Goal: Information Seeking & Learning: Learn about a topic

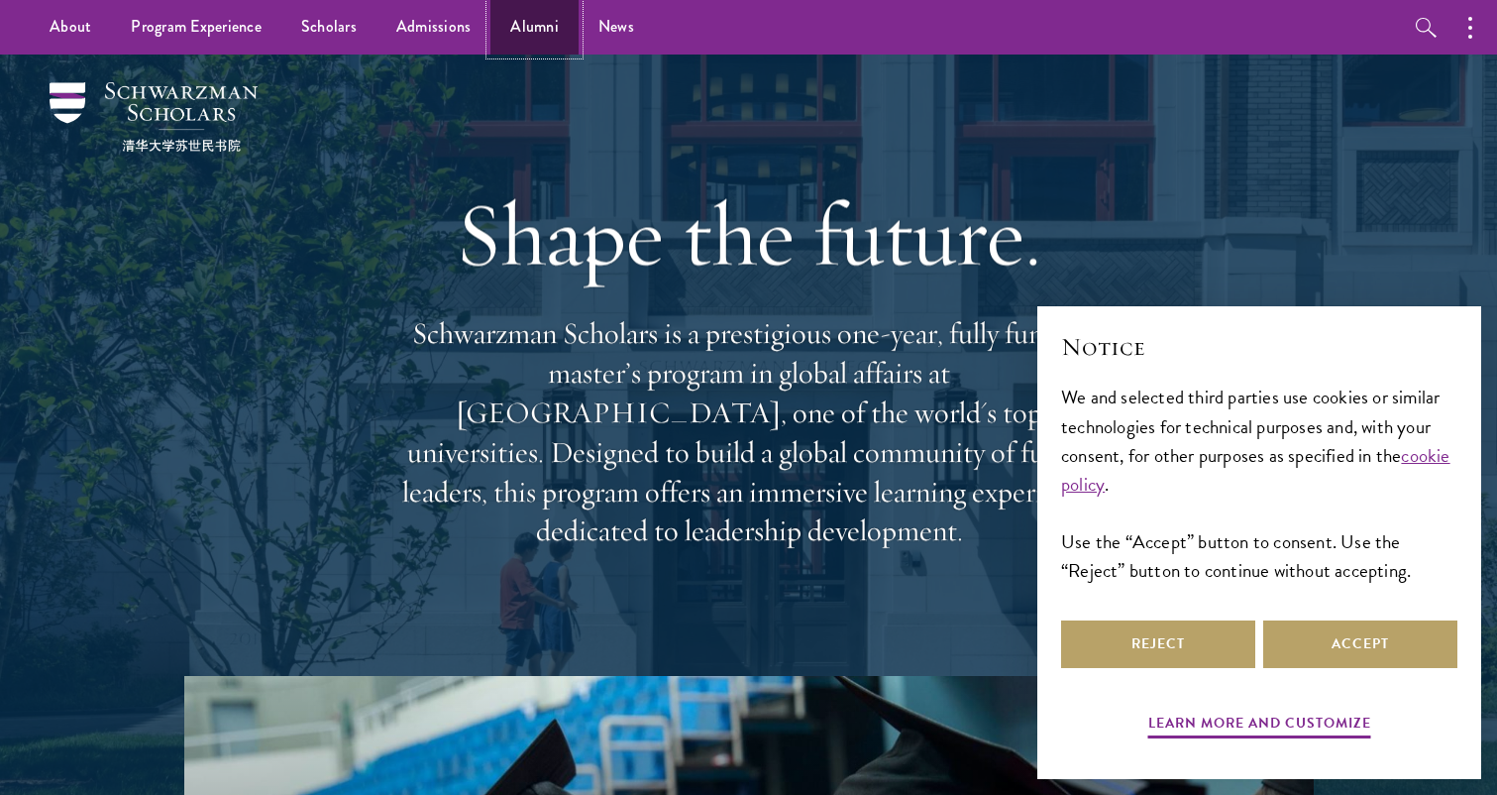
click at [535, 38] on link "Alumni" at bounding box center [535, 27] width 88 height 55
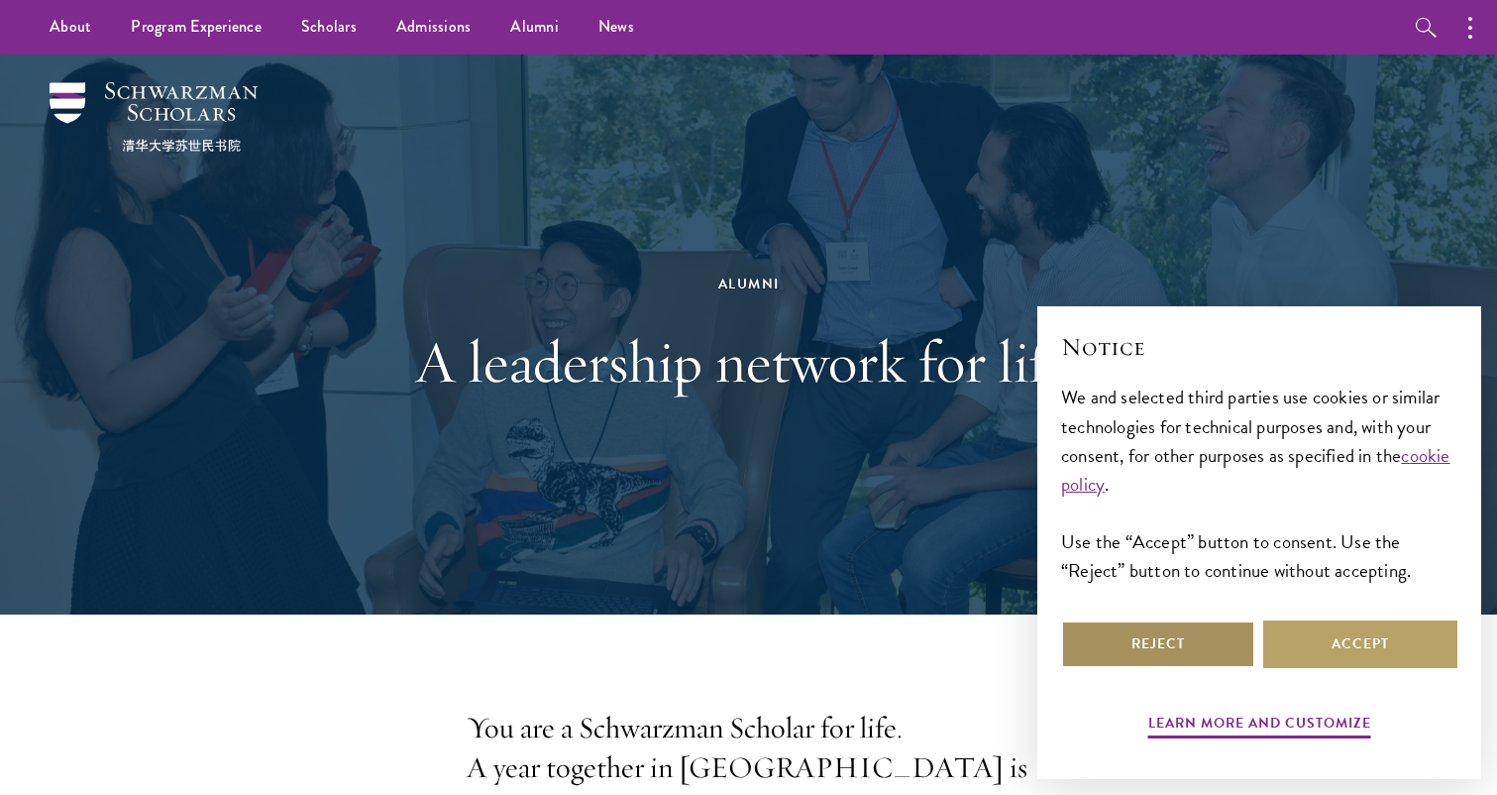
click at [1104, 625] on button "Reject" at bounding box center [1158, 644] width 194 height 48
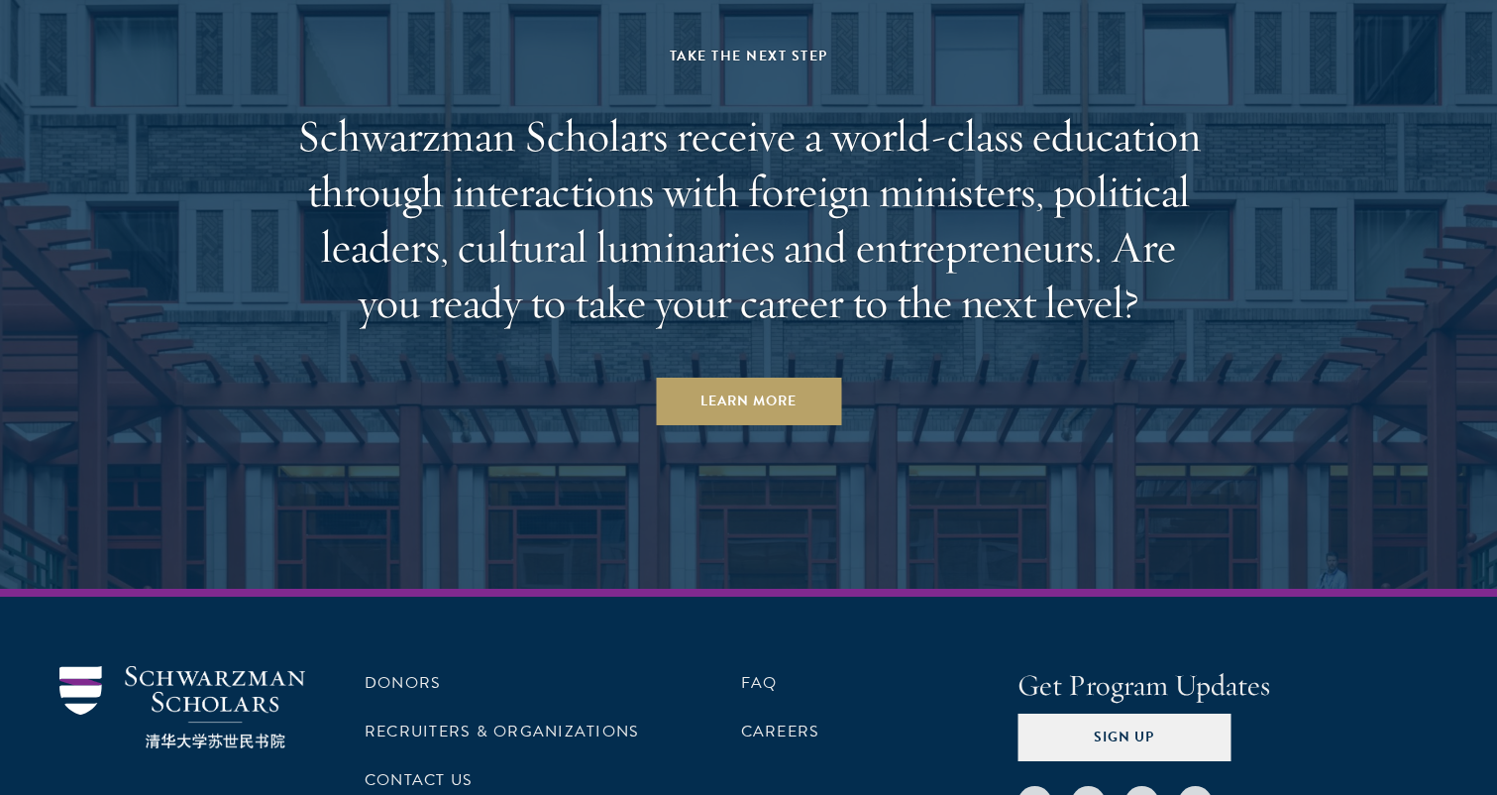
scroll to position [8592, 0]
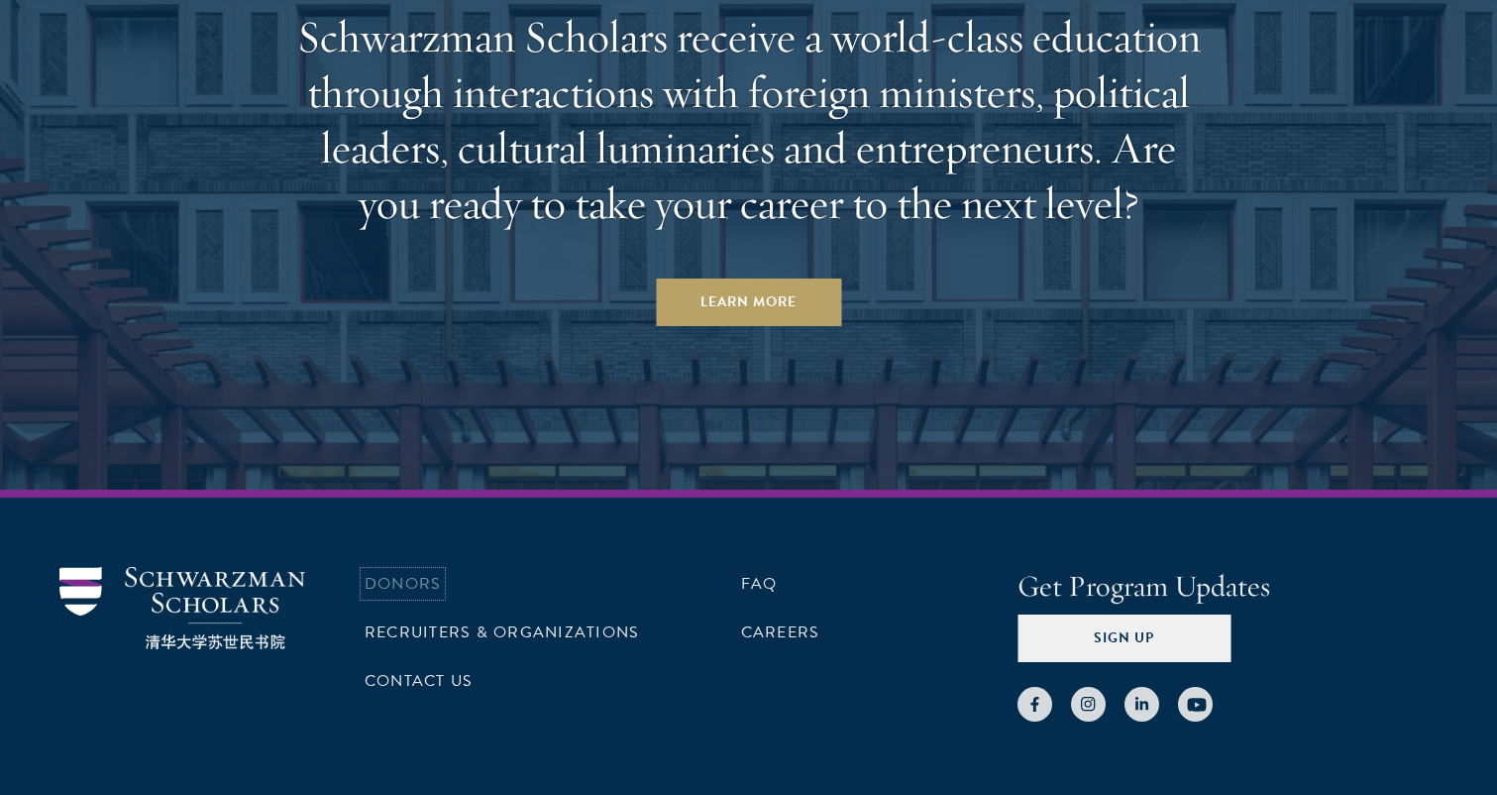
click at [399, 572] on link "Donors" at bounding box center [403, 584] width 76 height 24
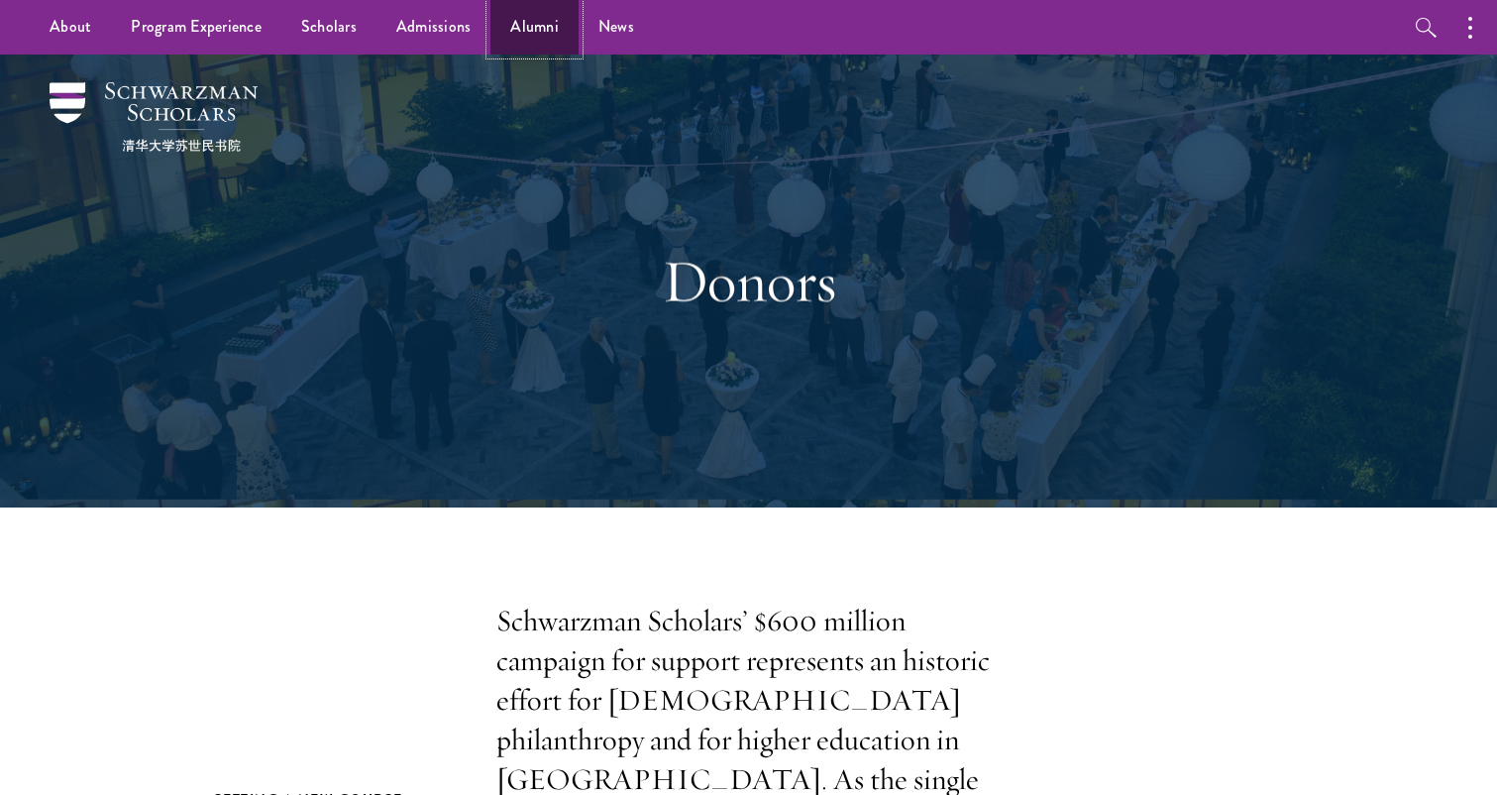
click at [527, 25] on link "Alumni" at bounding box center [535, 27] width 88 height 55
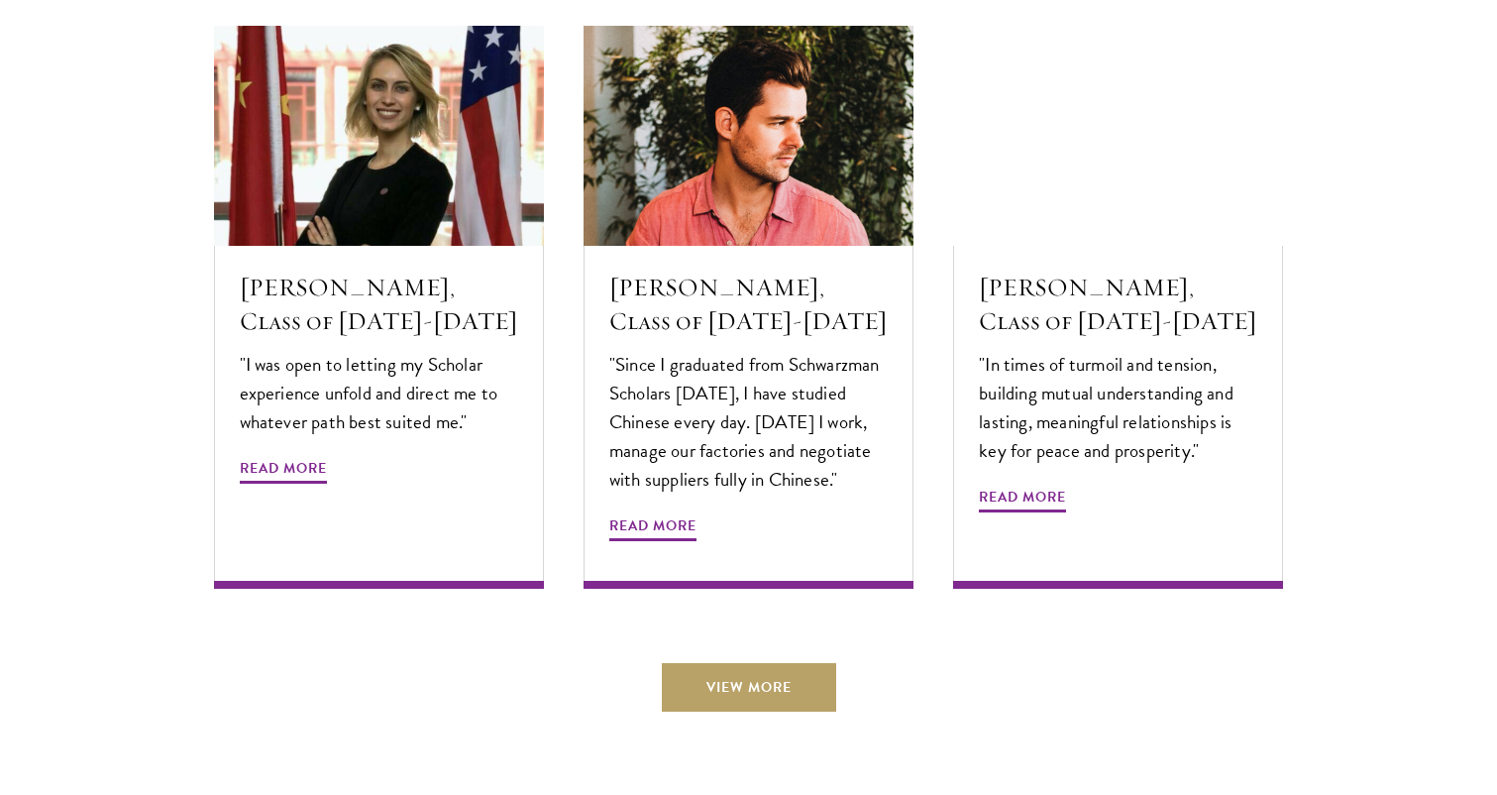
scroll to position [6714, 0]
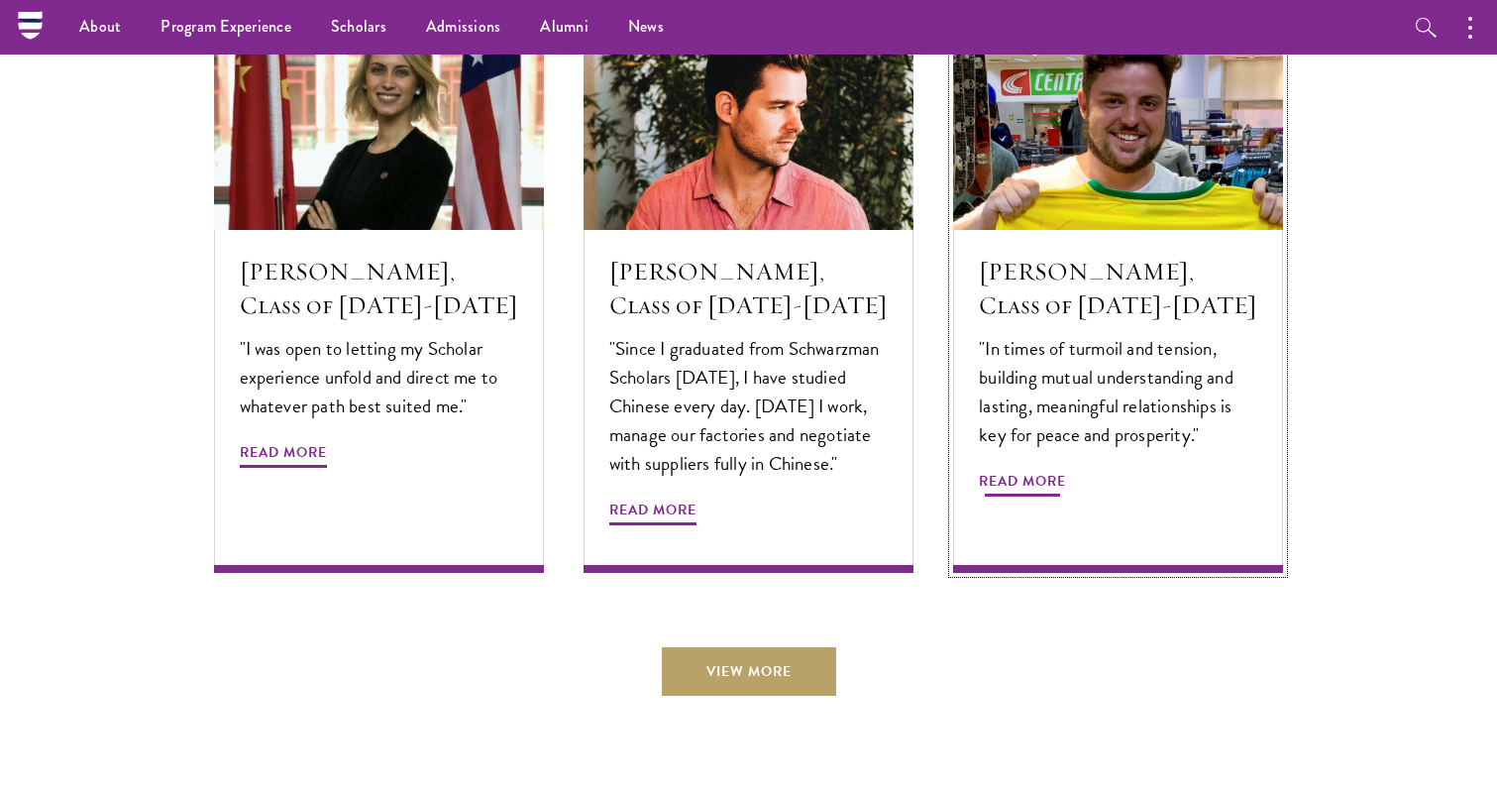
click at [1037, 469] on span "Read More" at bounding box center [1022, 484] width 87 height 31
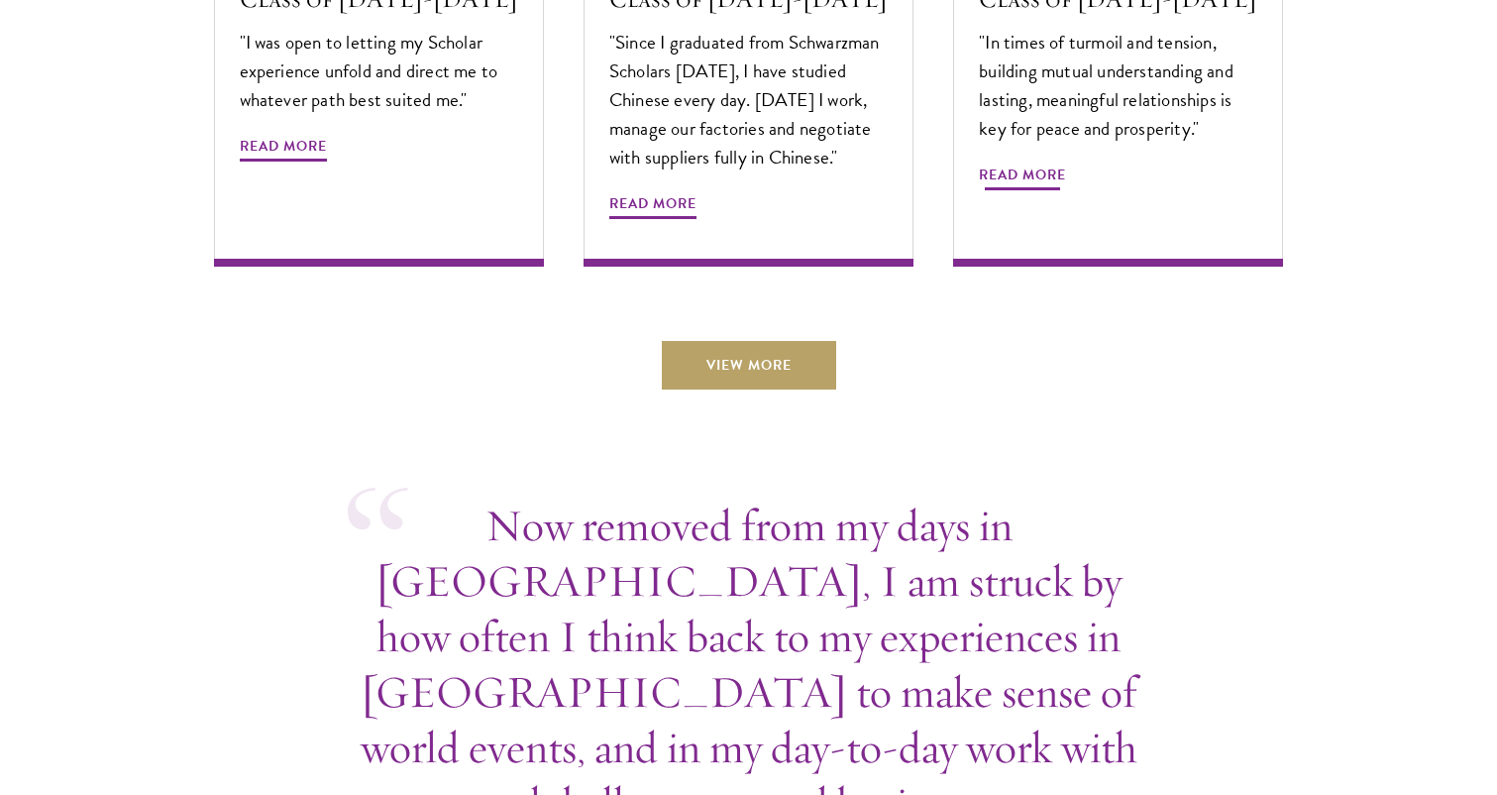
scroll to position [7063, 0]
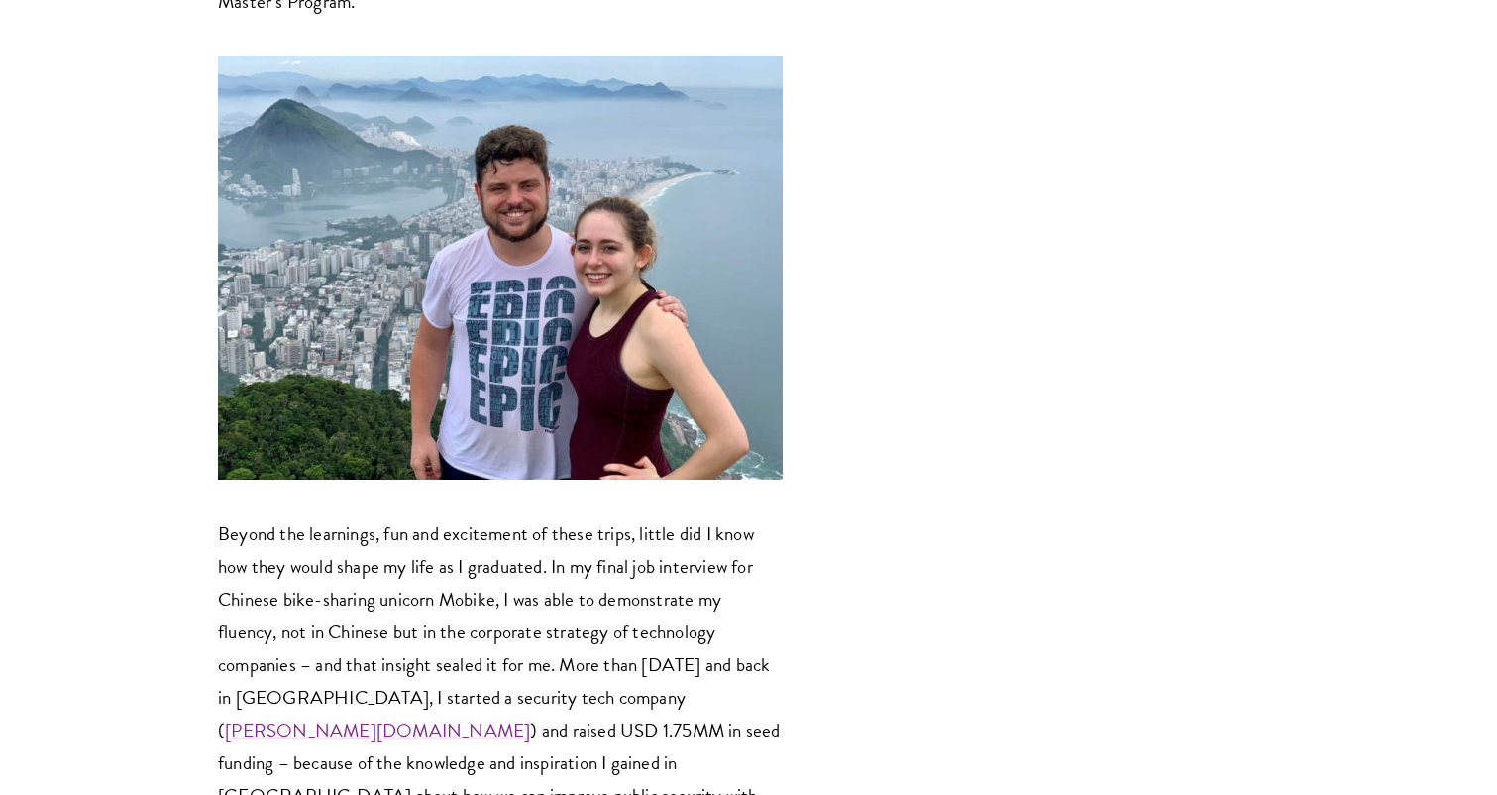
scroll to position [3290, 0]
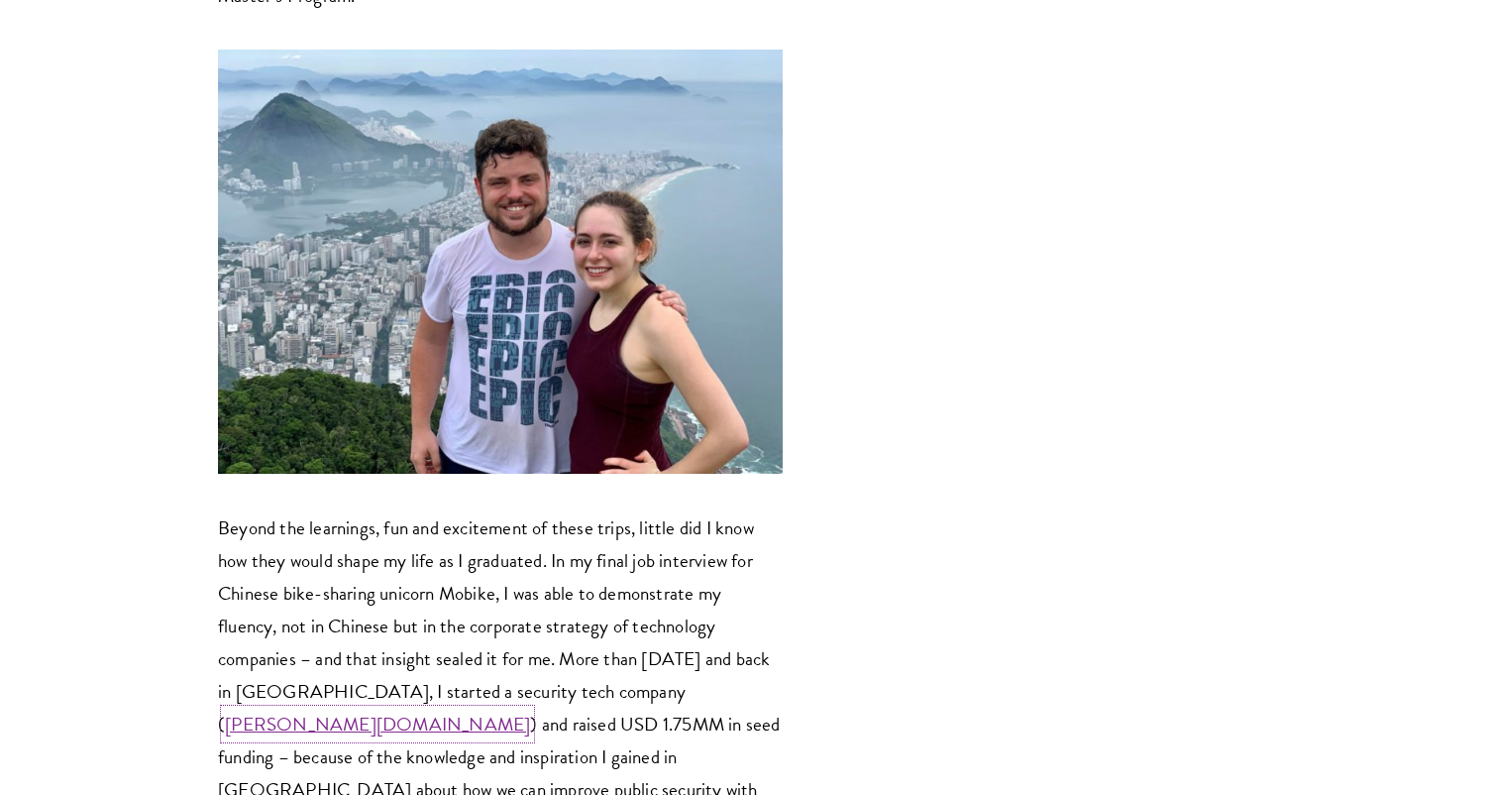
click at [530, 710] on link "Gabriel.com.br" at bounding box center [377, 724] width 305 height 29
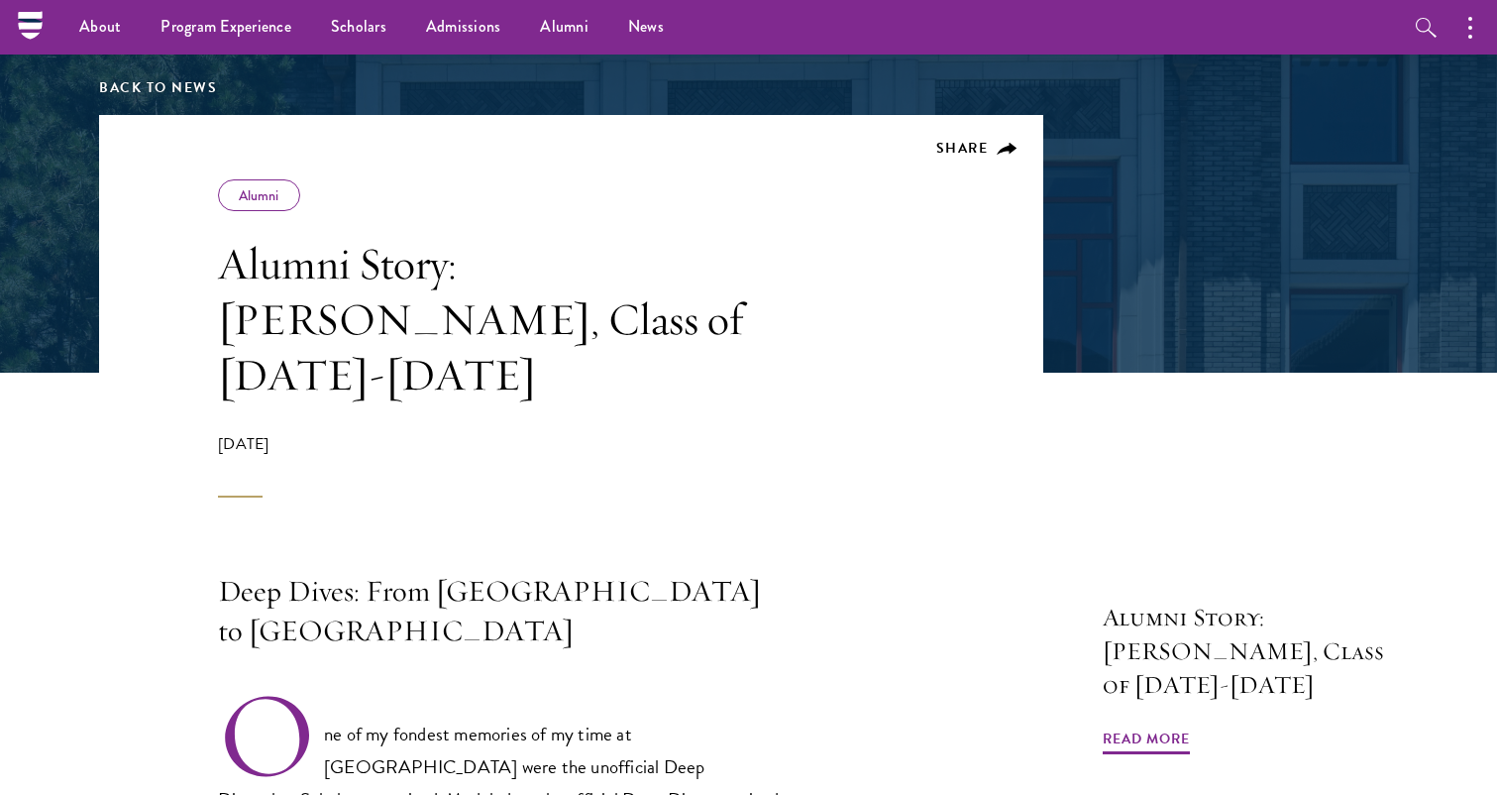
scroll to position [237, 0]
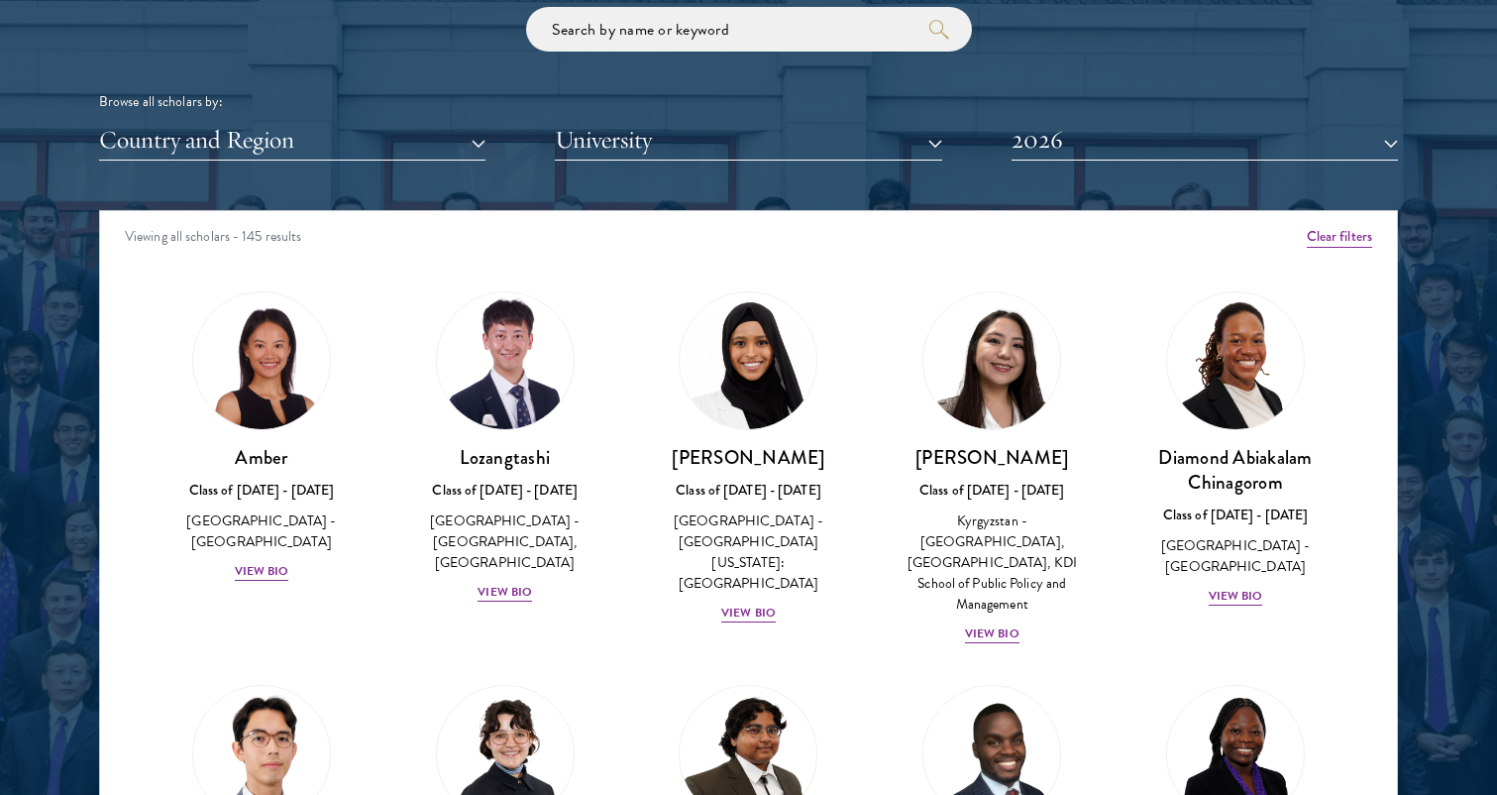
scroll to position [2427, 0]
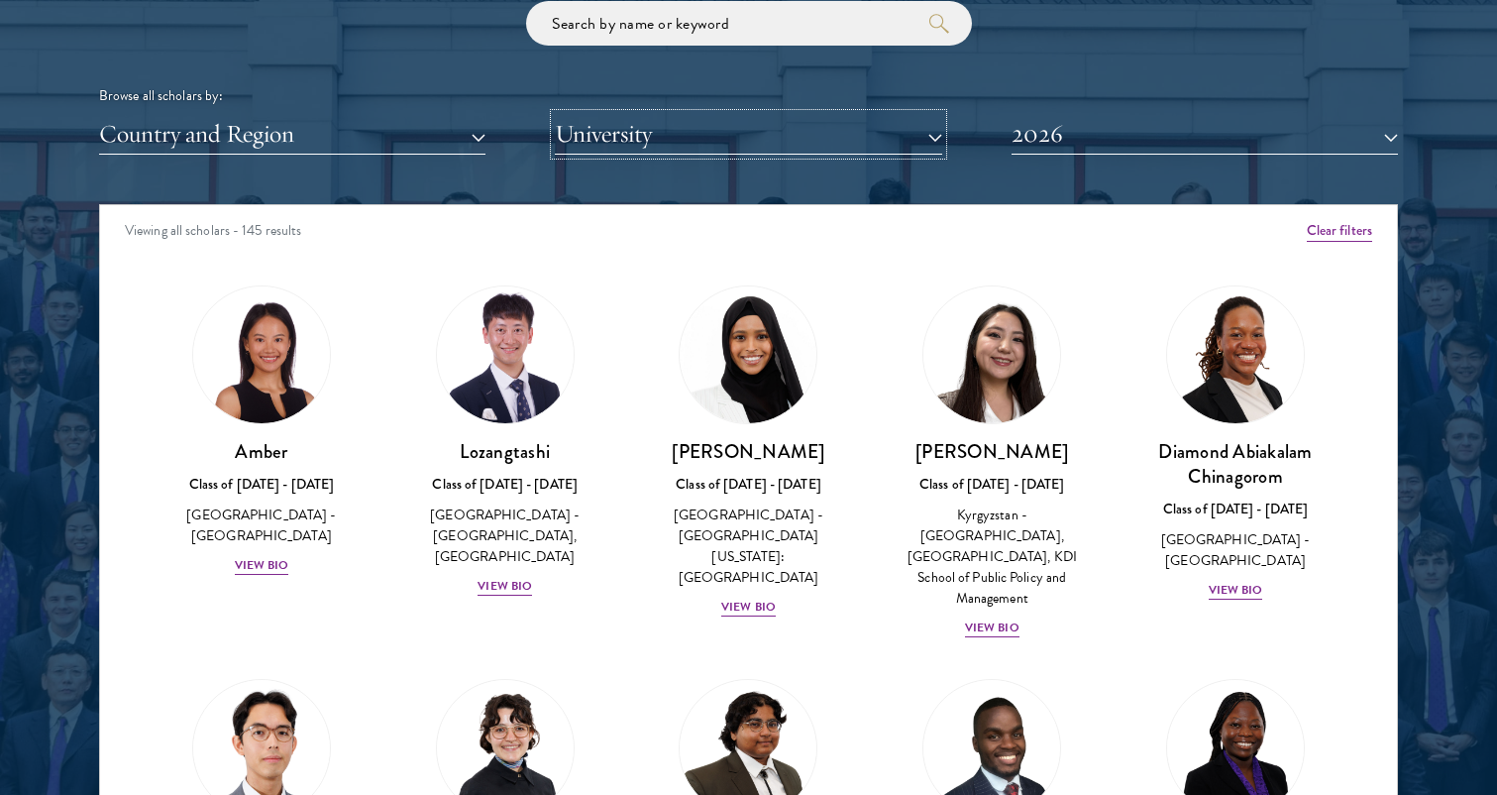
click at [807, 136] on button "University" at bounding box center [748, 134] width 387 height 41
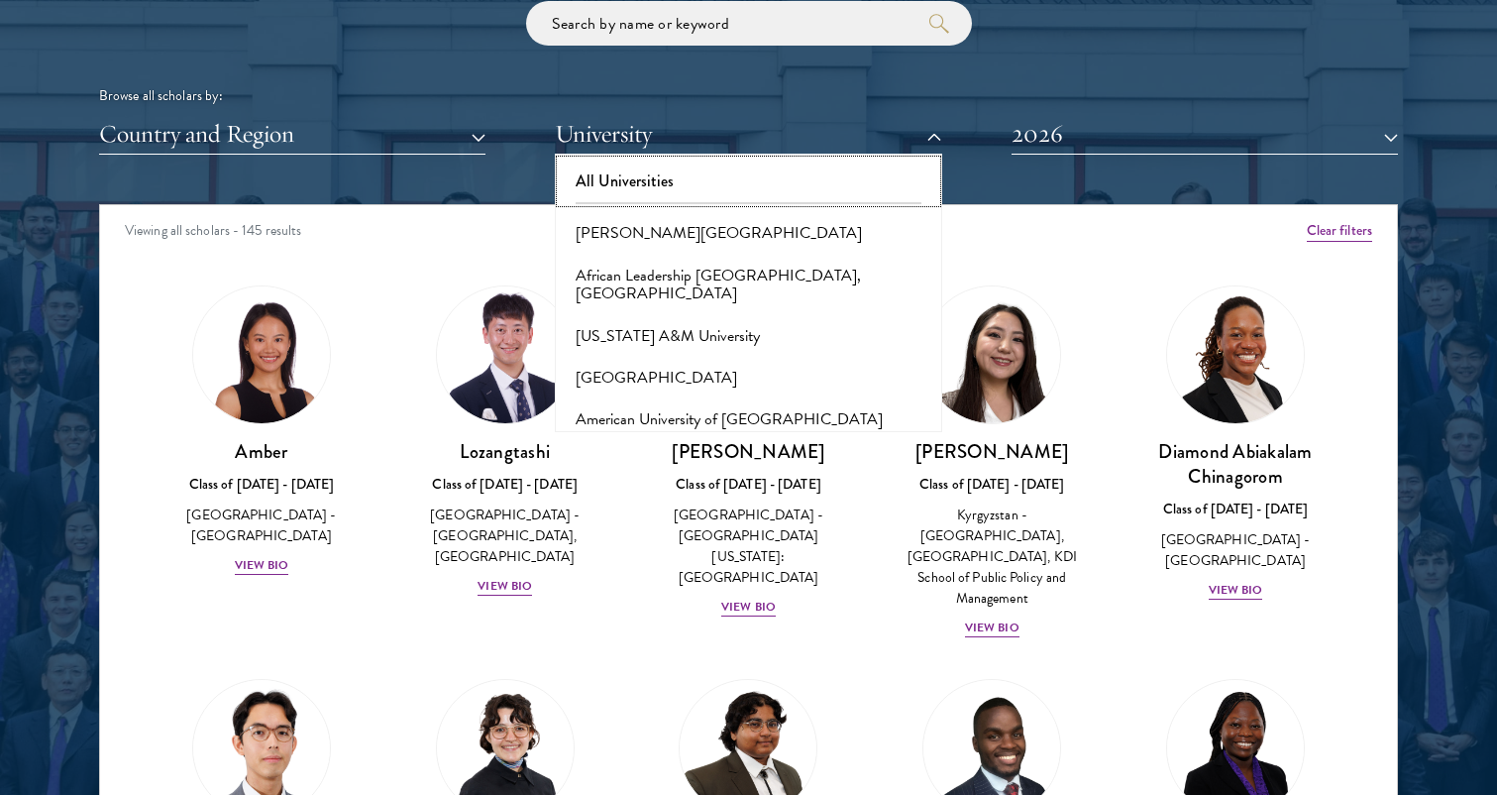
click at [722, 187] on button "All Universities" at bounding box center [748, 182] width 375 height 42
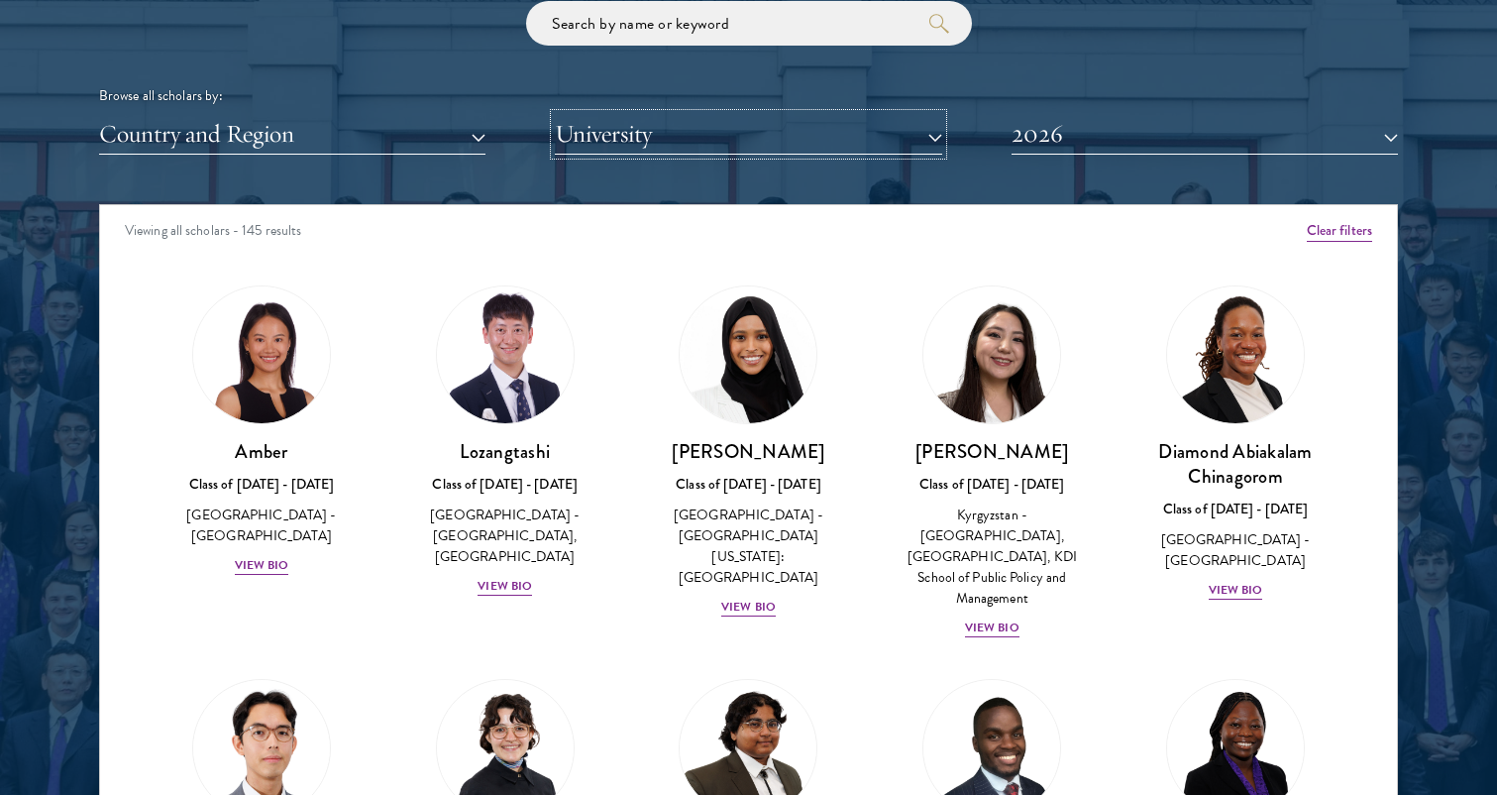
click at [671, 143] on button "University" at bounding box center [748, 134] width 387 height 41
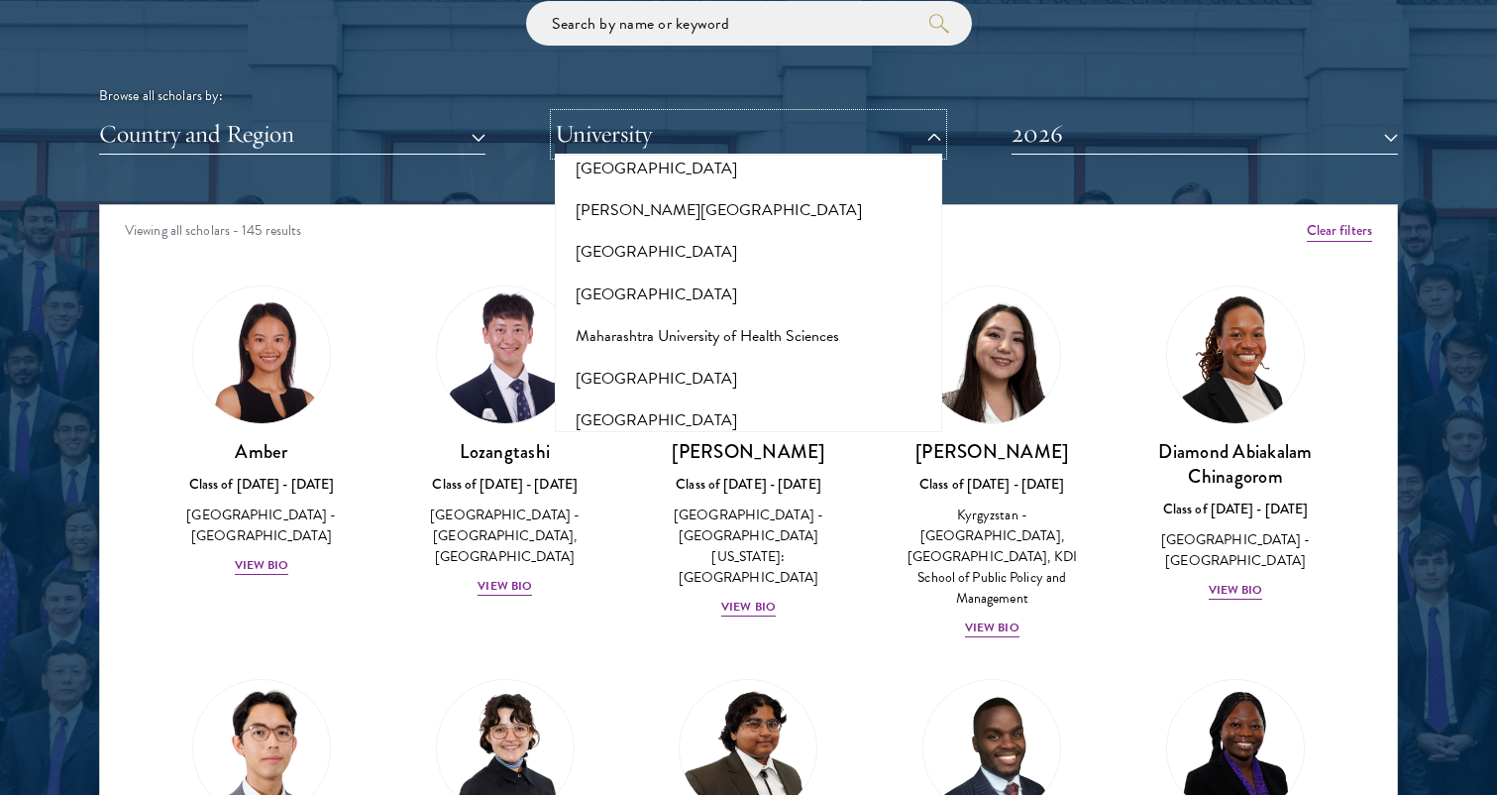
scroll to position [7051, 0]
click at [774, 523] on button "[US_STATE][GEOGRAPHIC_DATA]" at bounding box center [748, 544] width 375 height 42
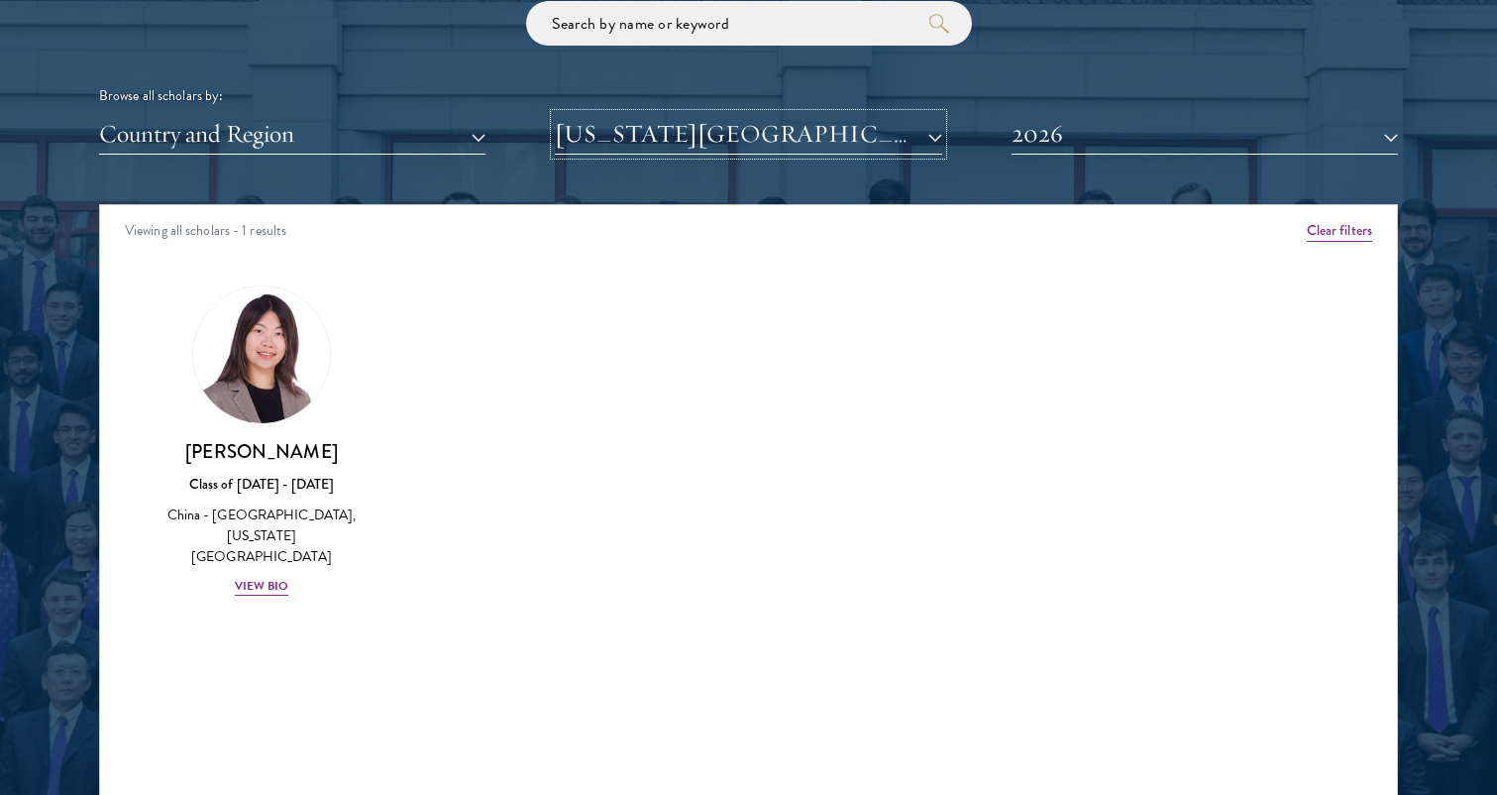
click at [752, 142] on button "[US_STATE][GEOGRAPHIC_DATA]" at bounding box center [748, 134] width 387 height 41
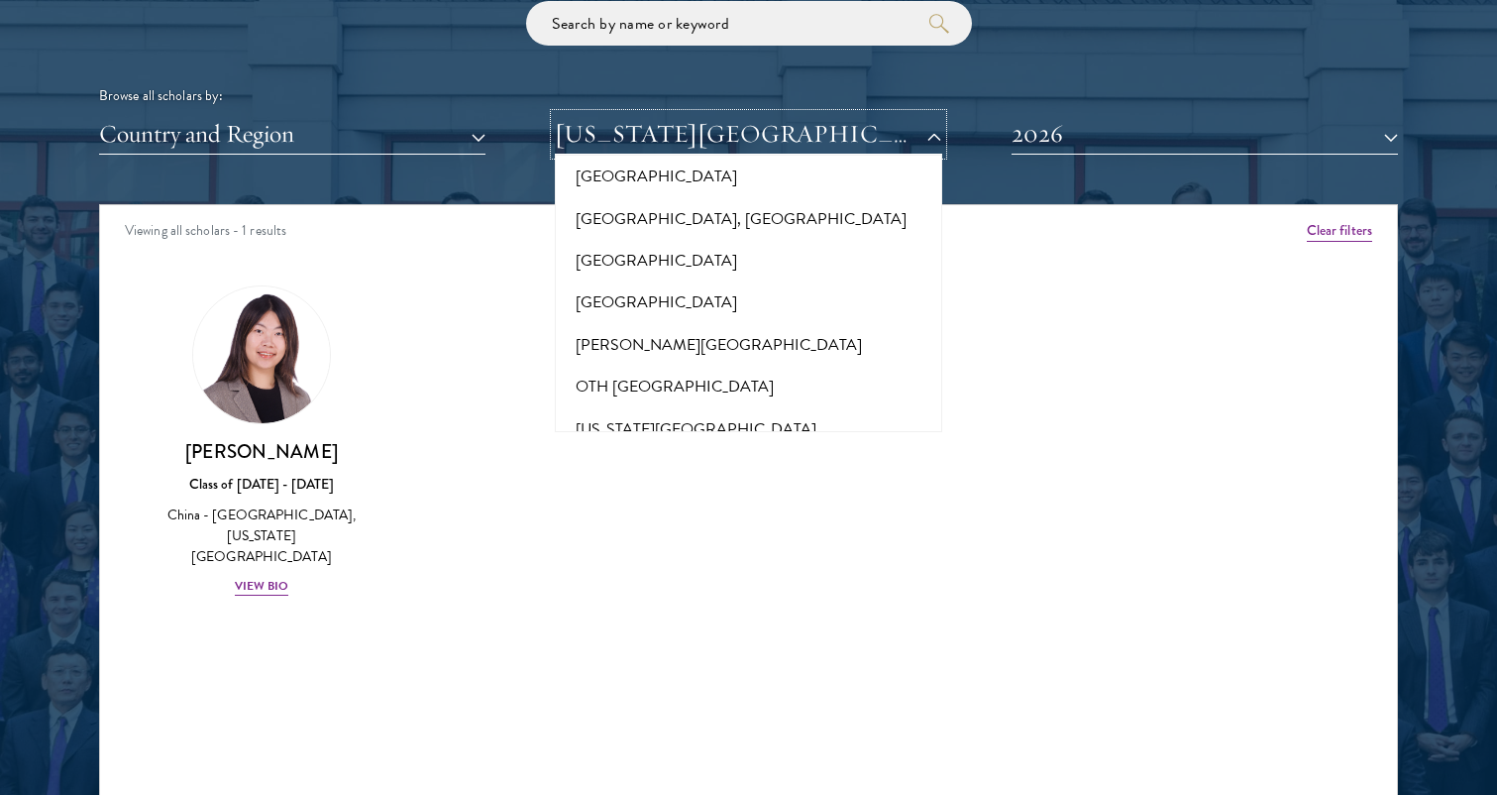
scroll to position [8918, 0]
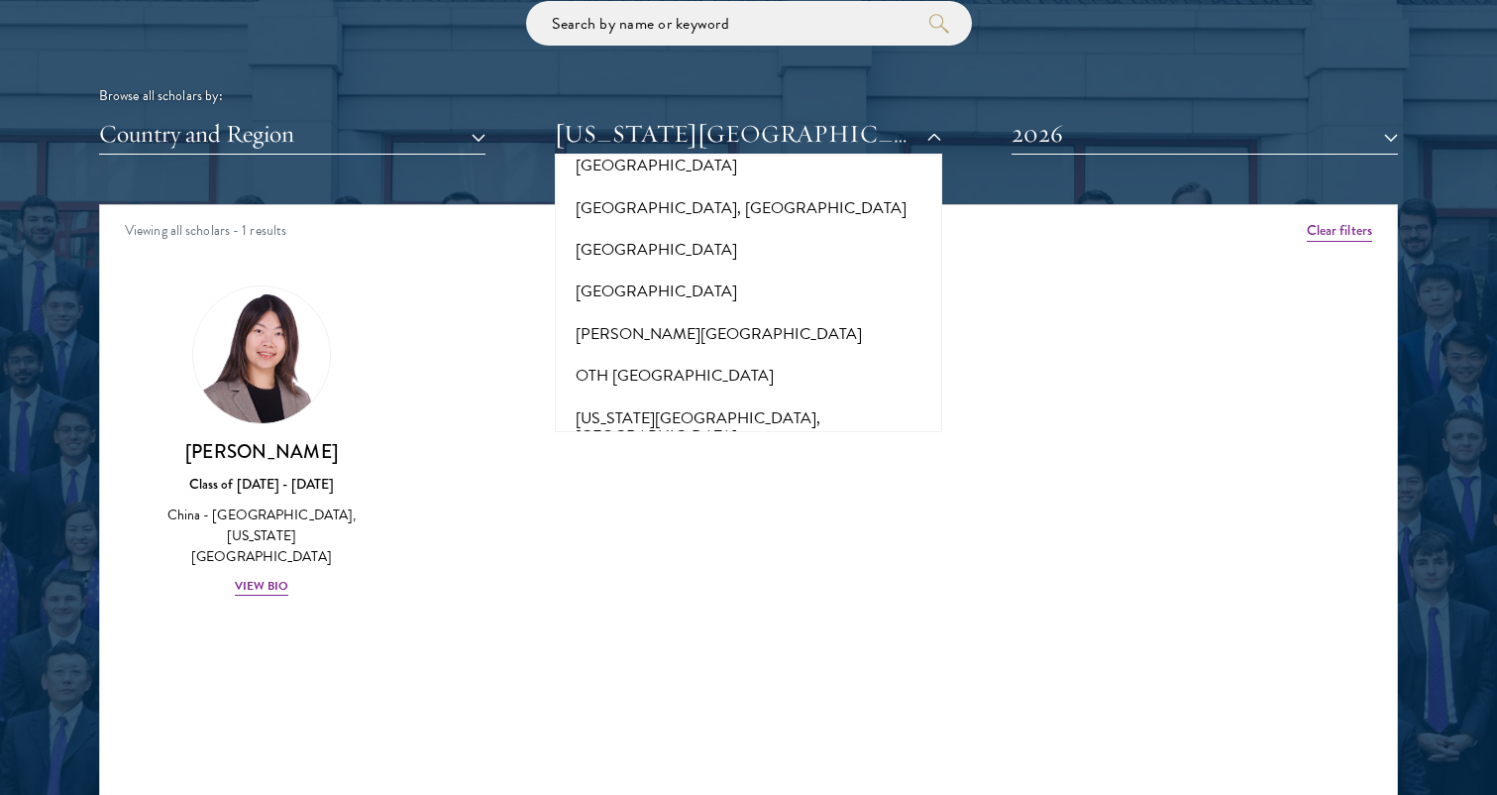
click at [696, 499] on button "[GEOGRAPHIC_DATA]" at bounding box center [748, 520] width 375 height 42
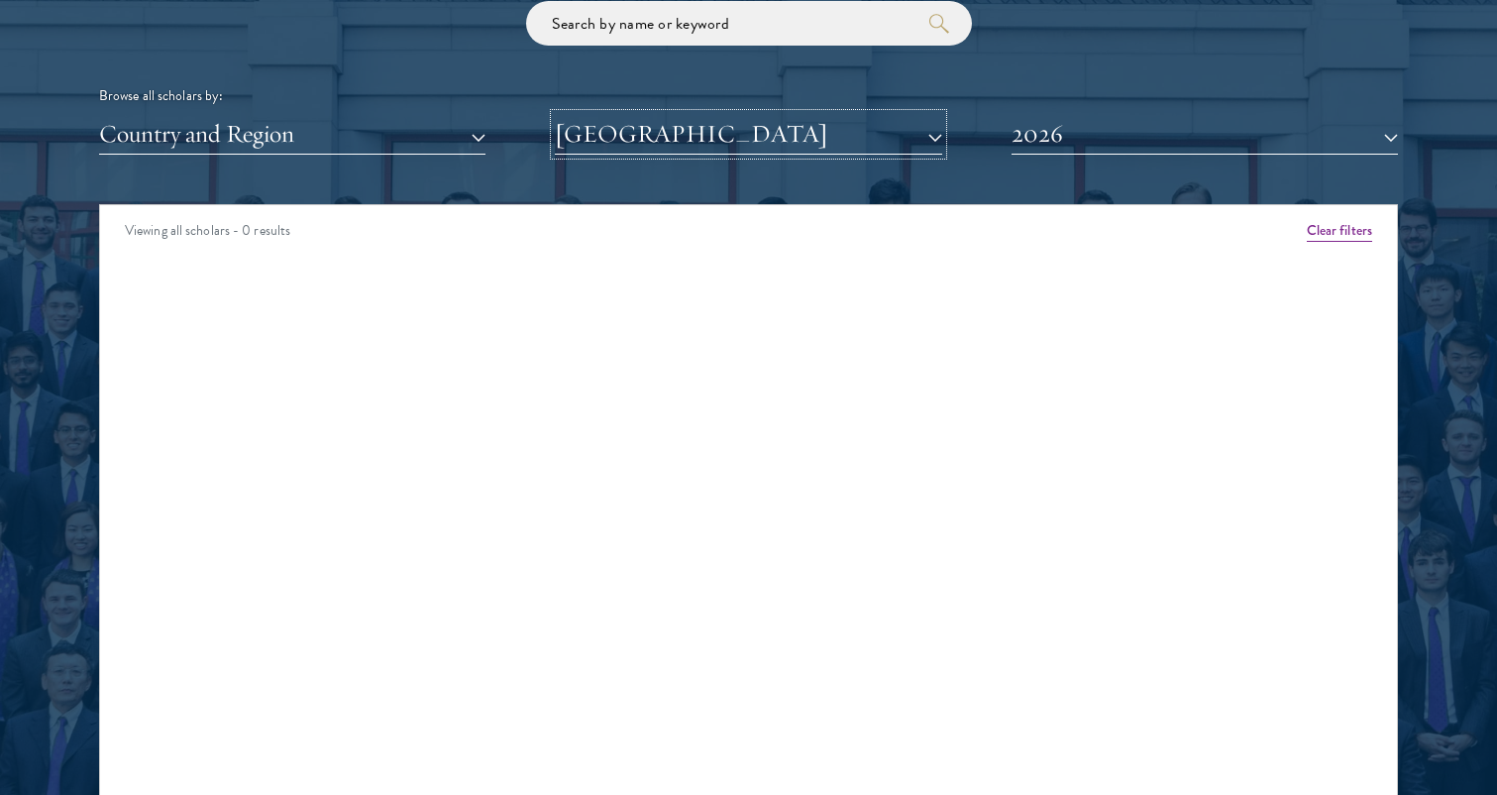
click at [690, 138] on button "[GEOGRAPHIC_DATA]" at bounding box center [748, 134] width 387 height 41
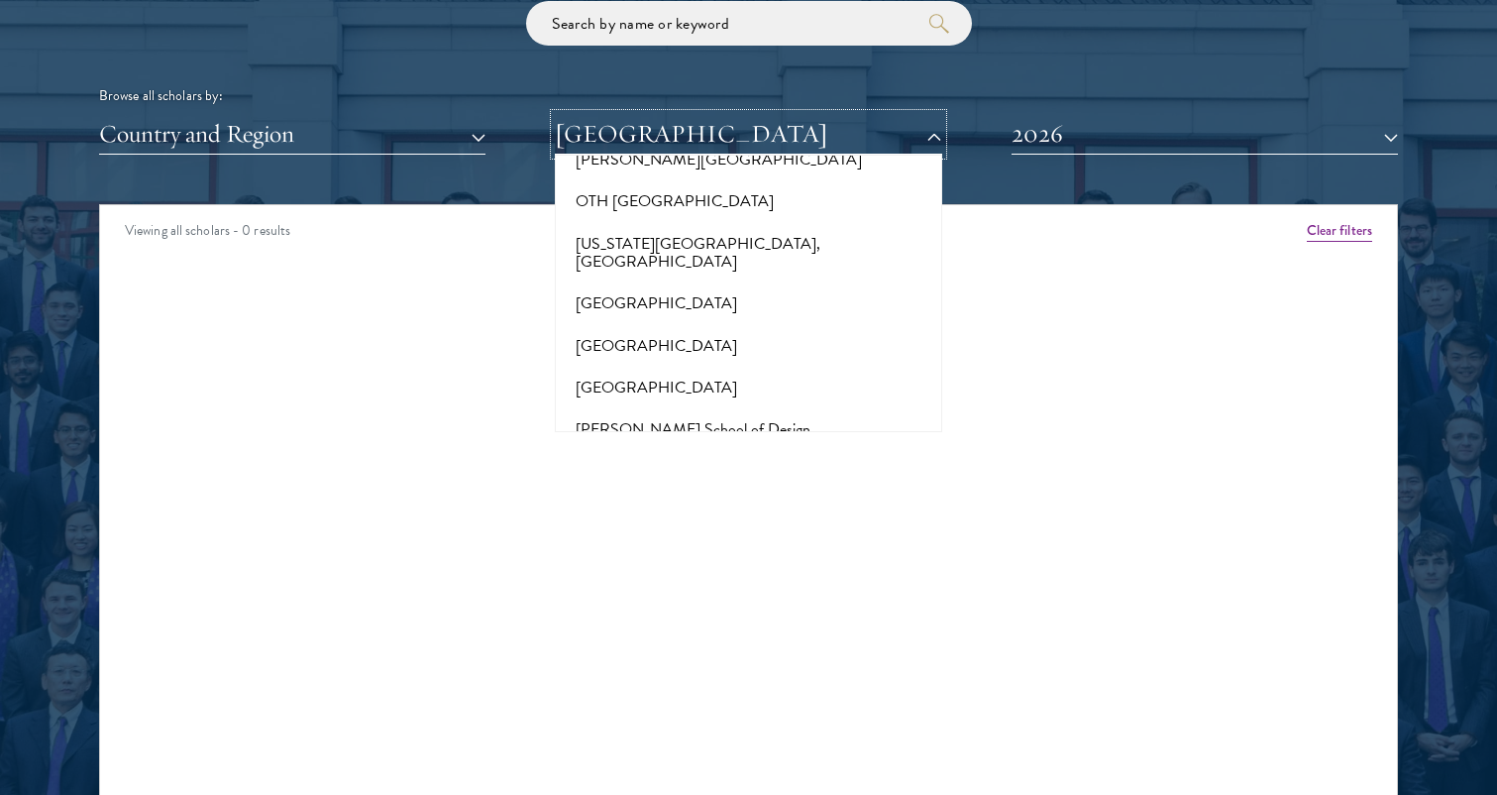
scroll to position [9095, 0]
click at [727, 593] on button "[GEOGRAPHIC_DATA]" at bounding box center [748, 614] width 375 height 42
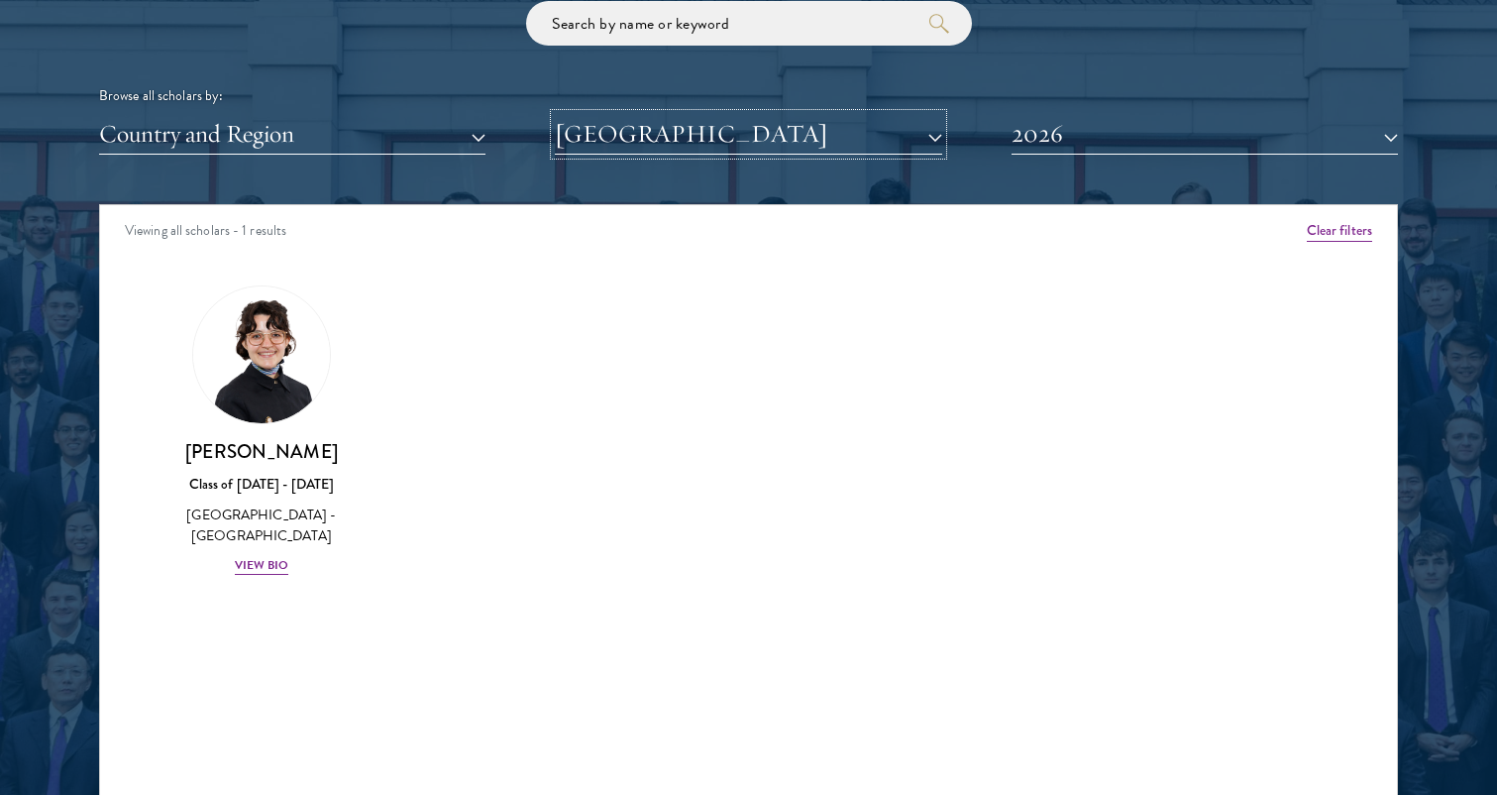
click at [690, 138] on button "[GEOGRAPHIC_DATA]" at bounding box center [748, 134] width 387 height 41
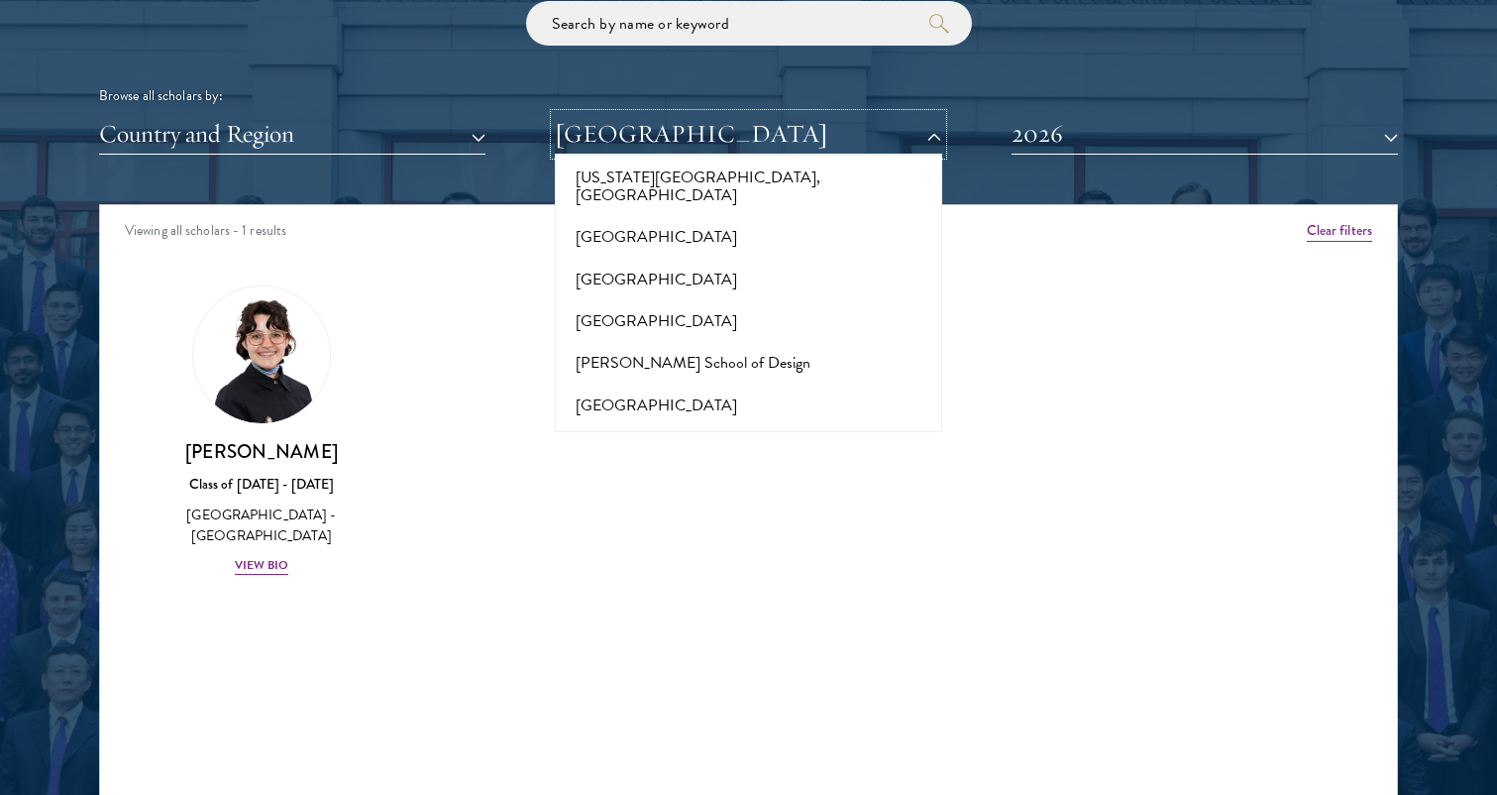
scroll to position [9150, 0]
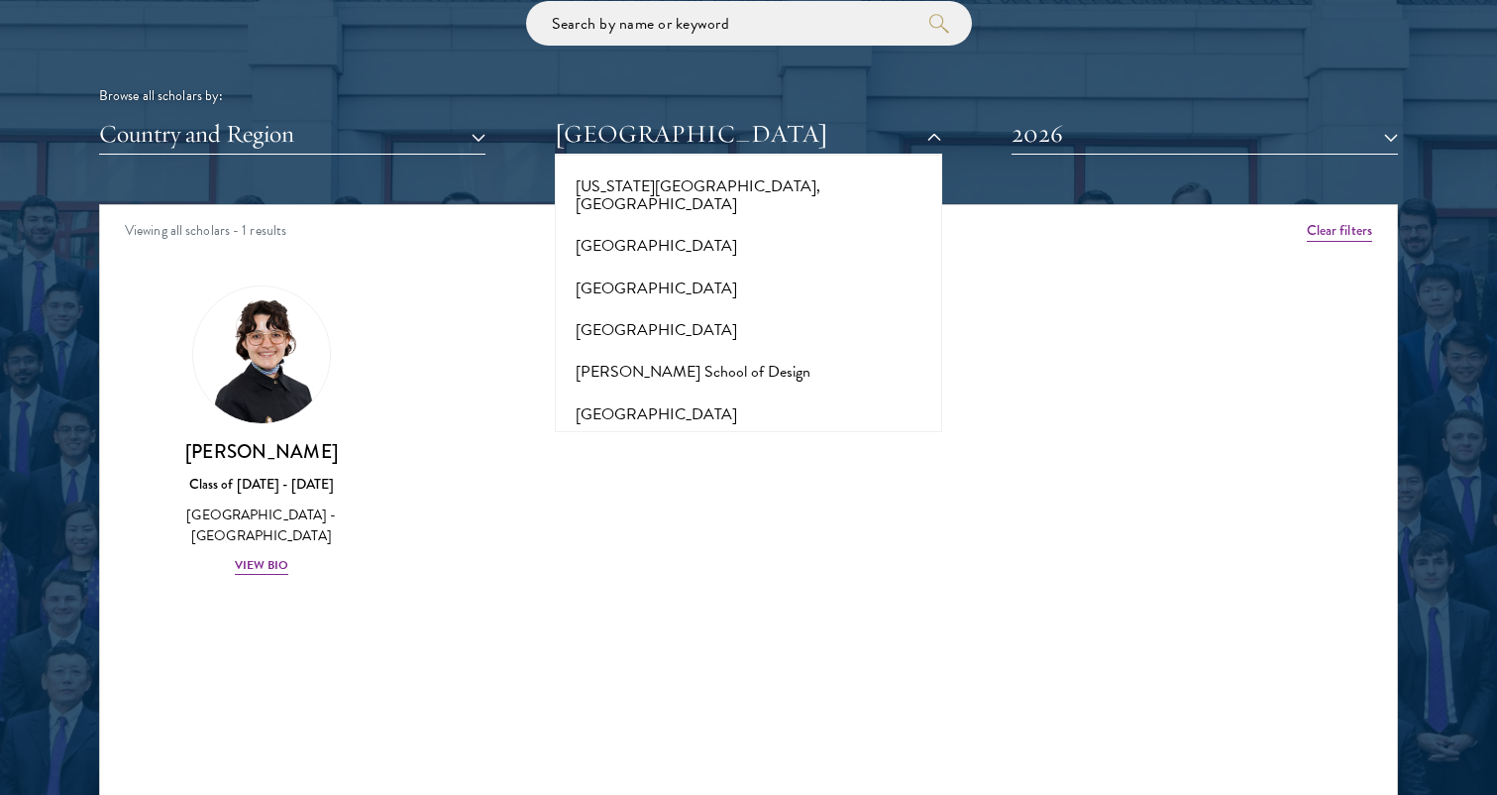
click at [778, 580] on button "[GEOGRAPHIC_DATA]" at bounding box center [748, 601] width 375 height 42
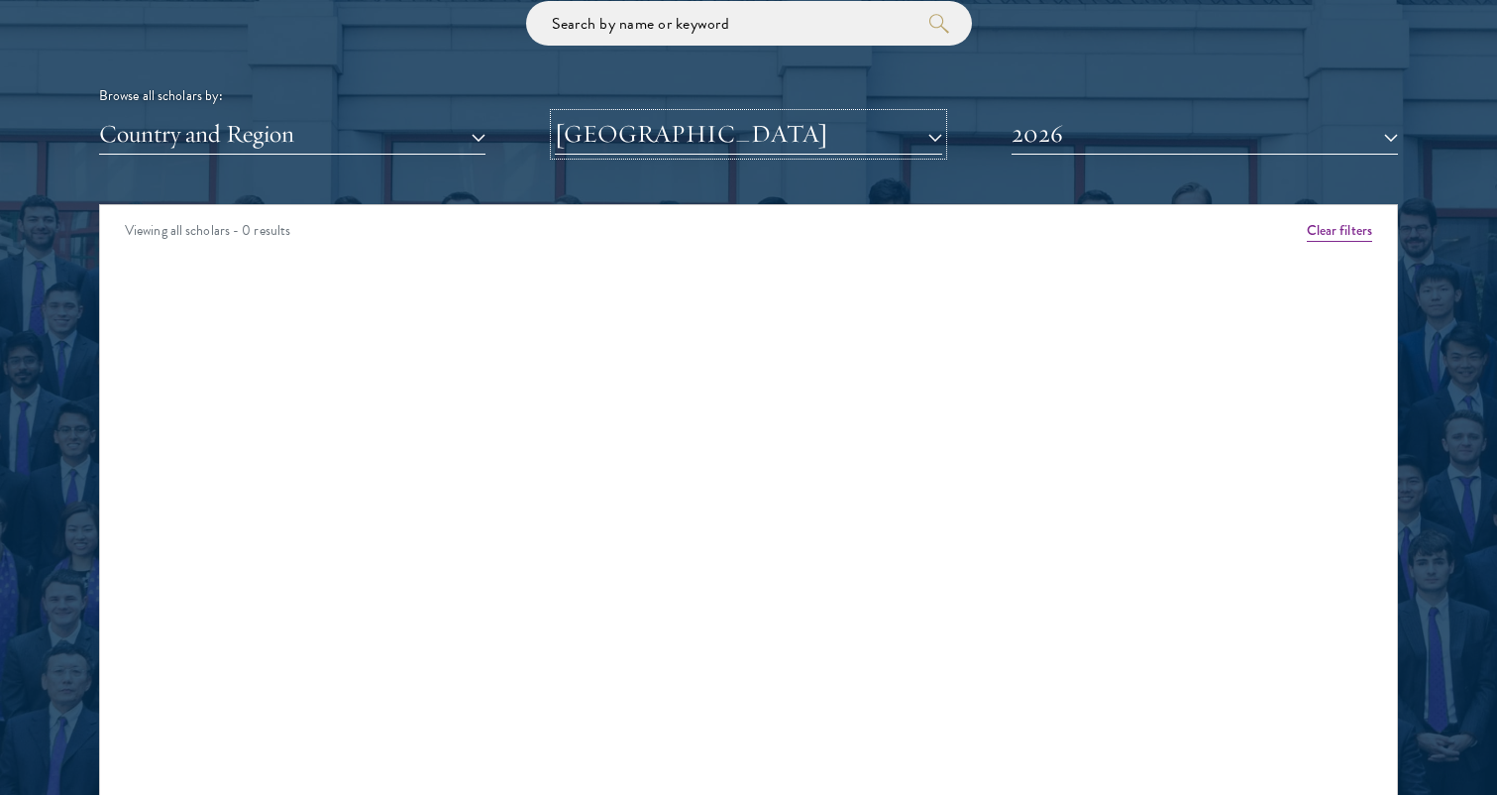
click at [717, 143] on button "[GEOGRAPHIC_DATA]" at bounding box center [748, 134] width 387 height 41
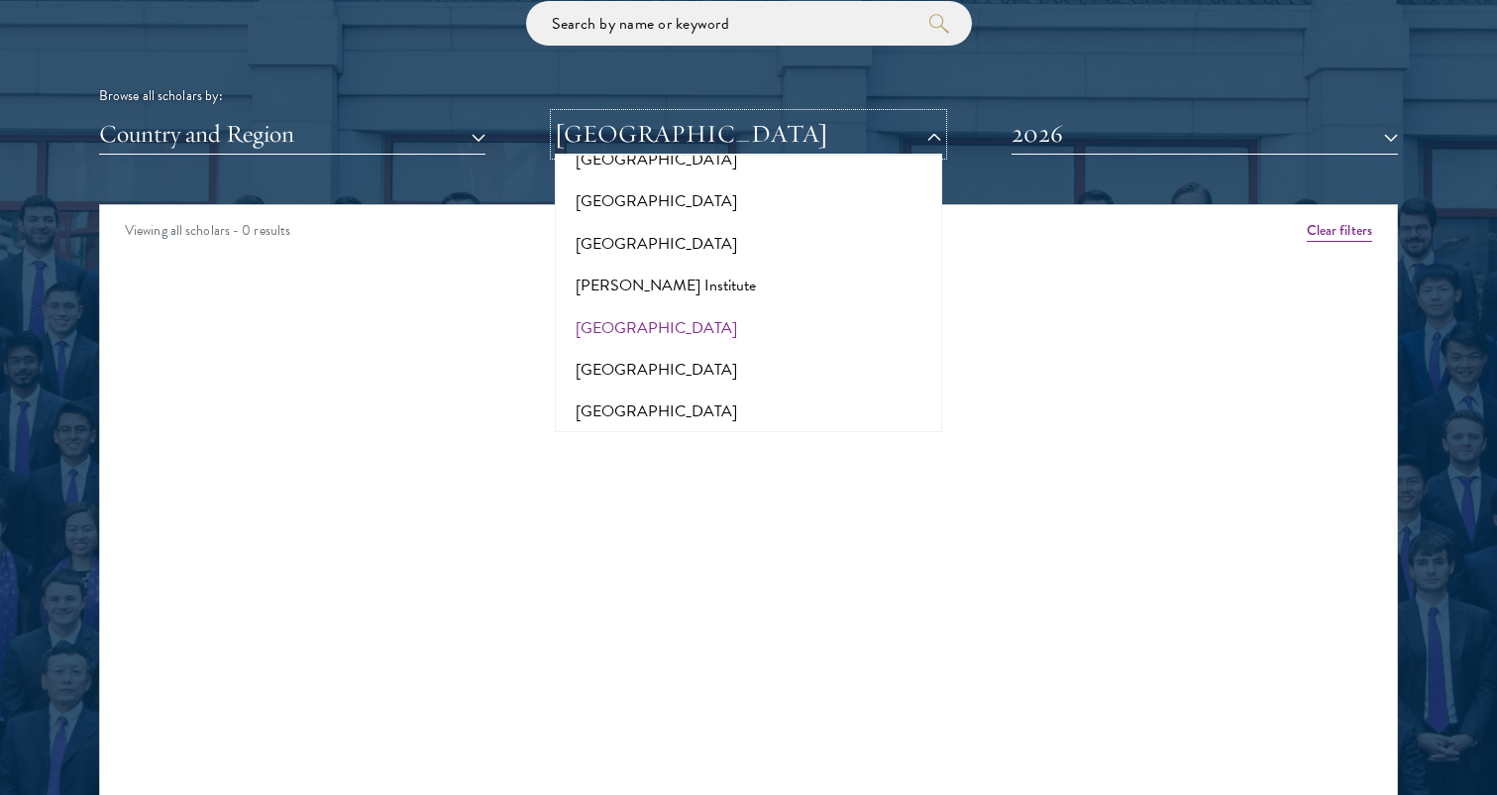
scroll to position [9546, 0]
click at [660, 562] on button "[PERSON_NAME][GEOGRAPHIC_DATA]" at bounding box center [748, 583] width 375 height 42
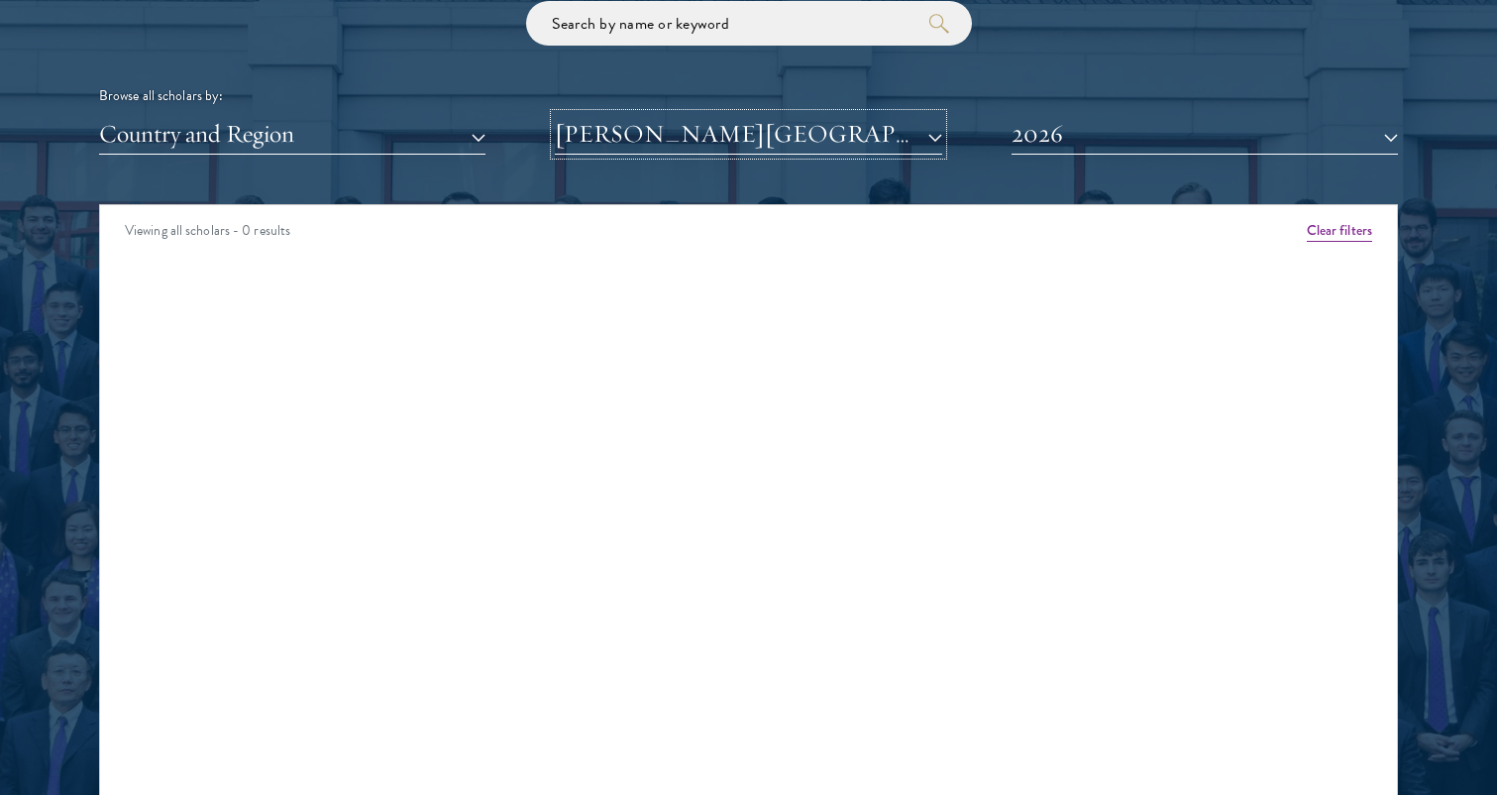
click at [678, 143] on button "[PERSON_NAME][GEOGRAPHIC_DATA]" at bounding box center [748, 134] width 387 height 41
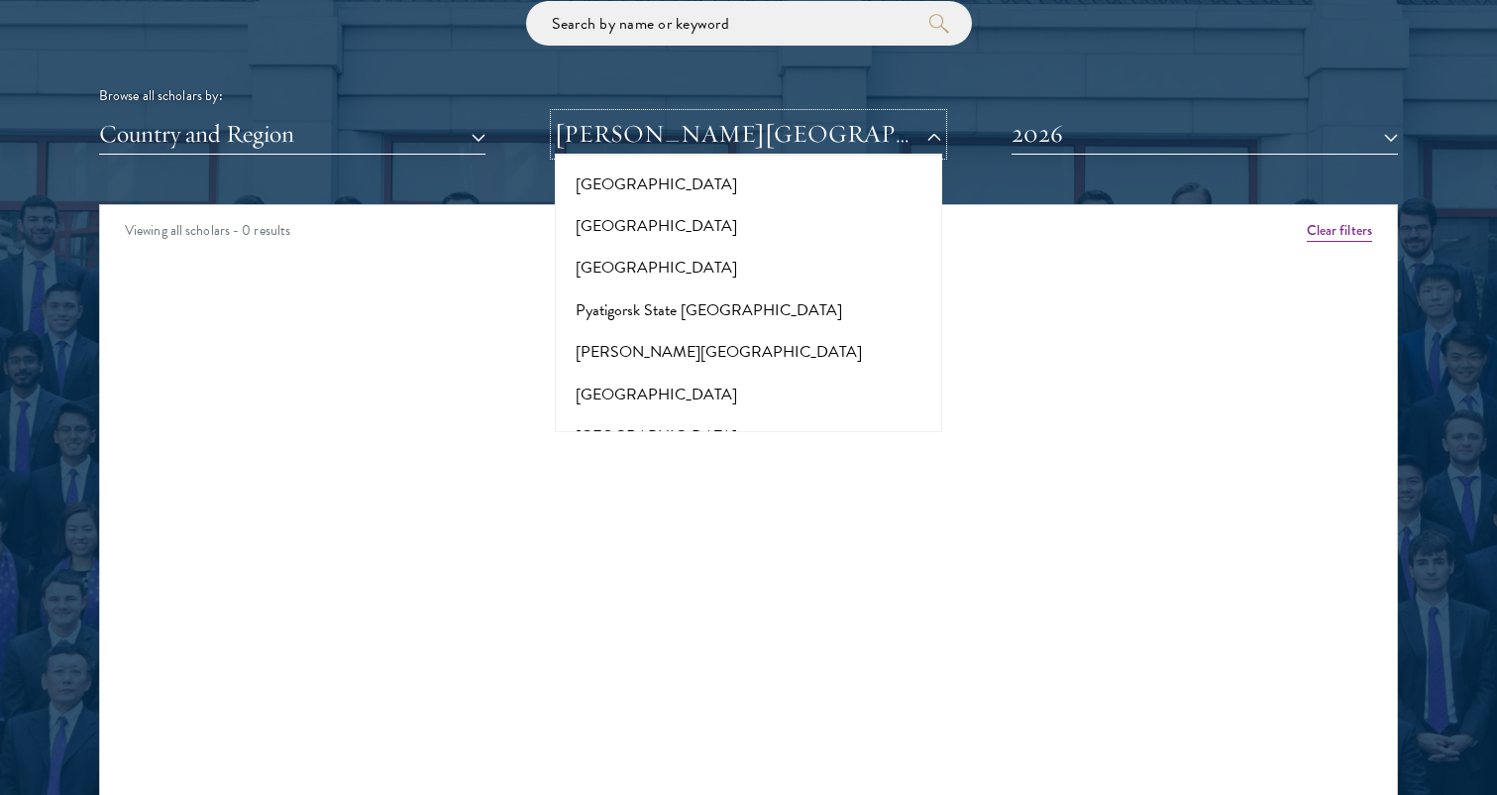
scroll to position [9705, 0]
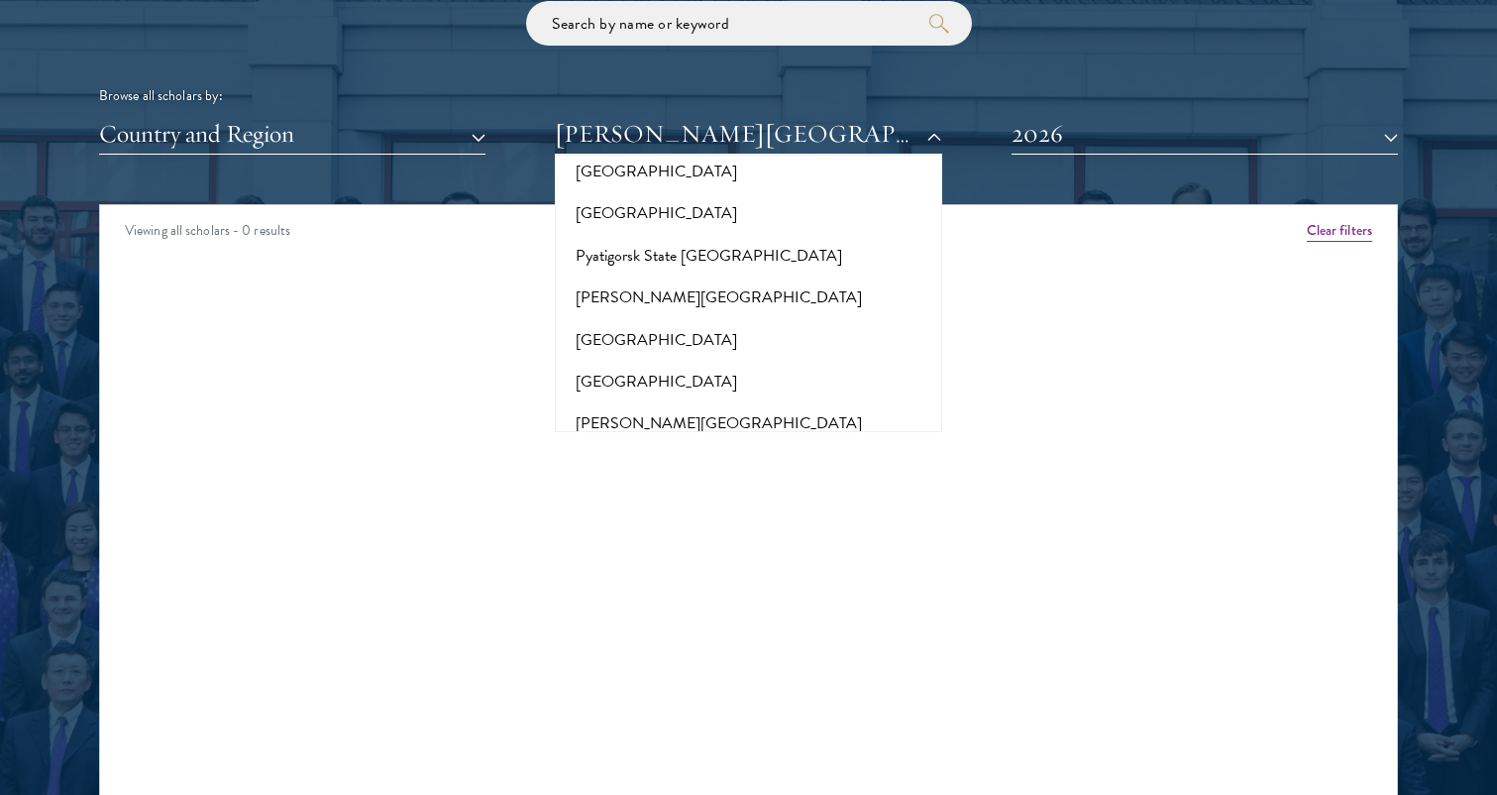
click at [657, 571] on button "[GEOGRAPHIC_DATA]" at bounding box center [748, 592] width 375 height 42
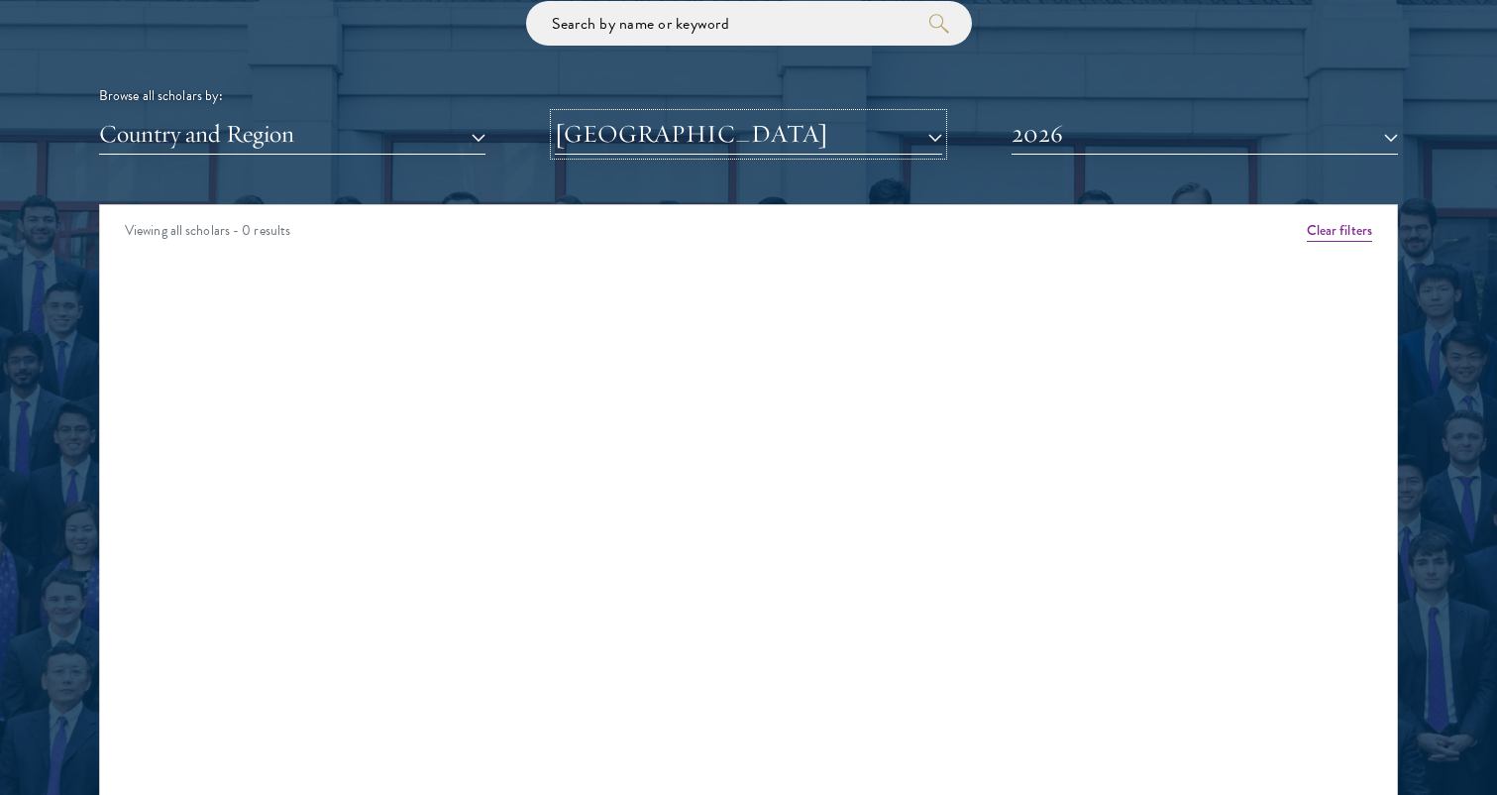
click at [667, 135] on button "[GEOGRAPHIC_DATA]" at bounding box center [748, 134] width 387 height 41
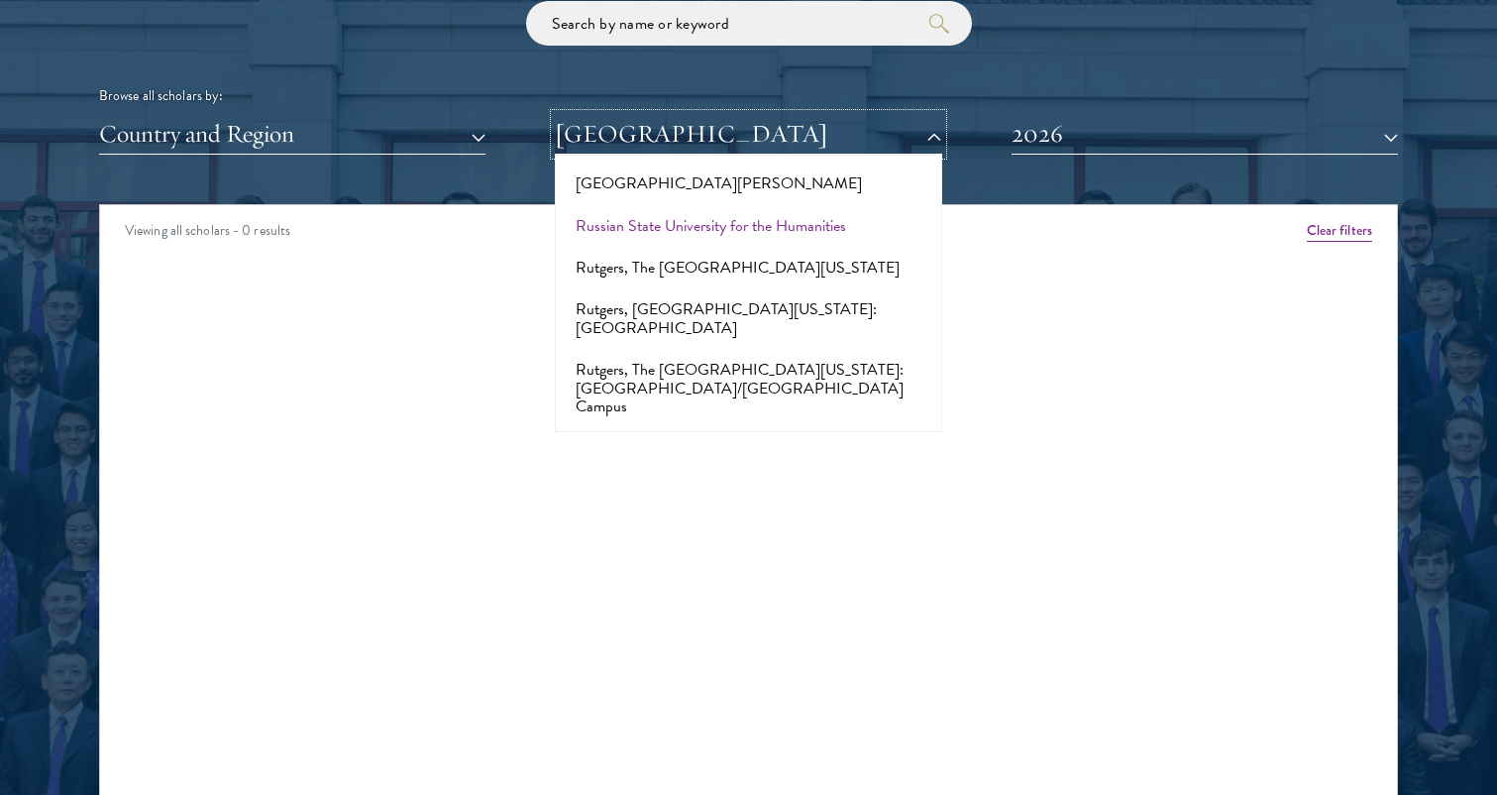
scroll to position [10191, 0]
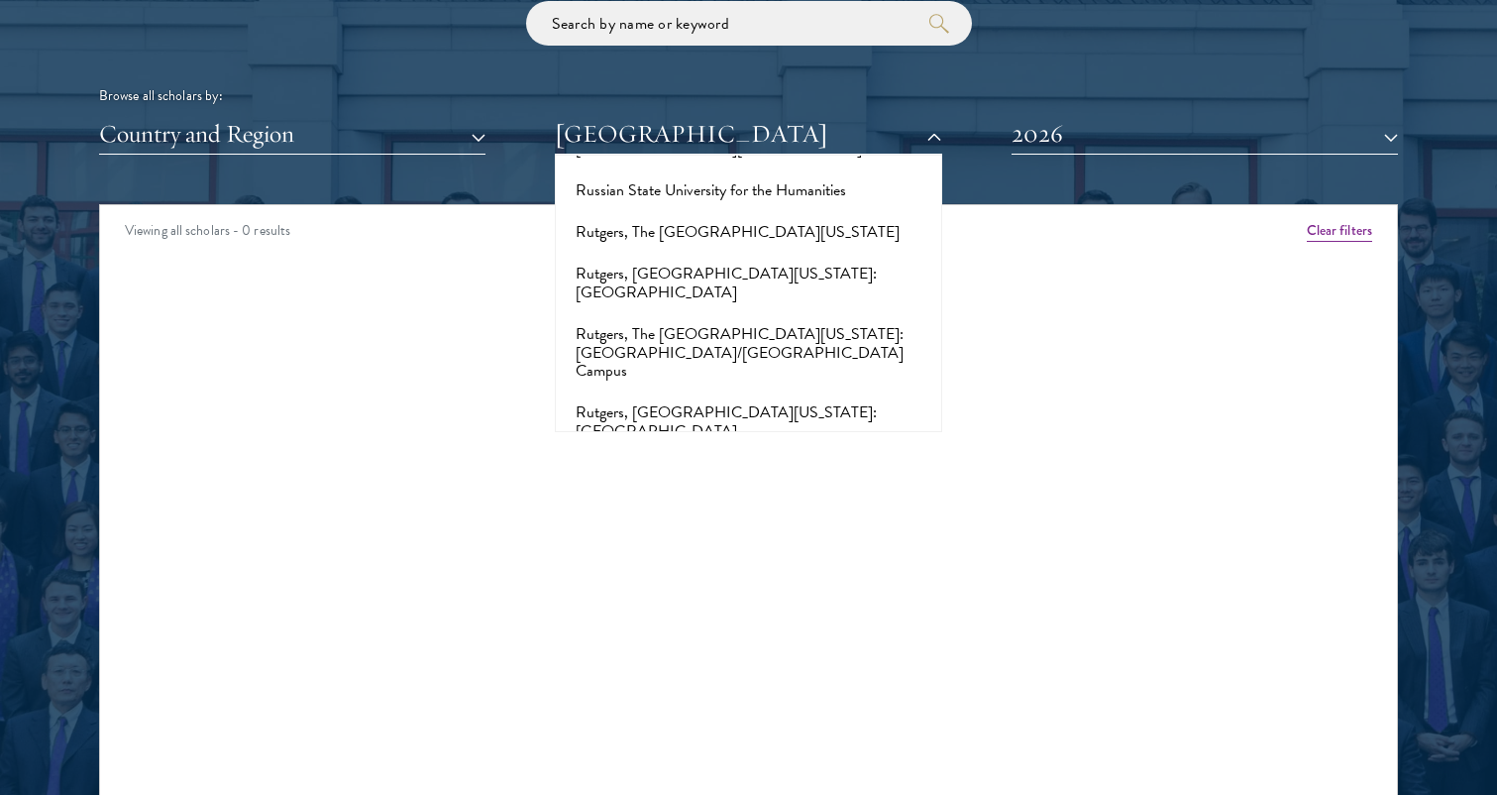
click at [711, 638] on button "[GEOGRAPHIC_DATA][PERSON_NAME]" at bounding box center [748, 659] width 375 height 42
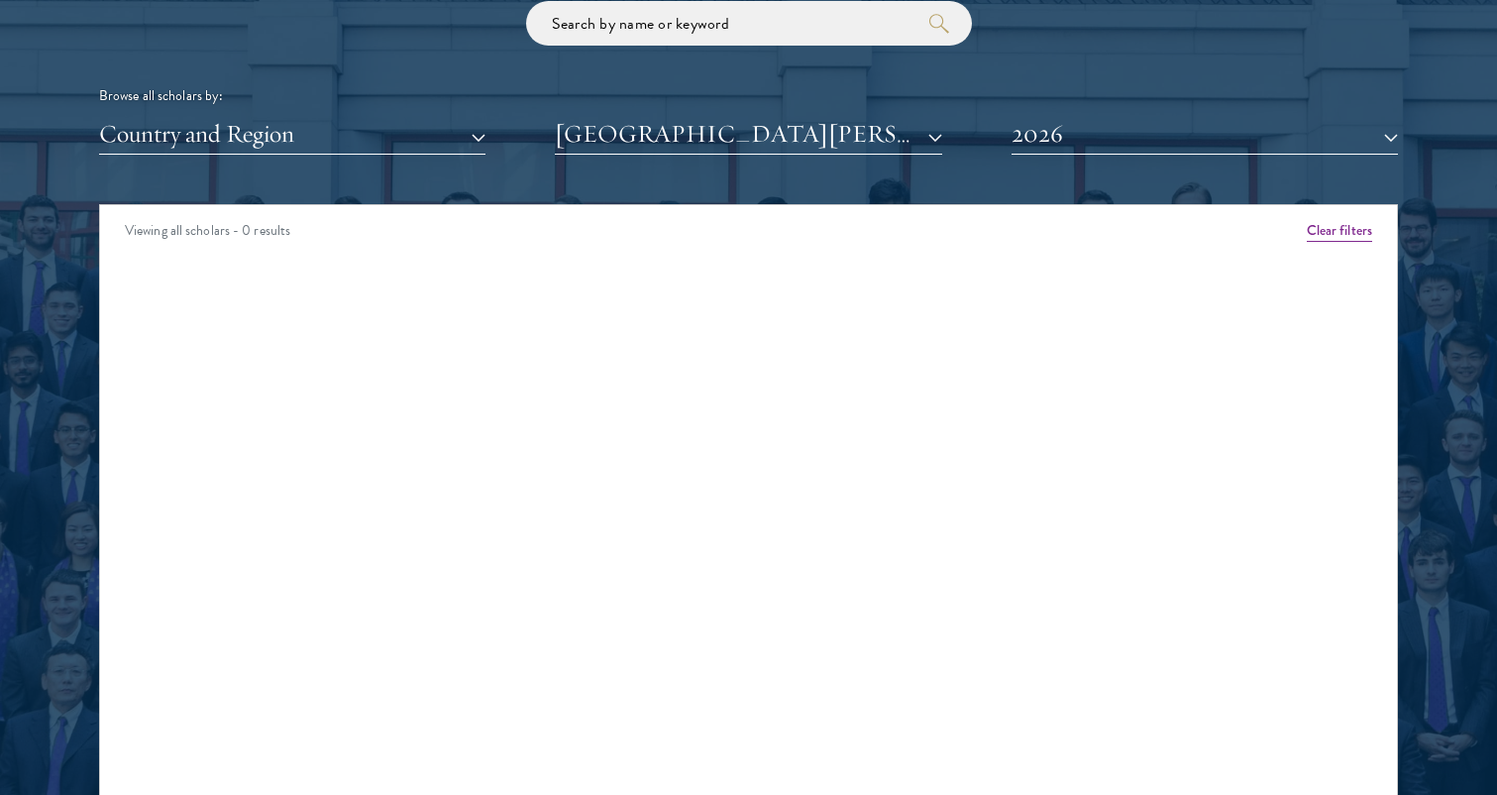
click at [689, 158] on div "Scholar Directory Congratulations and welcome to the Schwarzman Scholars Class …" at bounding box center [748, 295] width 1299 height 1008
click at [686, 142] on button "[GEOGRAPHIC_DATA][PERSON_NAME]" at bounding box center [748, 134] width 387 height 41
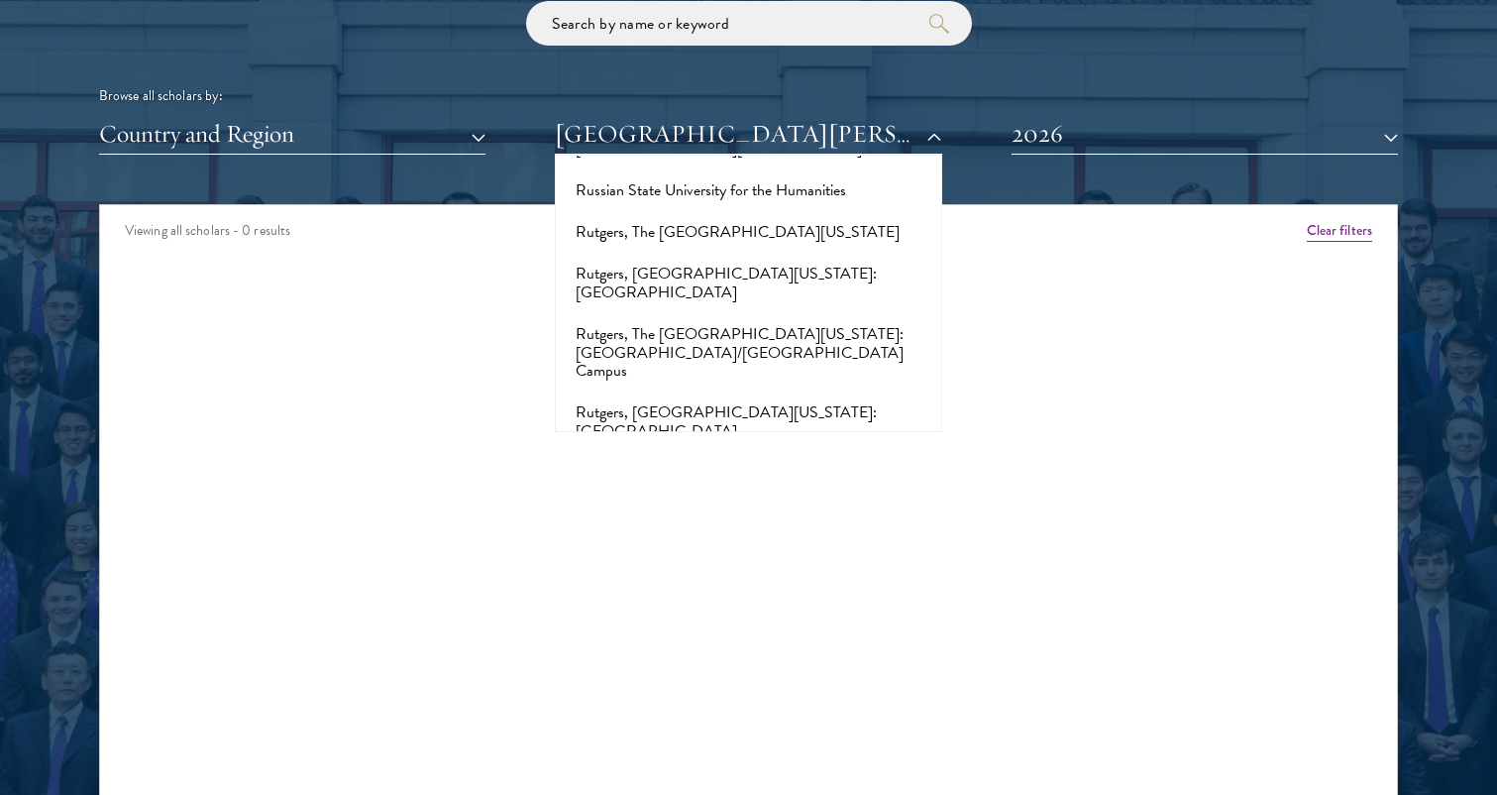
click at [654, 740] on button "Sciences Po" at bounding box center [748, 761] width 375 height 42
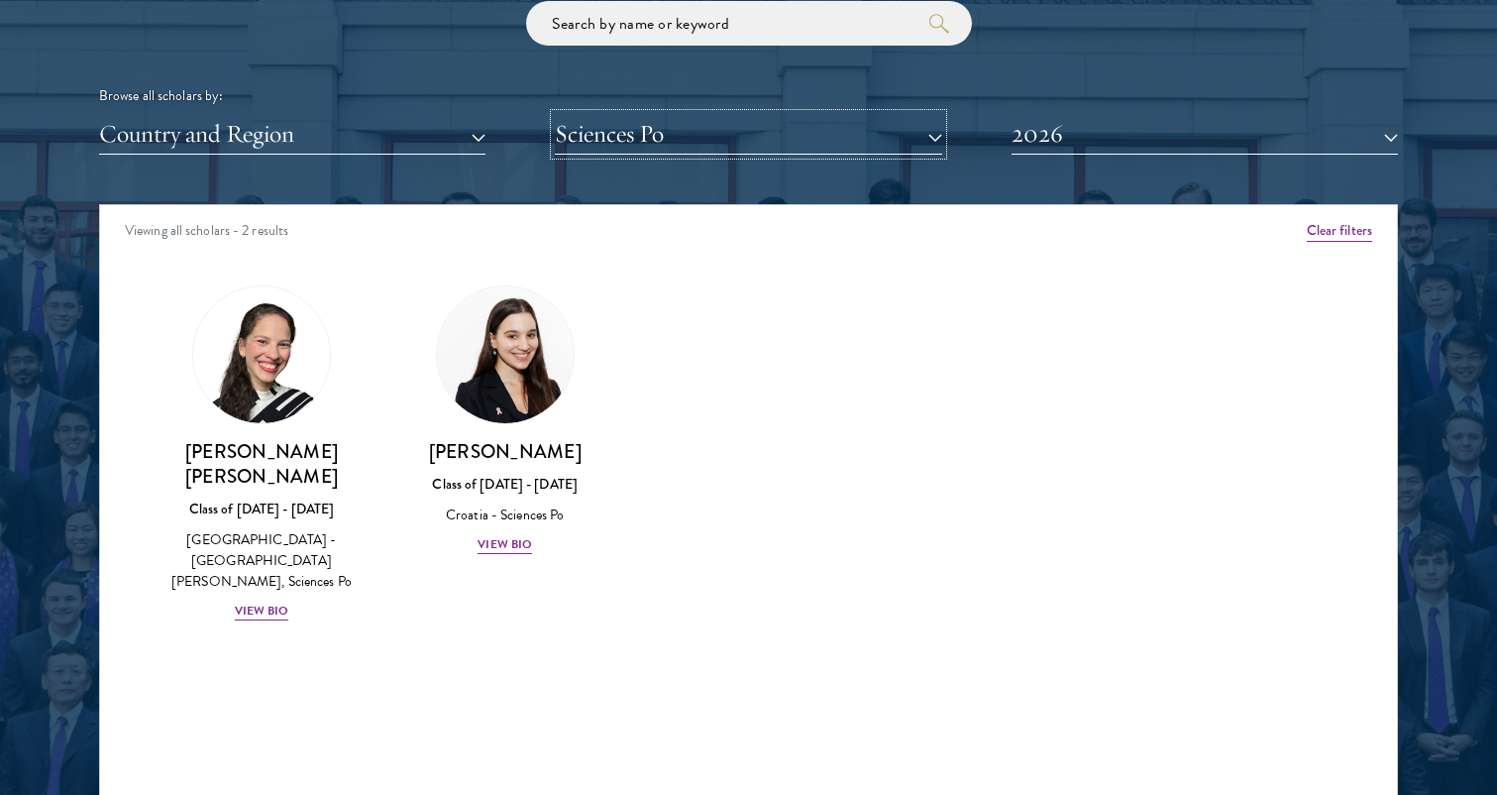
click at [686, 140] on button "Sciences Po" at bounding box center [748, 134] width 387 height 41
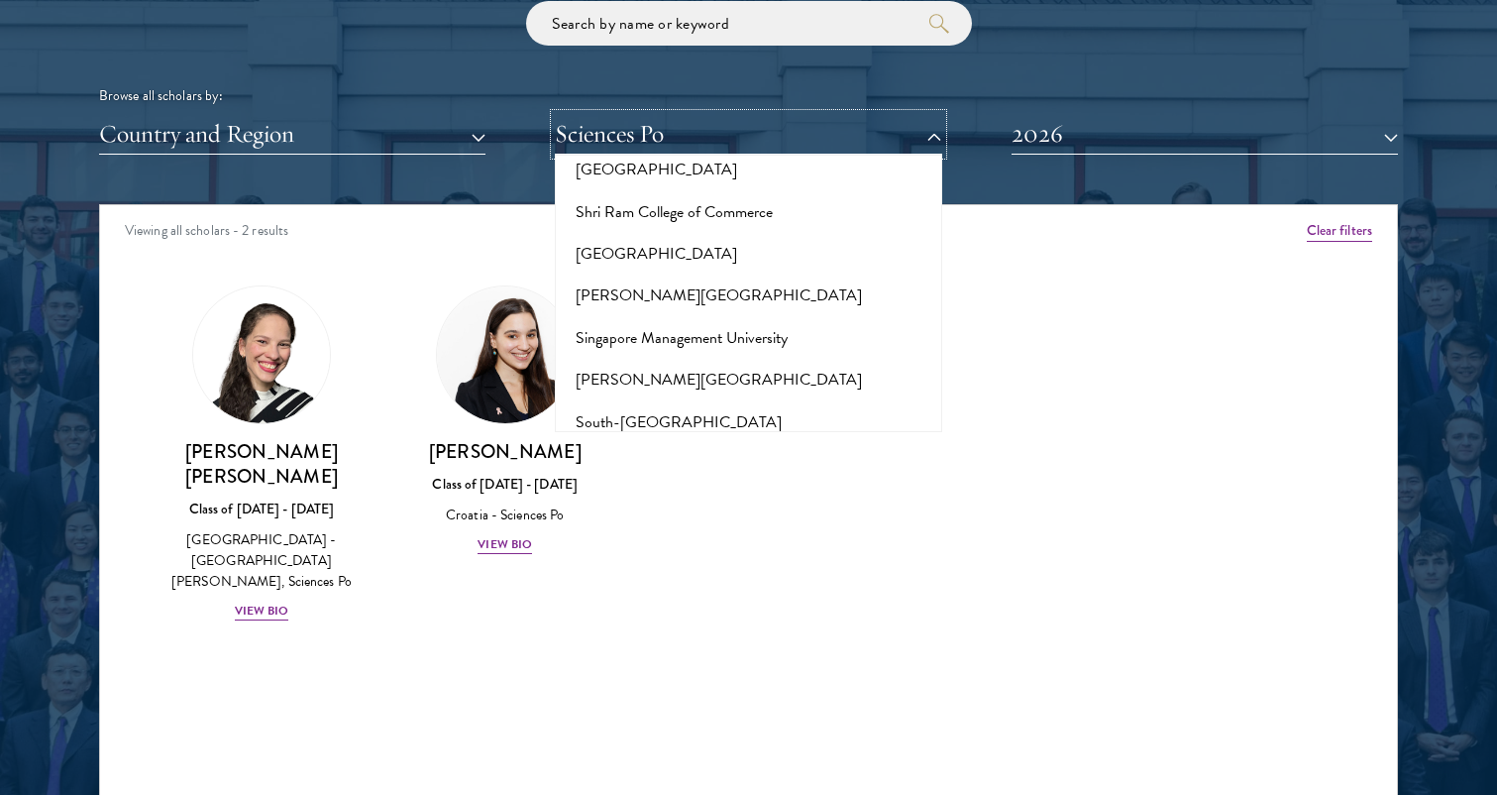
scroll to position [10993, 0]
click at [685, 652] on button "[GEOGRAPHIC_DATA]" at bounding box center [748, 673] width 375 height 42
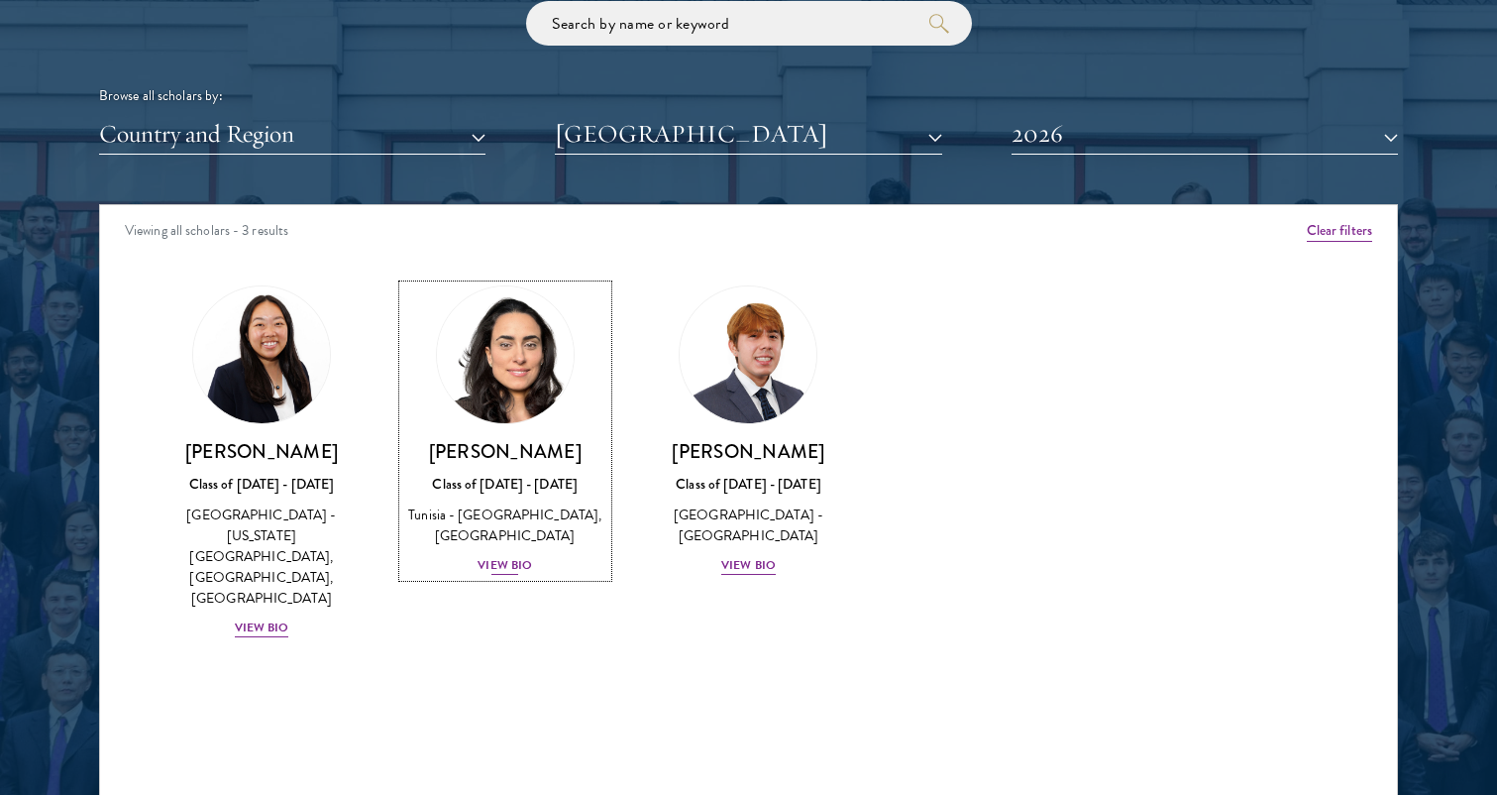
click at [515, 566] on div "View Bio" at bounding box center [505, 565] width 55 height 19
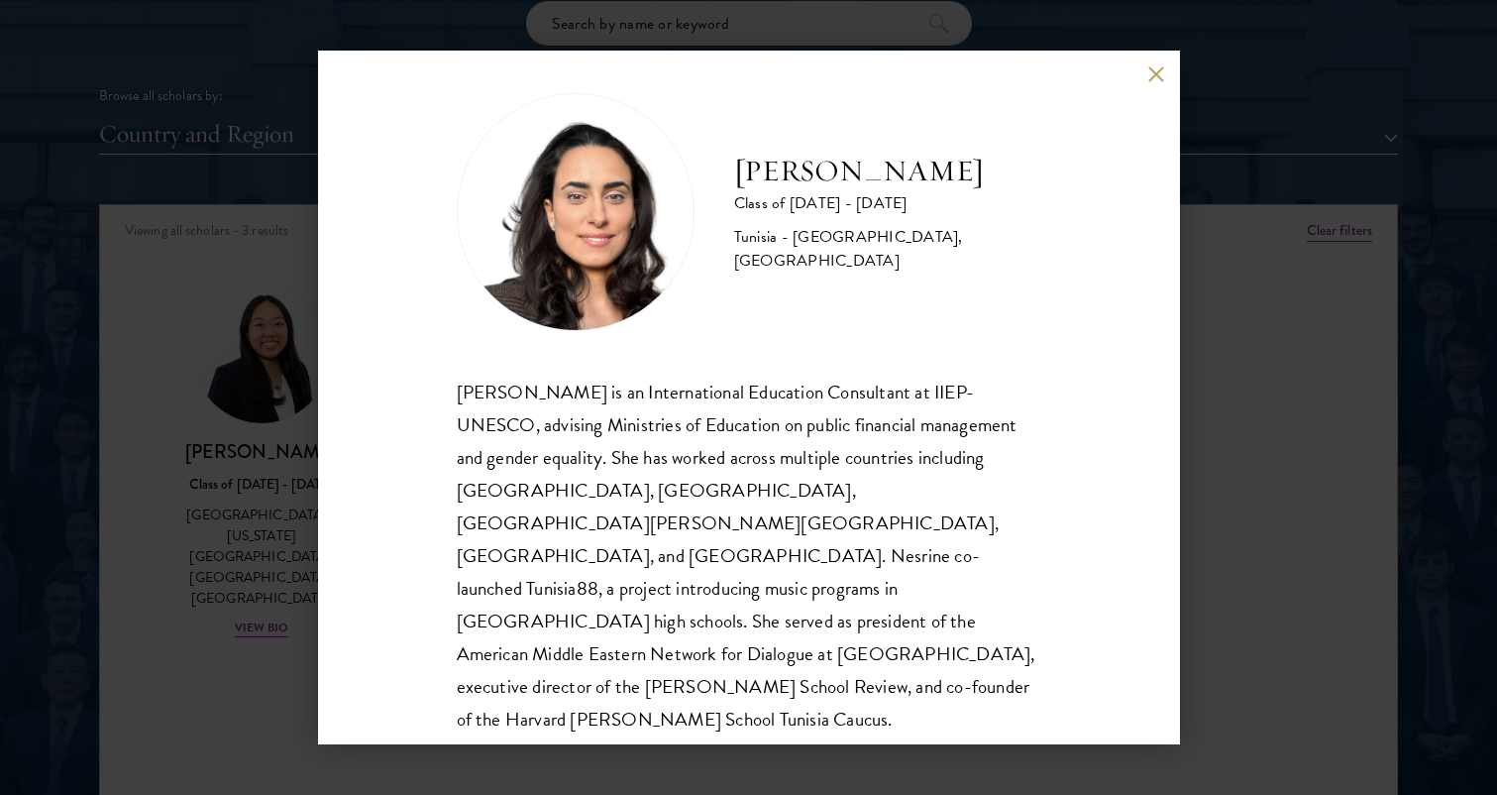
scroll to position [35, 0]
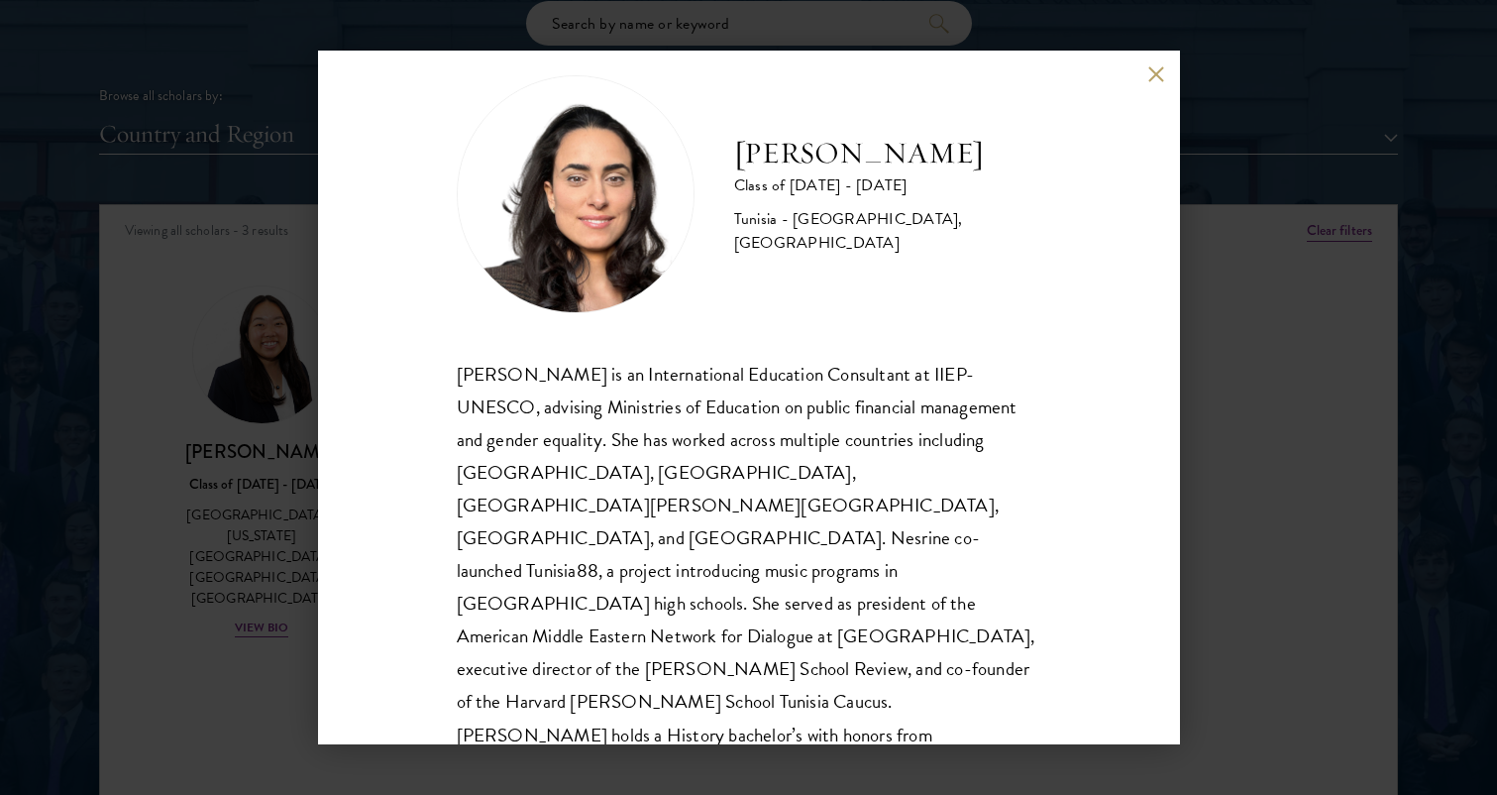
click at [1254, 369] on div "Nesrine Mbarek Class of 2025 - 2026 Tunisia - Stanford University, Harvard Univ…" at bounding box center [748, 397] width 1497 height 795
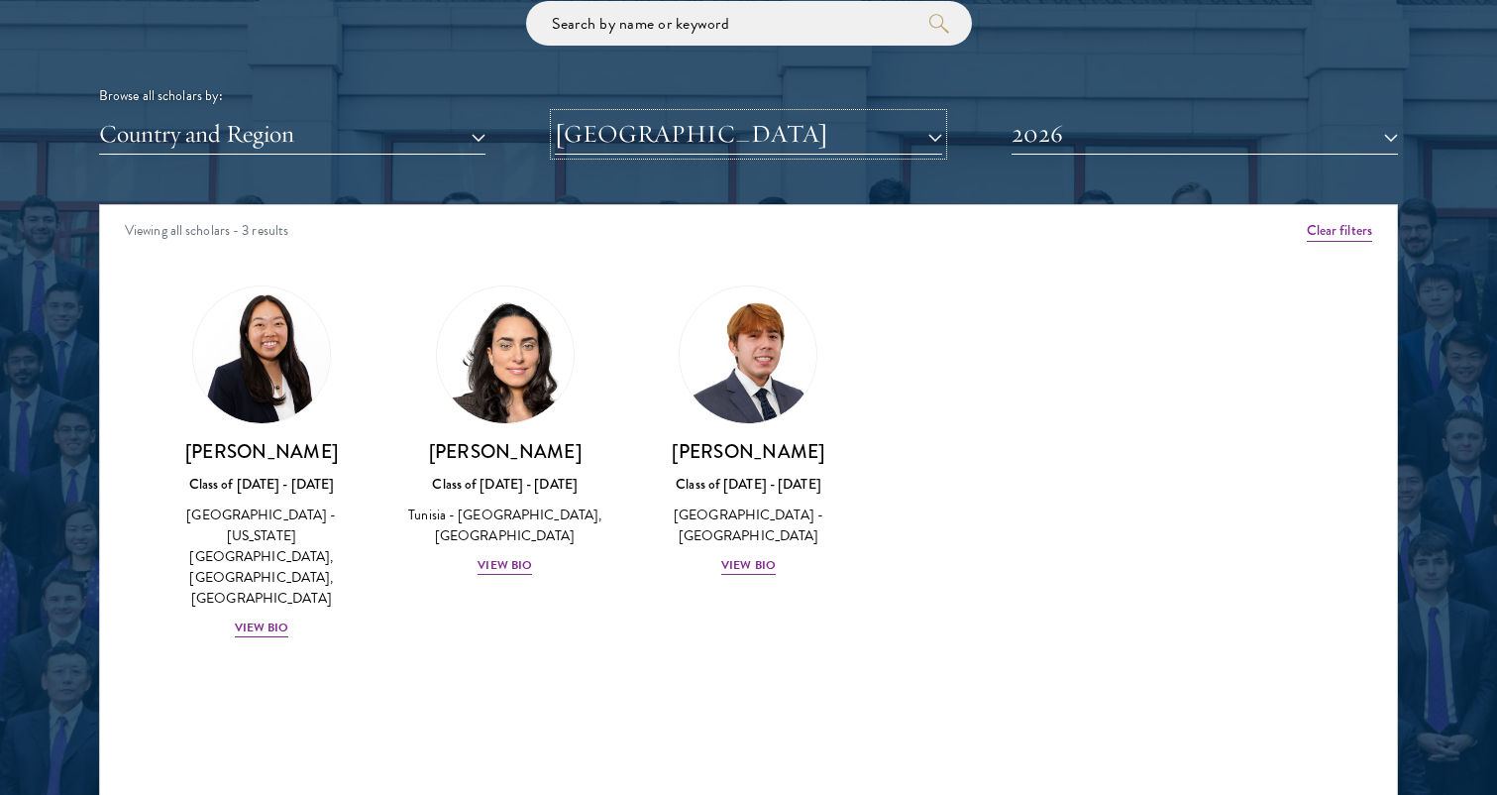
click at [727, 133] on button "[GEOGRAPHIC_DATA]" at bounding box center [748, 134] width 387 height 41
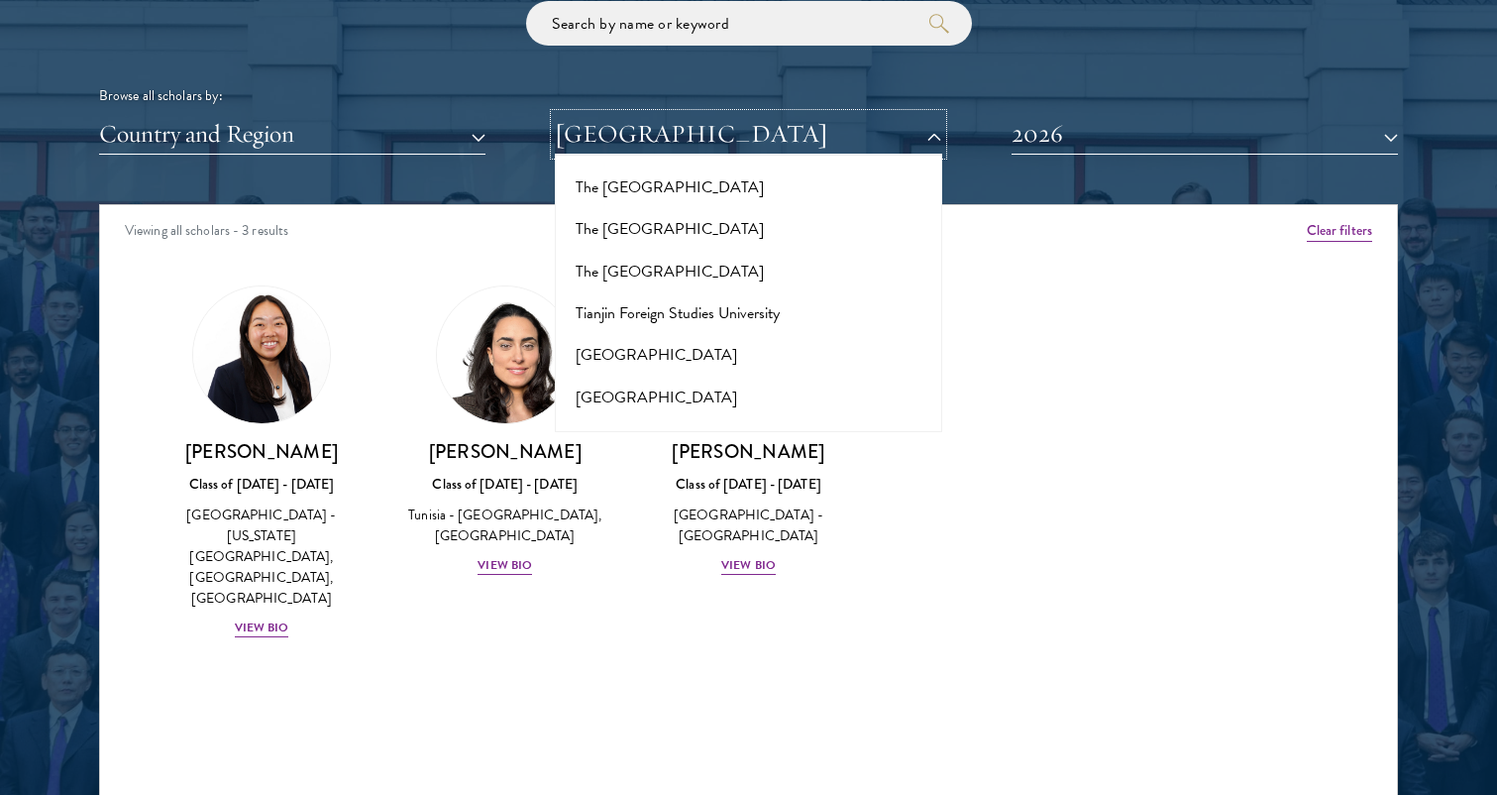
scroll to position [12601, 0]
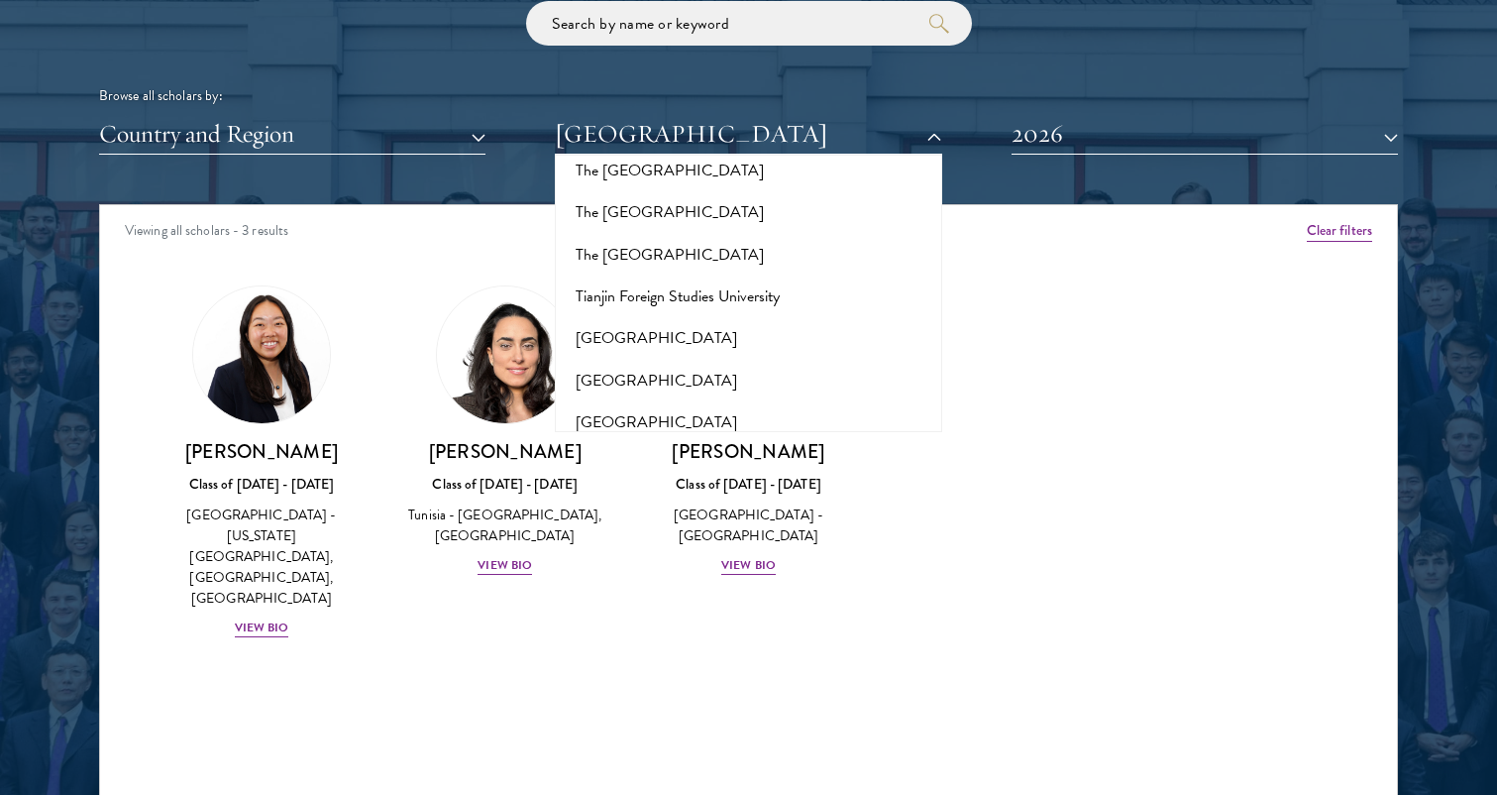
click at [697, 611] on button "[GEOGRAPHIC_DATA]" at bounding box center [748, 632] width 375 height 42
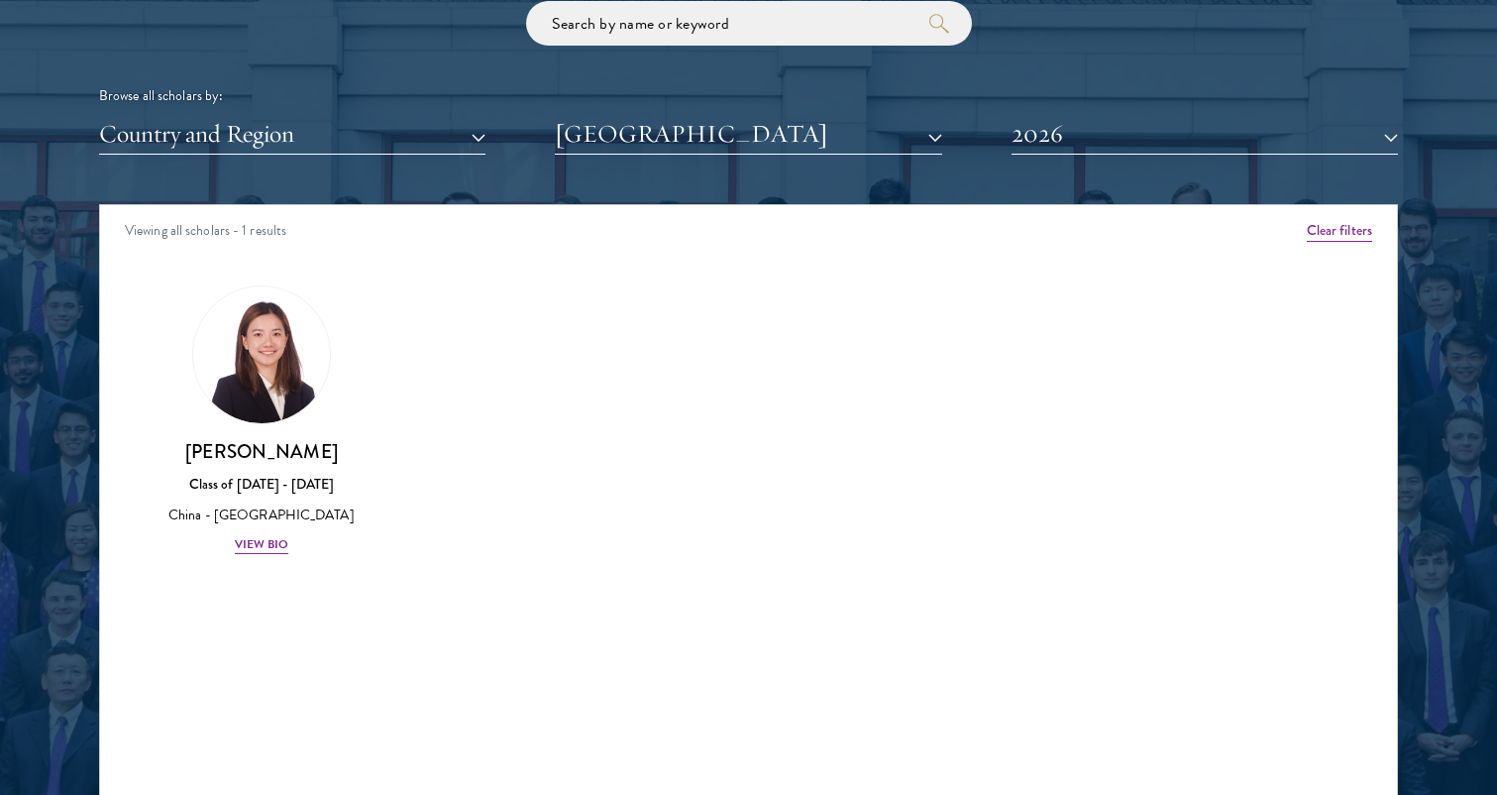
click at [685, 159] on div "Scholar Directory Congratulations and welcome to the Schwarzman Scholars Class …" at bounding box center [748, 295] width 1299 height 1008
click at [672, 136] on button "[GEOGRAPHIC_DATA]" at bounding box center [748, 134] width 387 height 41
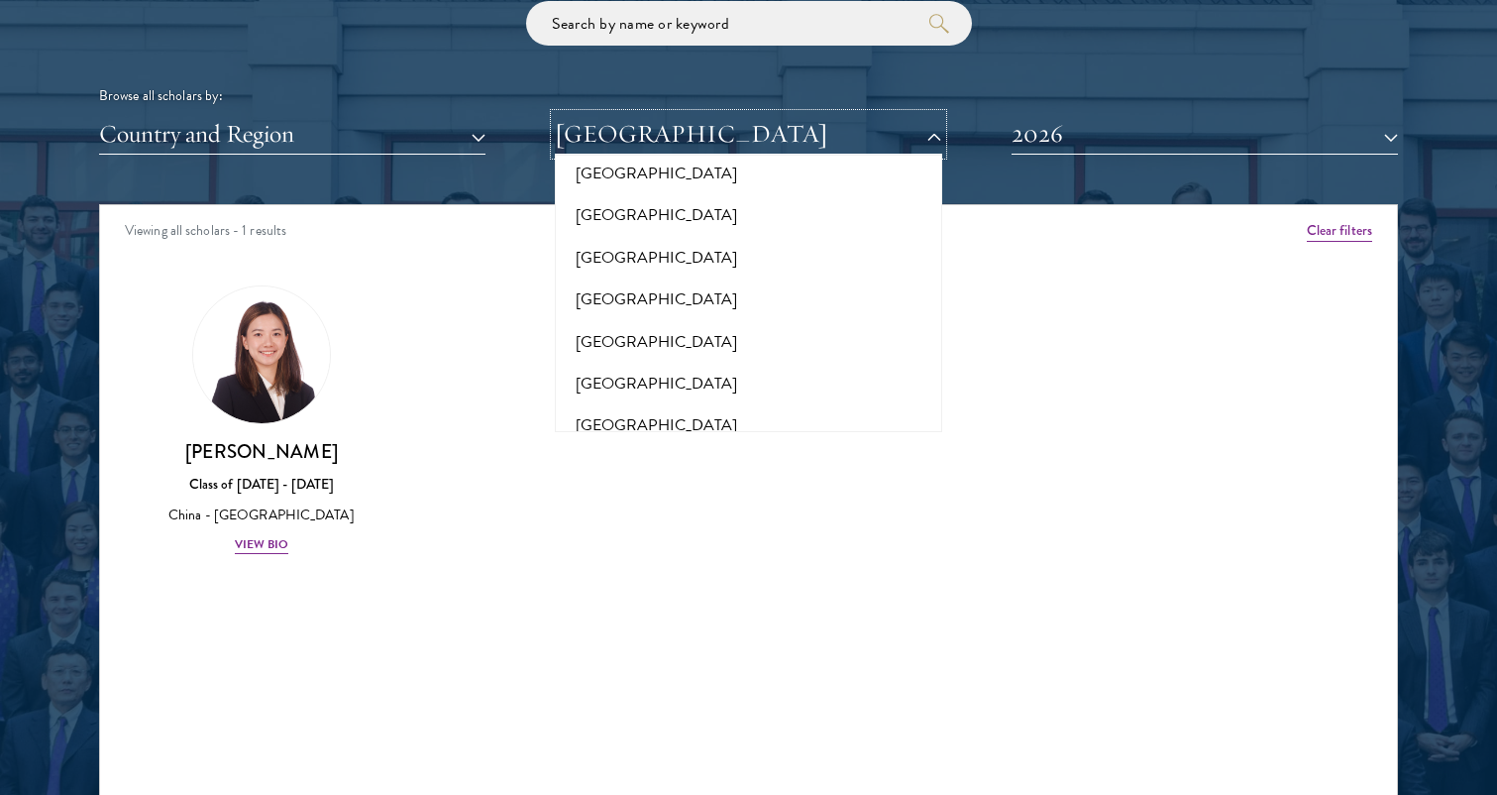
scroll to position [13487, 0]
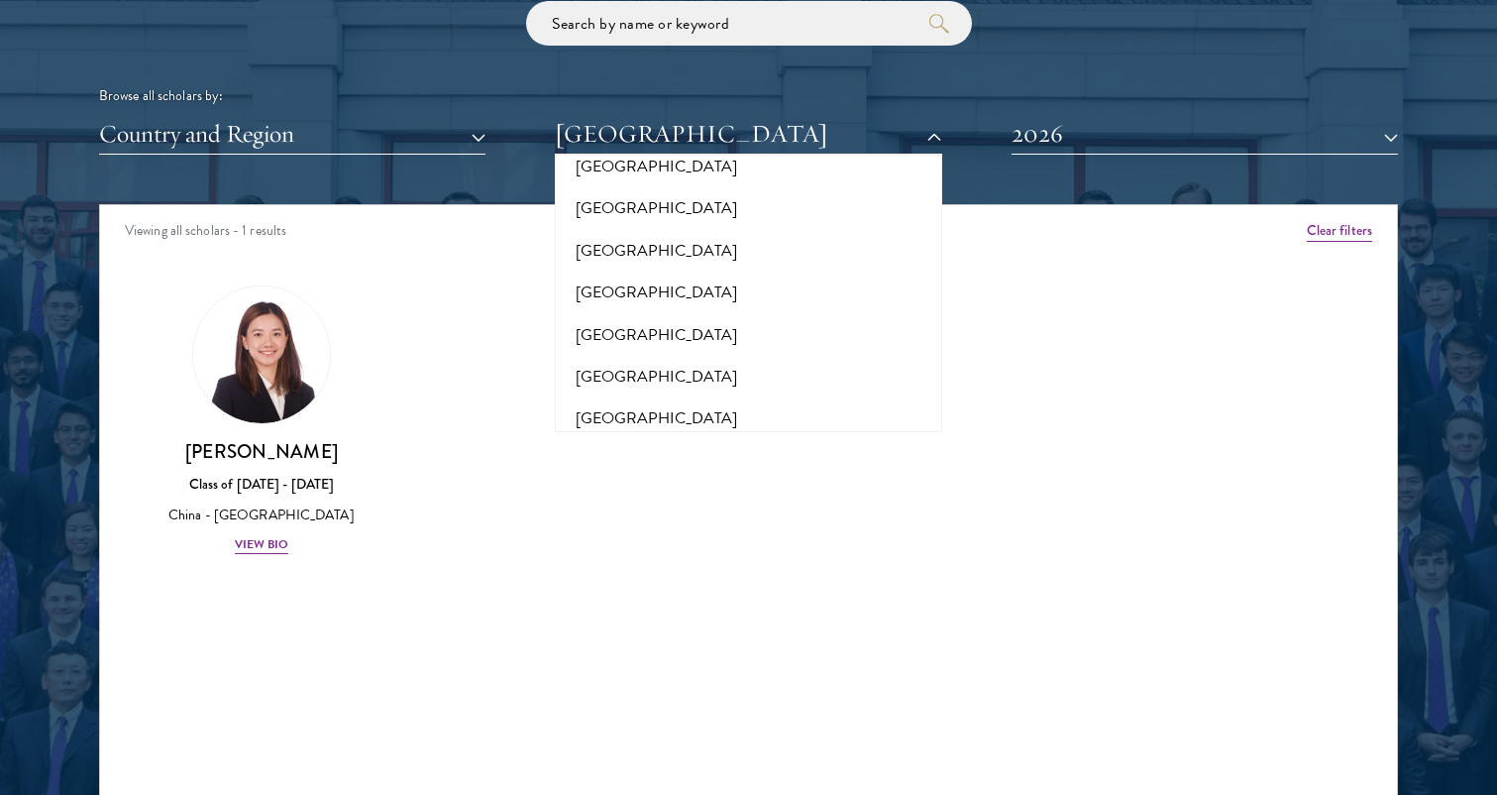
click at [725, 650] on button "[GEOGRAPHIC_DATA]" at bounding box center [748, 671] width 375 height 42
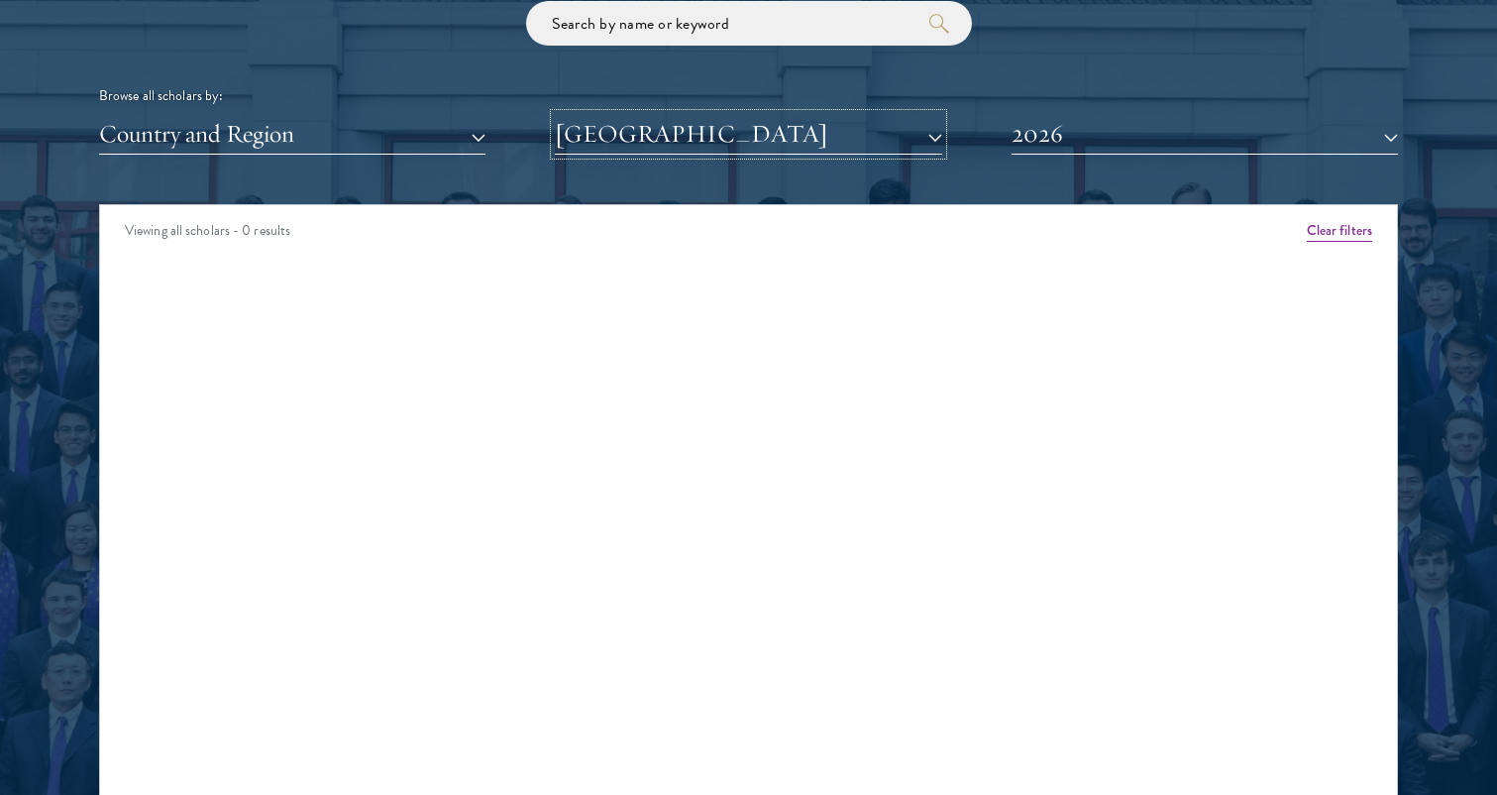
click at [704, 136] on button "[GEOGRAPHIC_DATA]" at bounding box center [748, 134] width 387 height 41
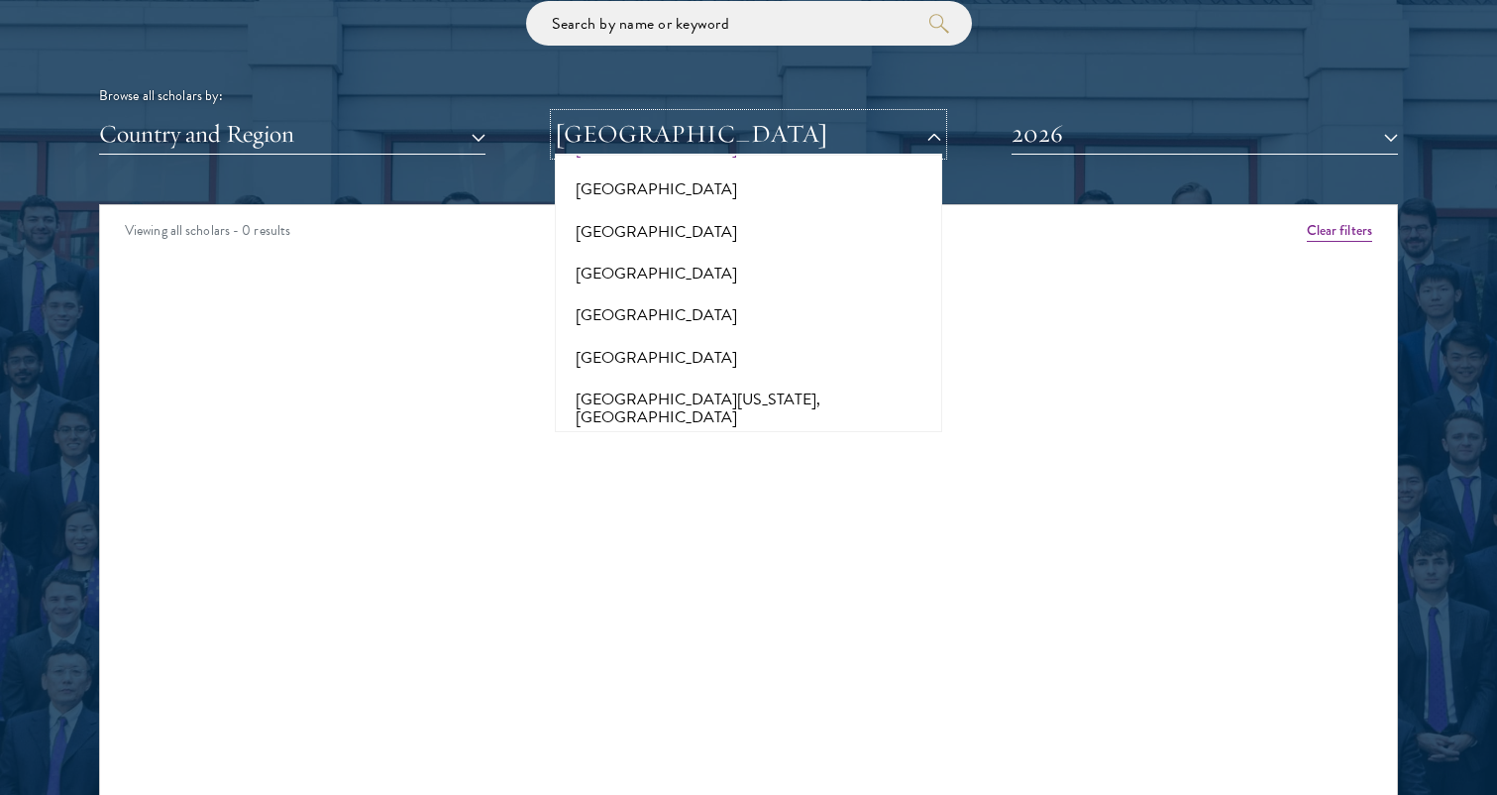
scroll to position [14244, 0]
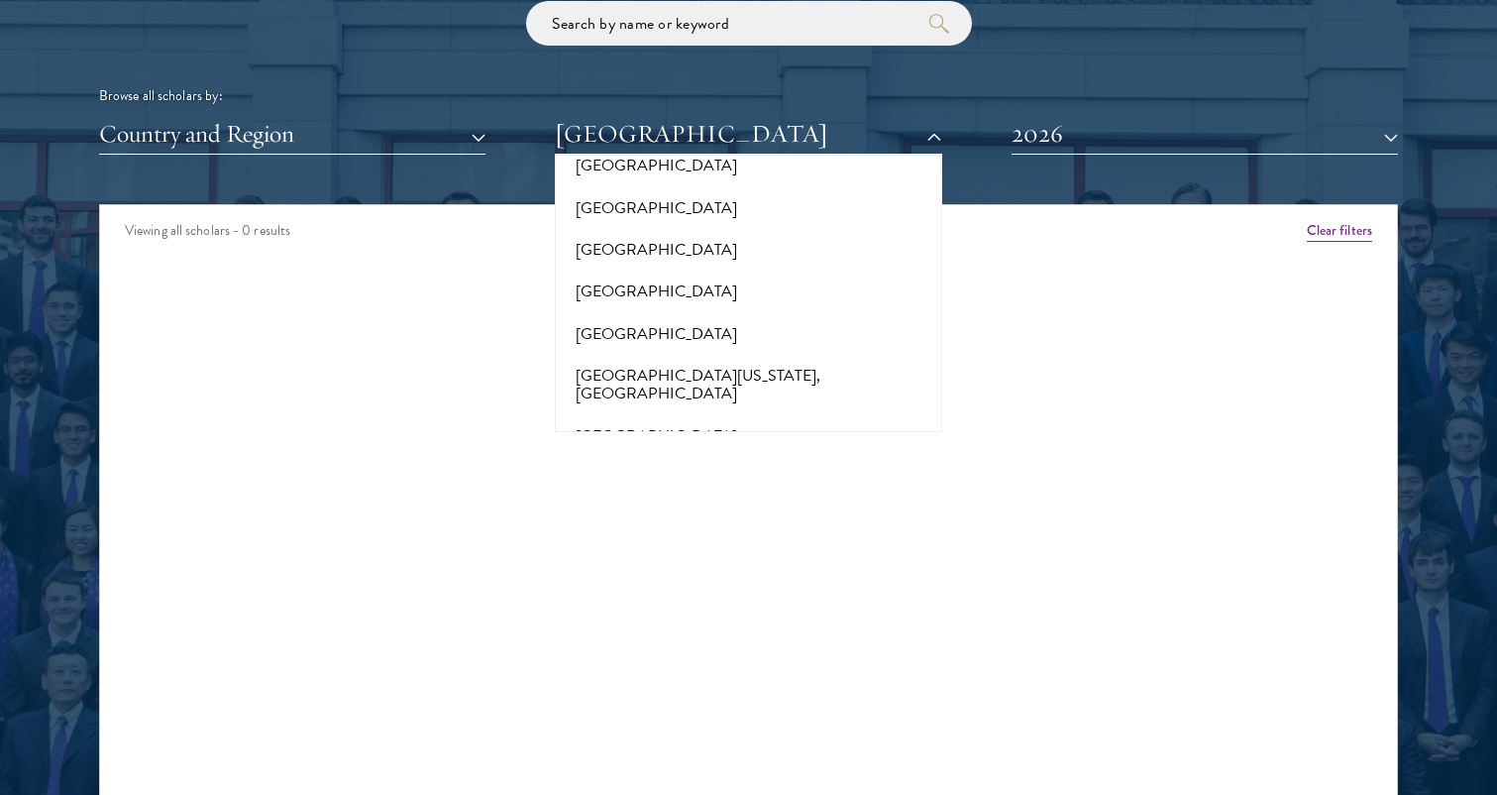
click at [718, 662] on button "[GEOGRAPHIC_DATA]" at bounding box center [748, 683] width 375 height 42
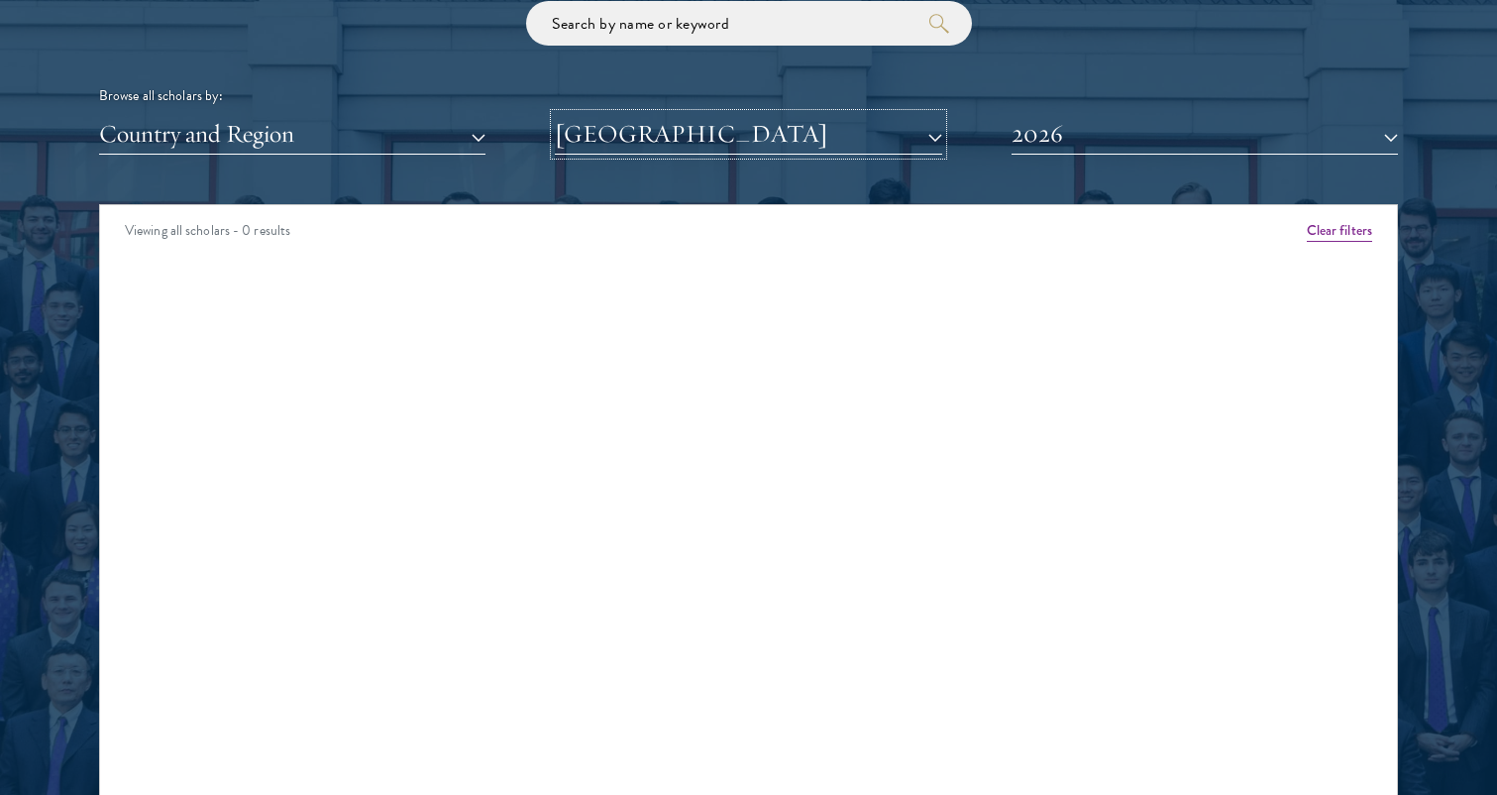
click at [668, 144] on button "[GEOGRAPHIC_DATA]" at bounding box center [748, 134] width 387 height 41
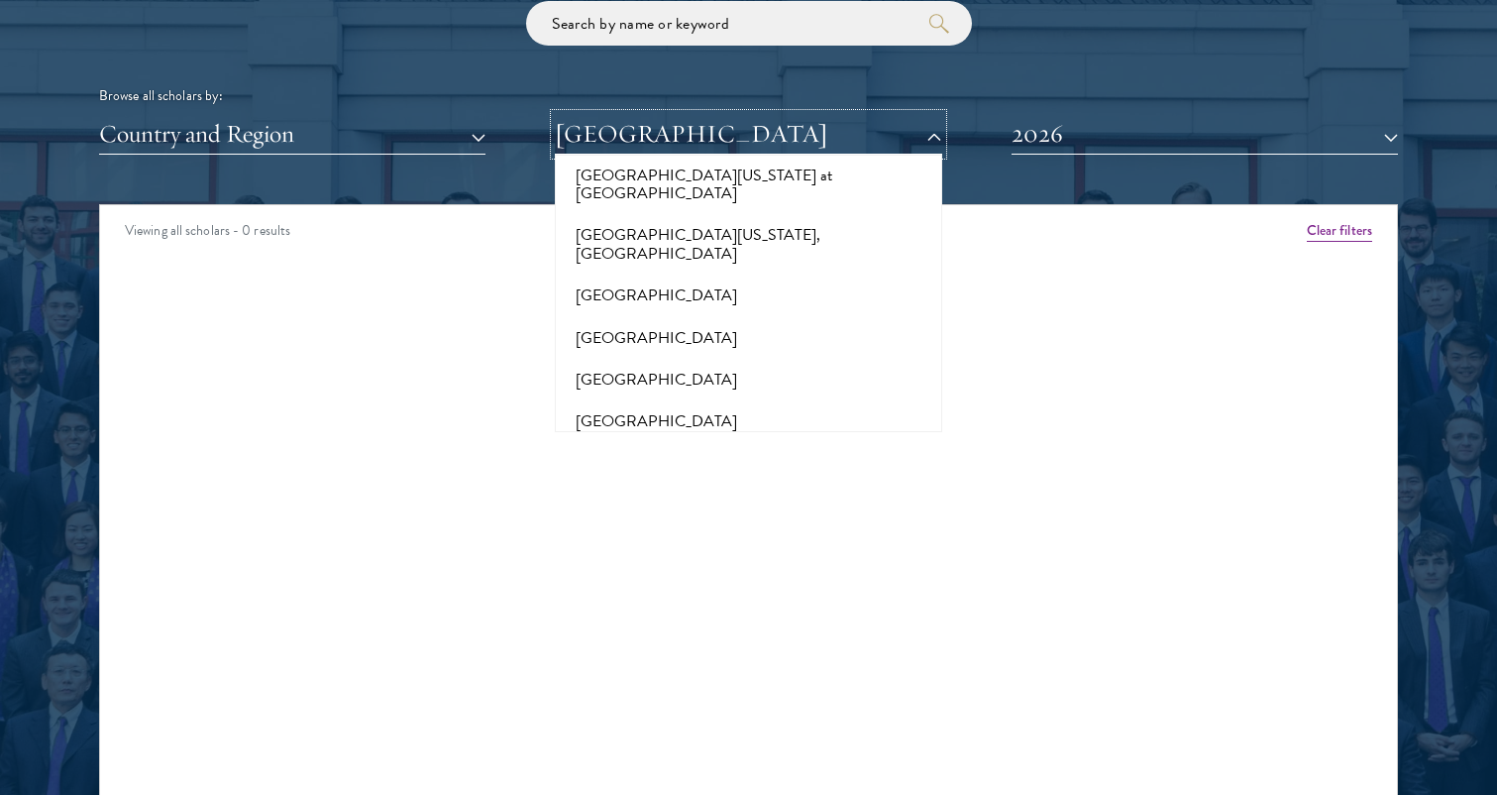
scroll to position [14599, 0]
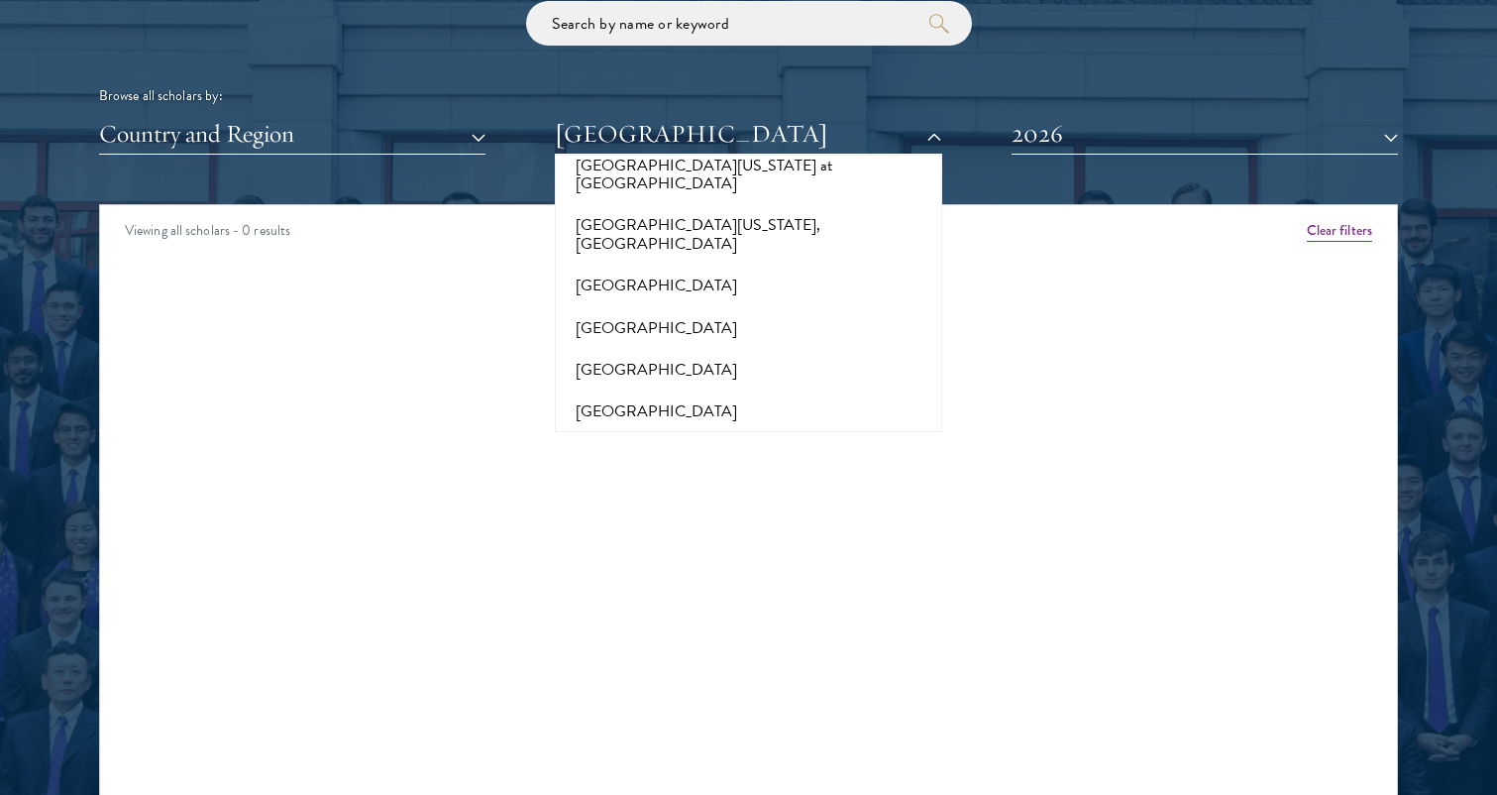
click at [715, 685] on button "[GEOGRAPHIC_DATA][US_STATE][PERSON_NAME]" at bounding box center [748, 715] width 375 height 60
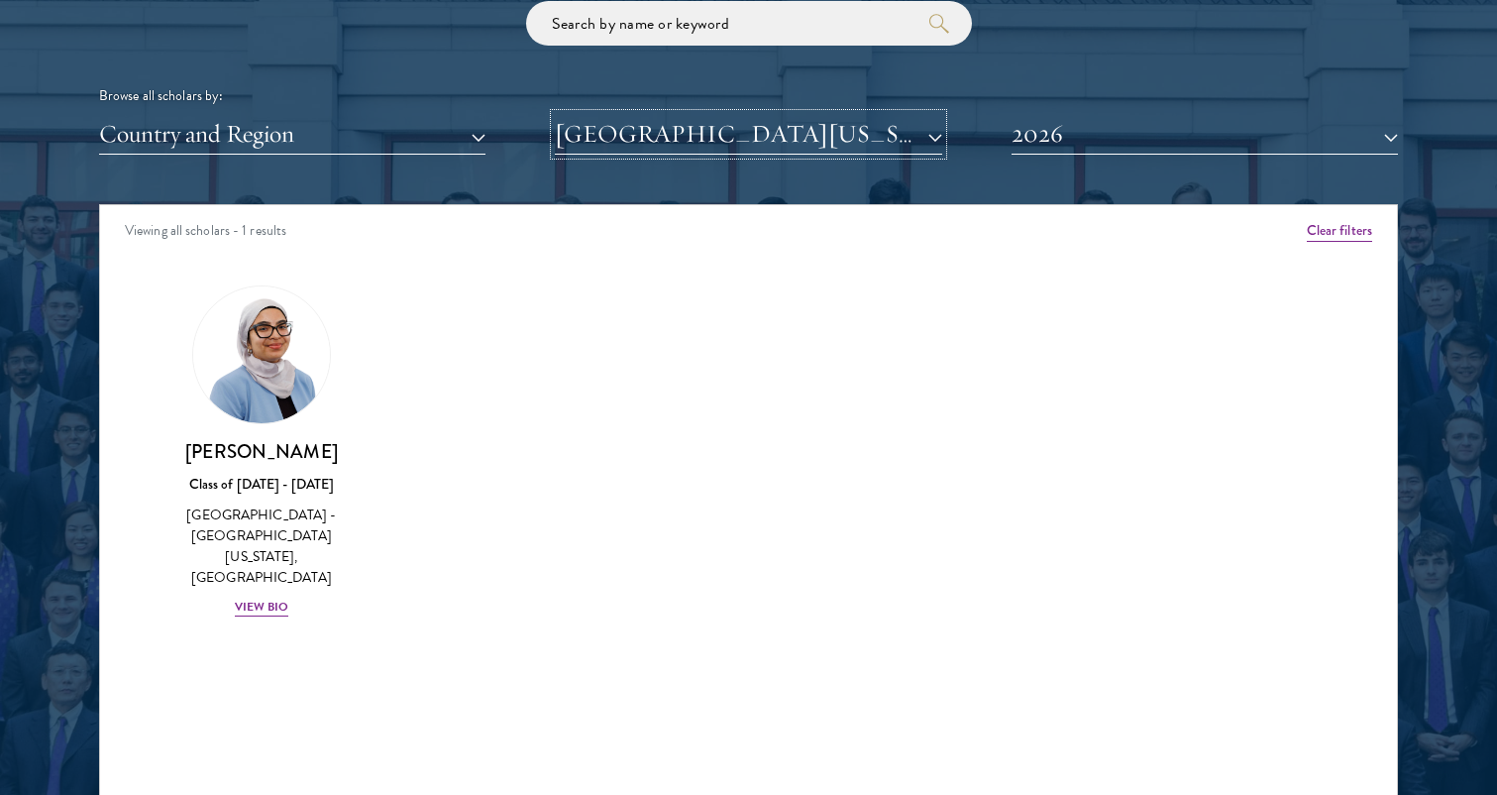
click at [693, 147] on button "[GEOGRAPHIC_DATA][US_STATE][PERSON_NAME]" at bounding box center [748, 134] width 387 height 41
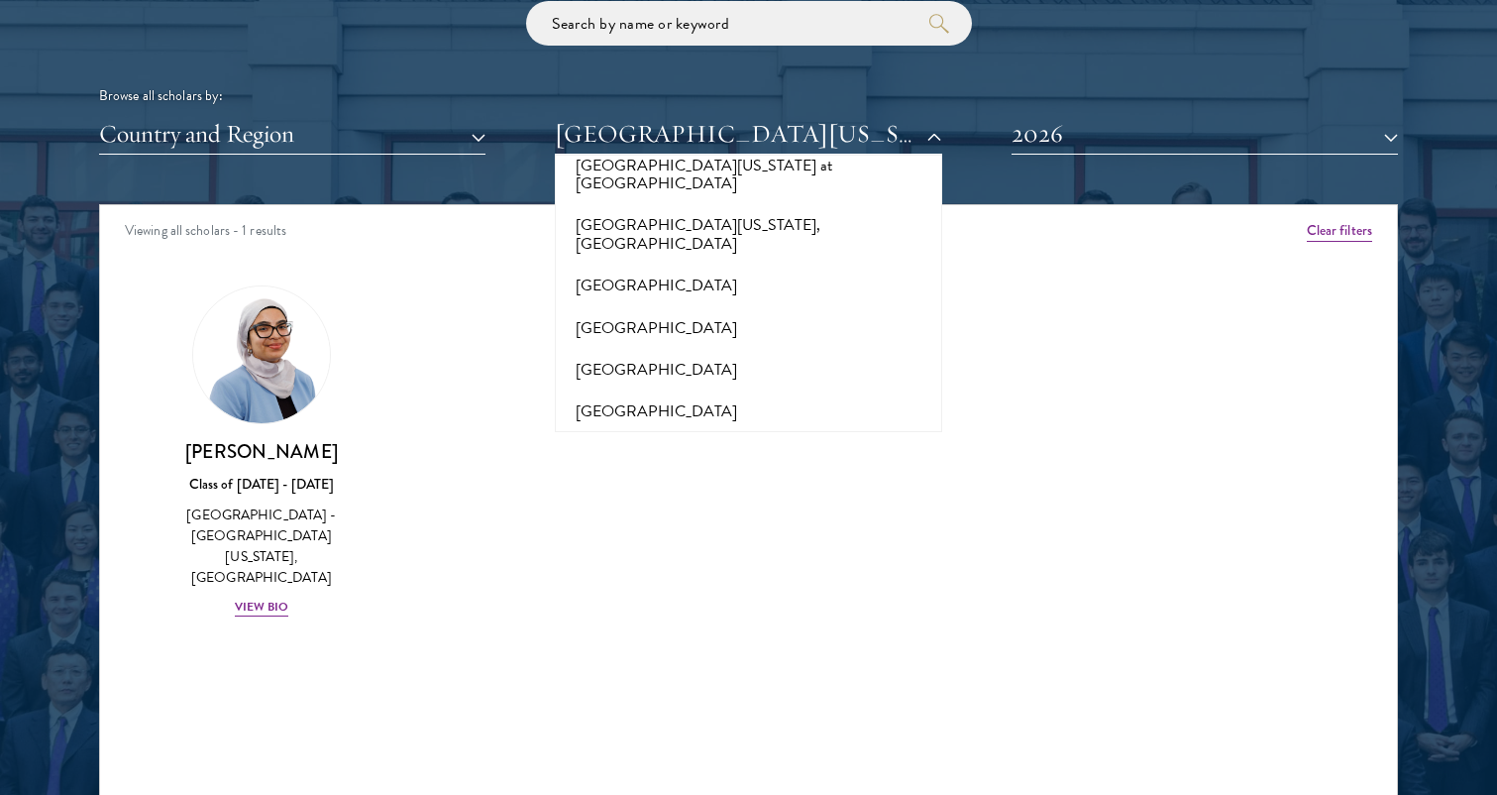
click at [715, 745] on button "[GEOGRAPHIC_DATA][US_STATE], [GEOGRAPHIC_DATA]" at bounding box center [748, 775] width 375 height 60
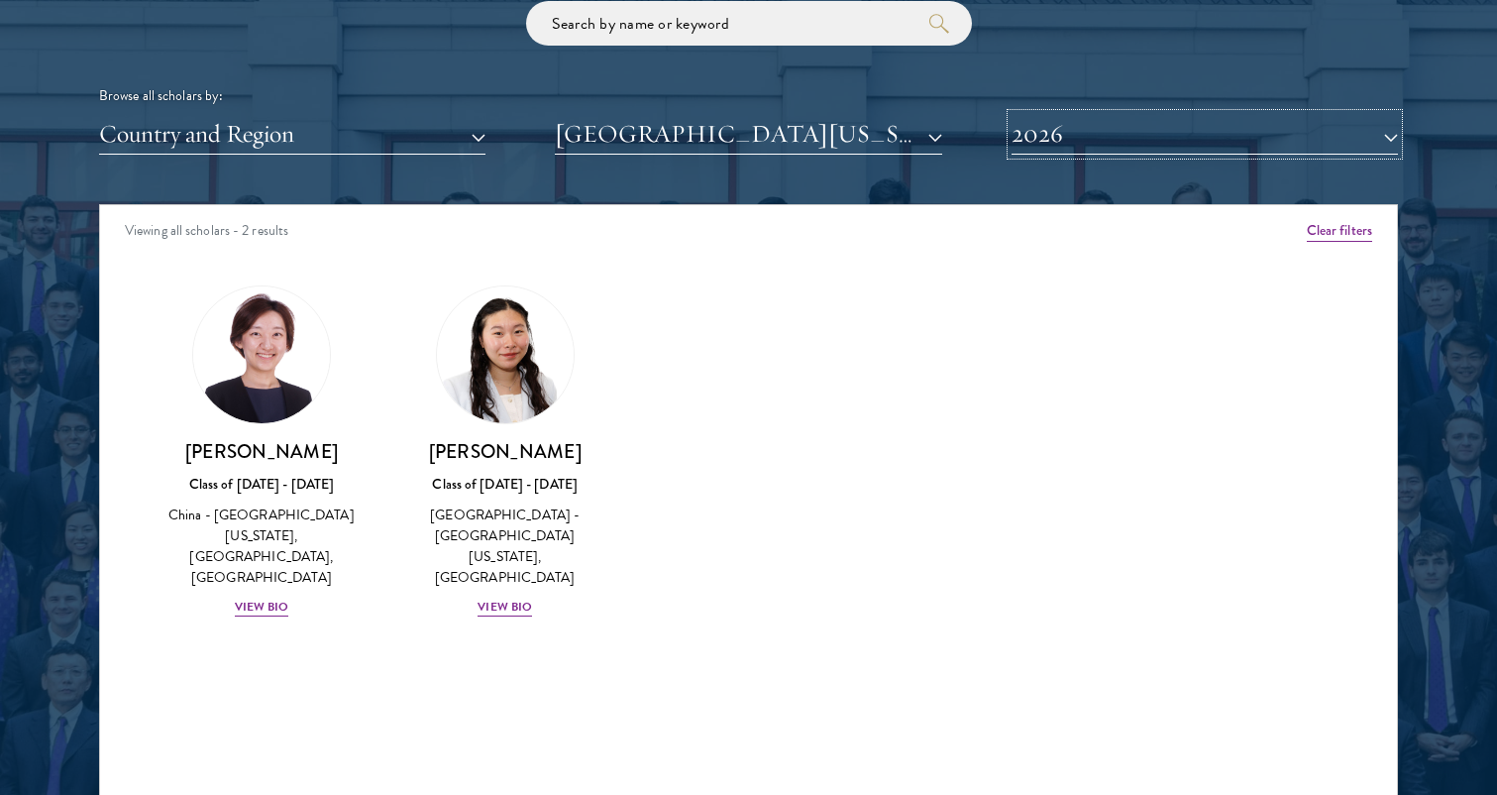
click at [1037, 137] on button "2026" at bounding box center [1205, 134] width 387 height 41
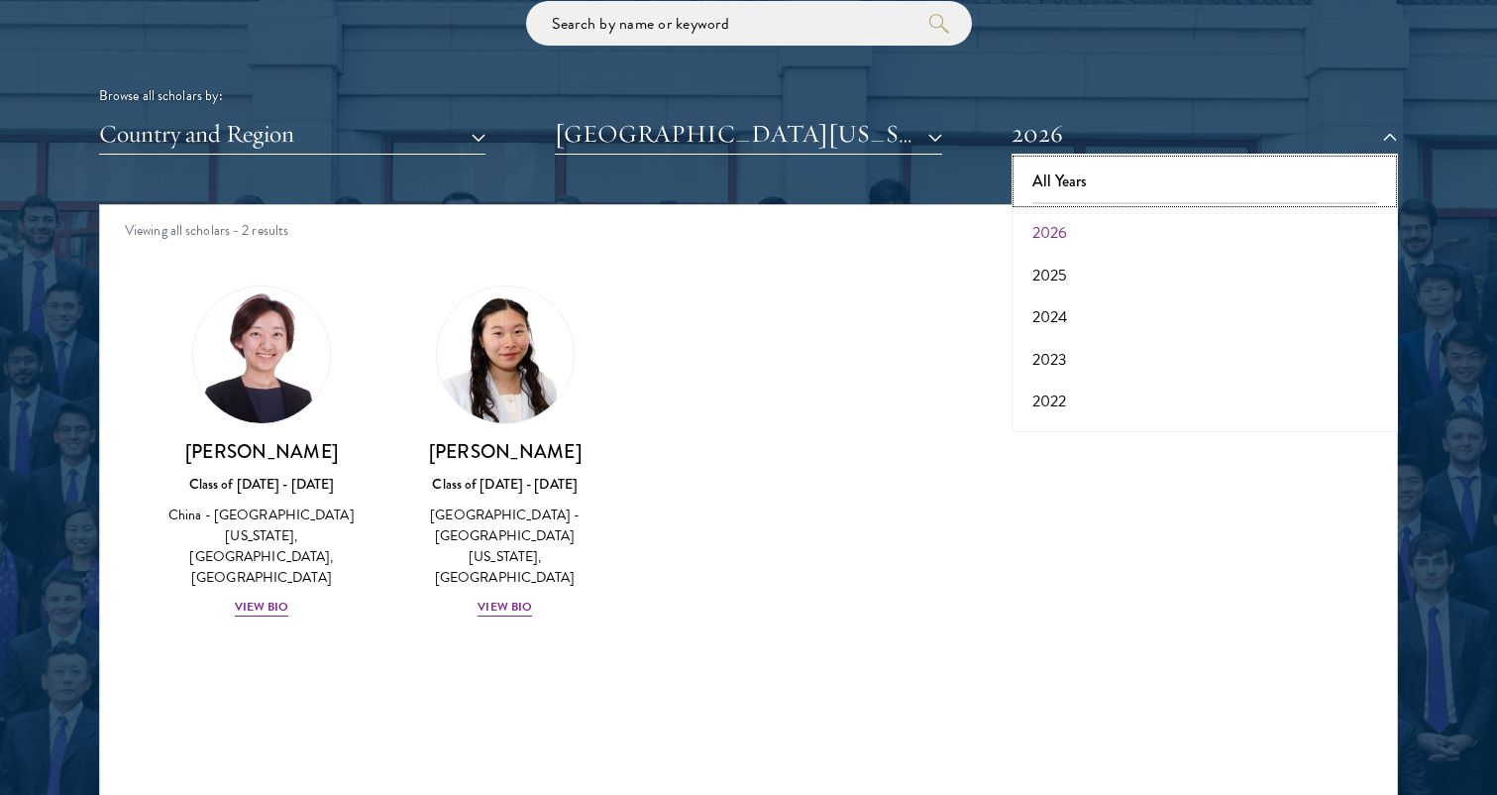
click at [1051, 170] on button "All Years" at bounding box center [1205, 182] width 375 height 42
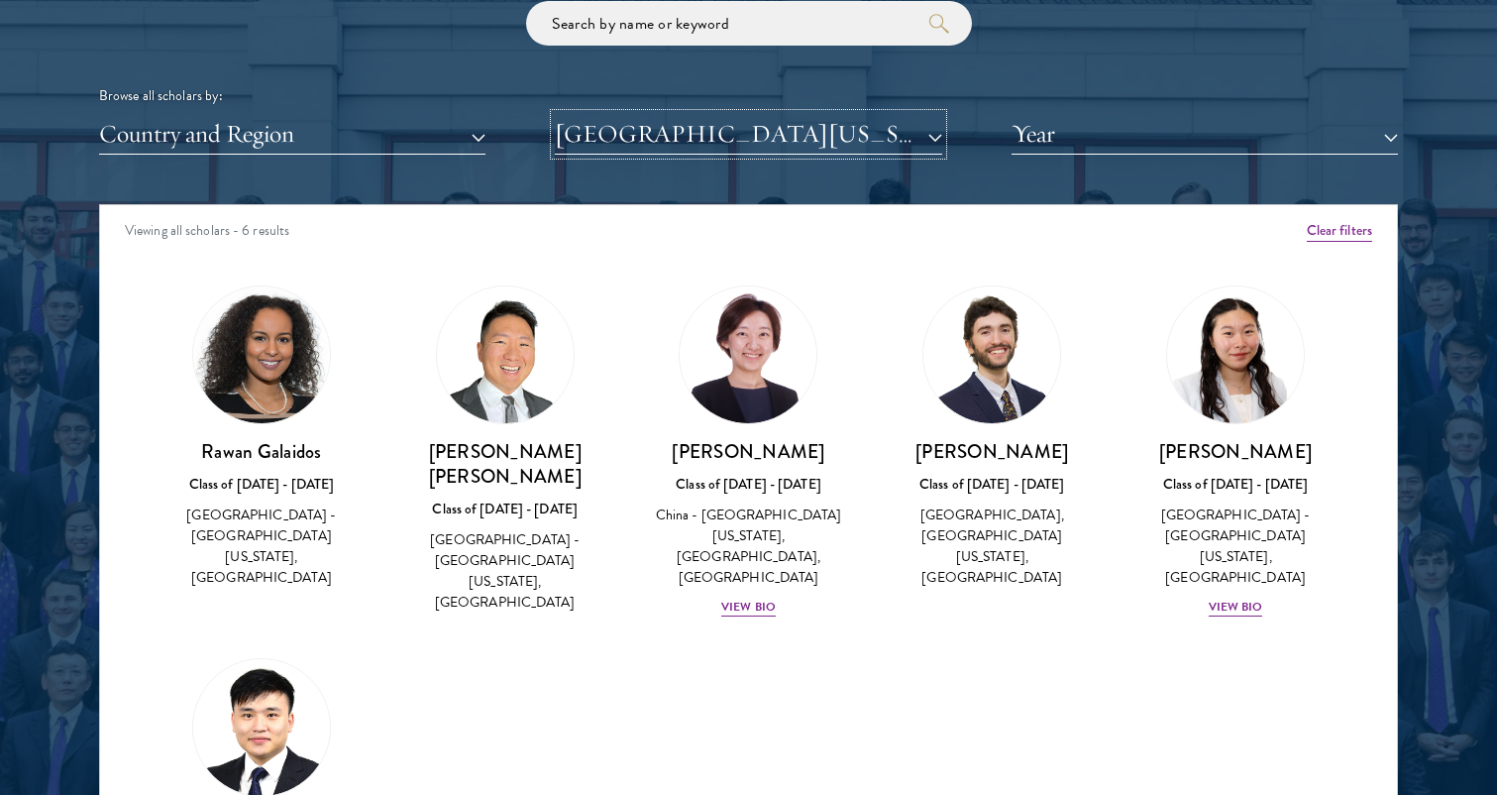
click at [760, 122] on button "[GEOGRAPHIC_DATA][US_STATE], [GEOGRAPHIC_DATA]" at bounding box center [748, 134] width 387 height 41
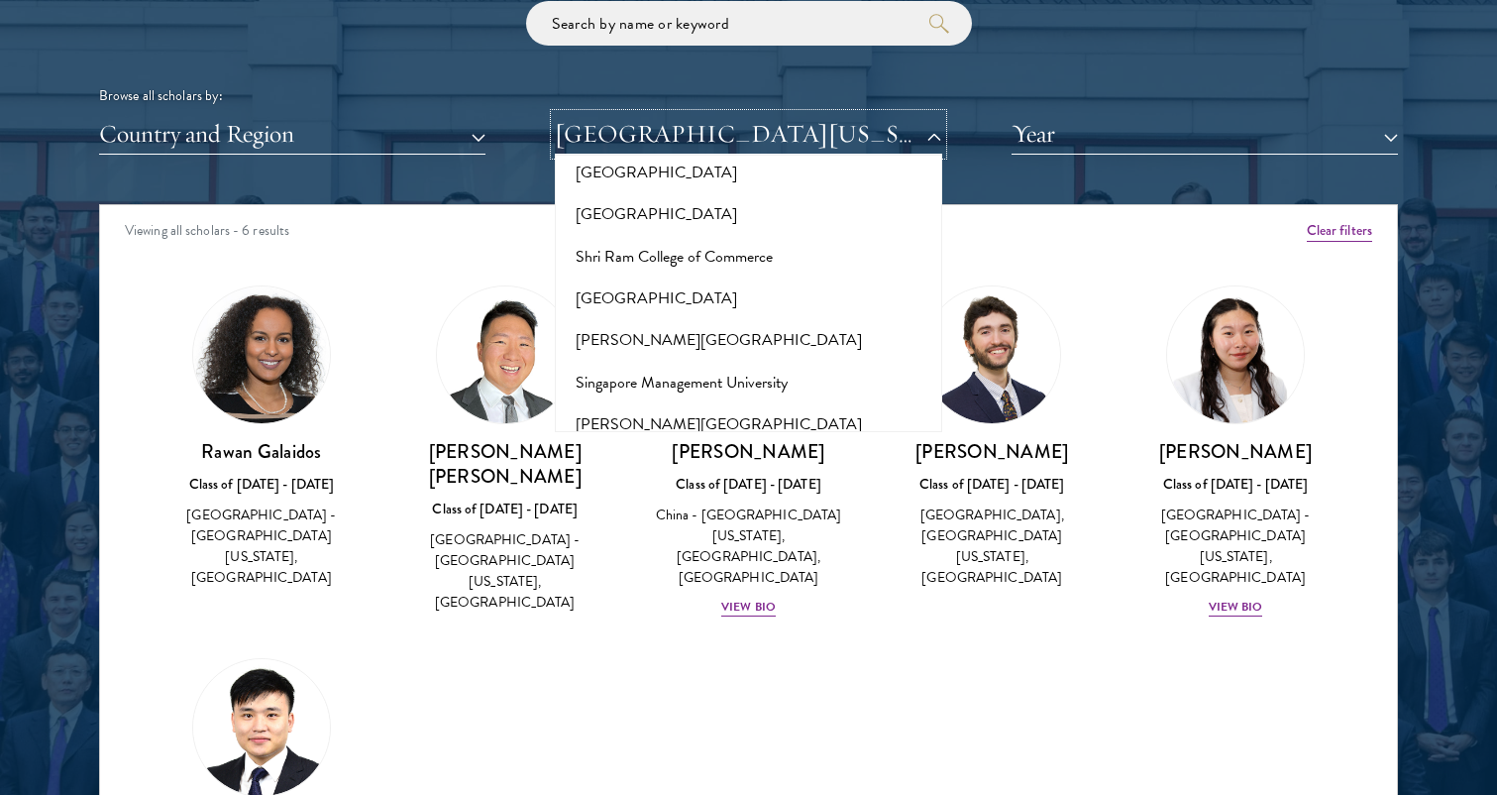
scroll to position [10942, 0]
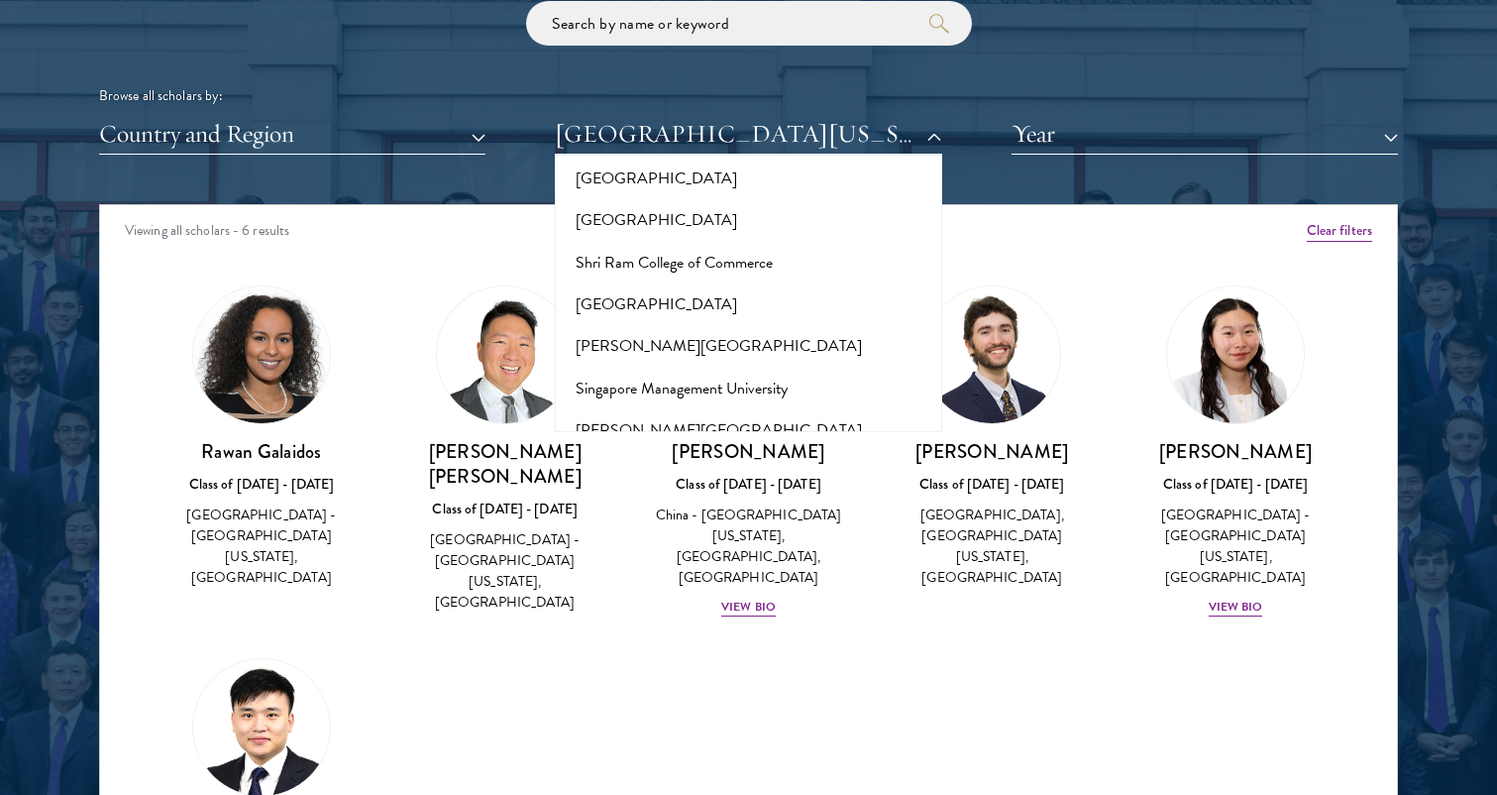
click at [678, 704] on button "[GEOGRAPHIC_DATA]" at bounding box center [748, 725] width 375 height 42
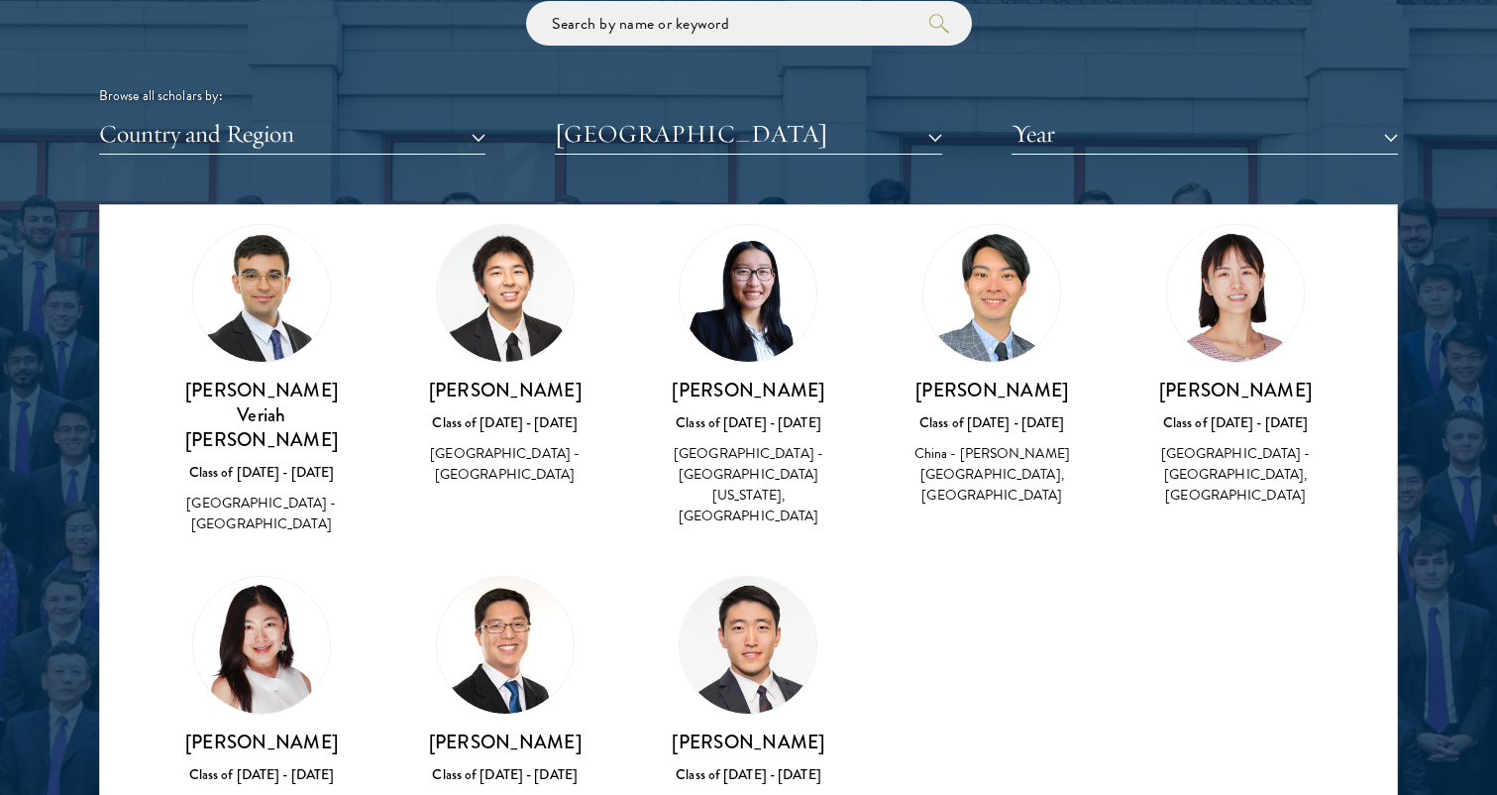
scroll to position [1751, 0]
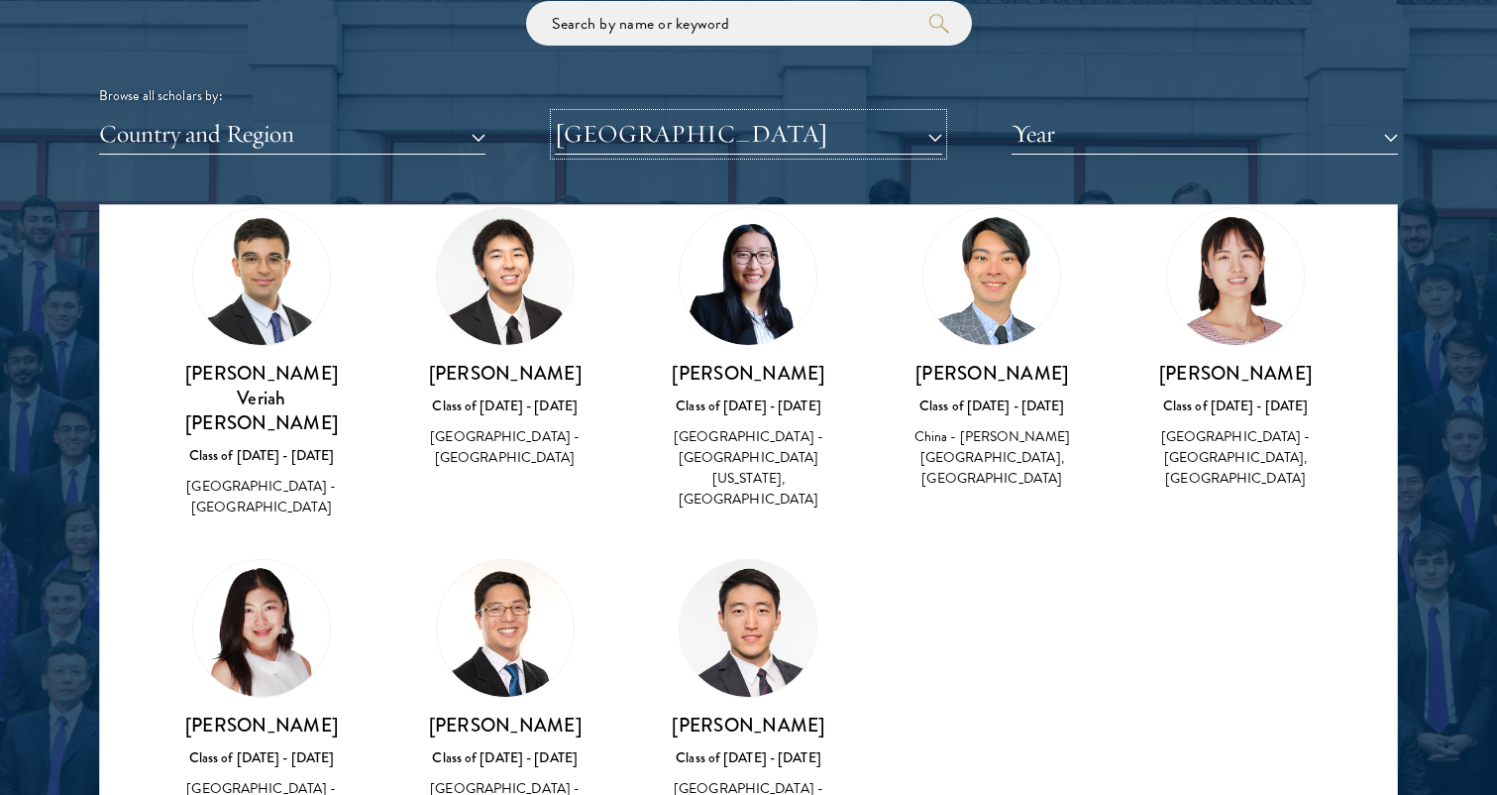
click at [743, 140] on button "[GEOGRAPHIC_DATA]" at bounding box center [748, 134] width 387 height 41
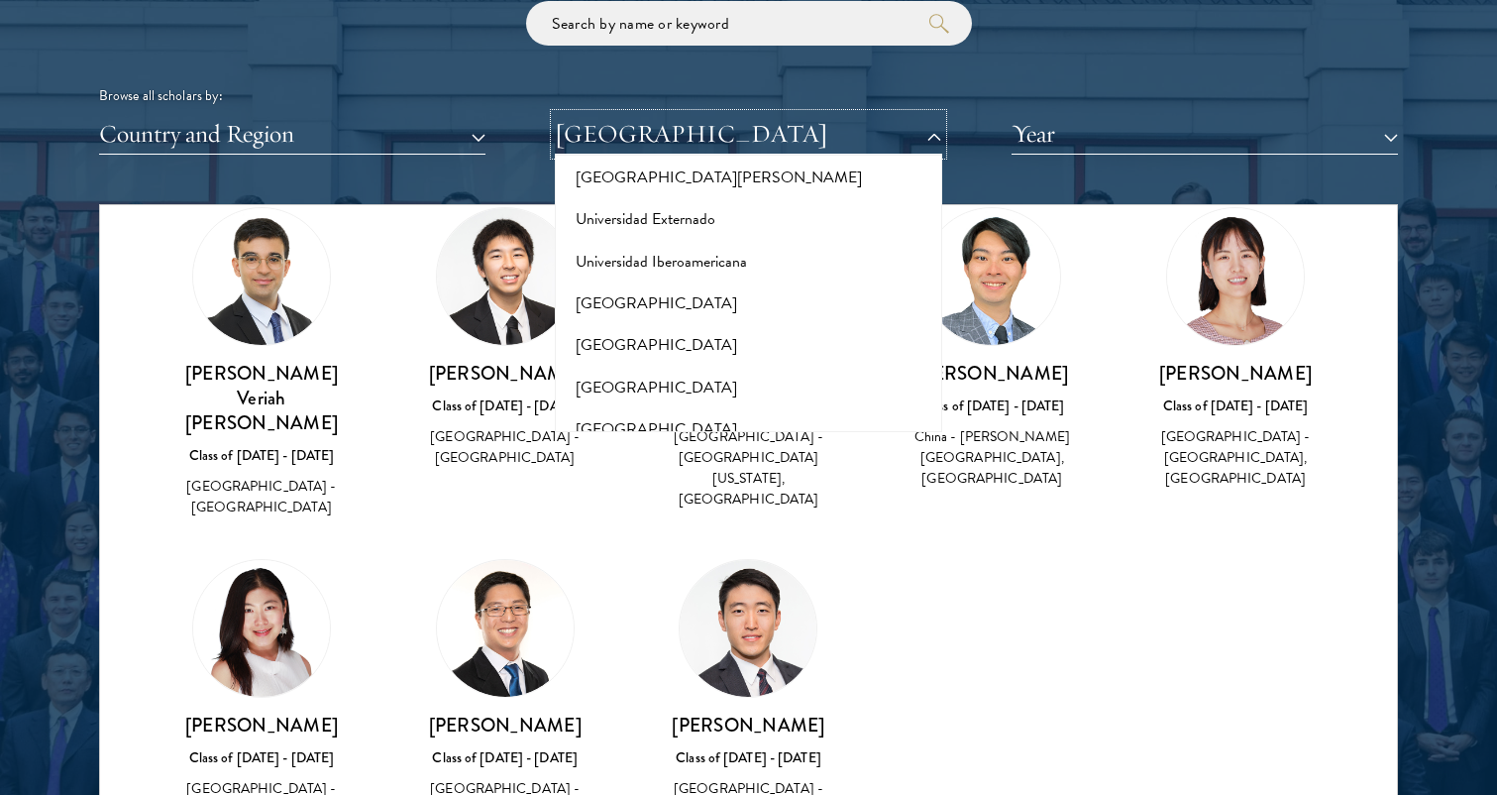
scroll to position [13353, 0]
click at [758, 741] on button "[GEOGRAPHIC_DATA]" at bounding box center [748, 762] width 375 height 42
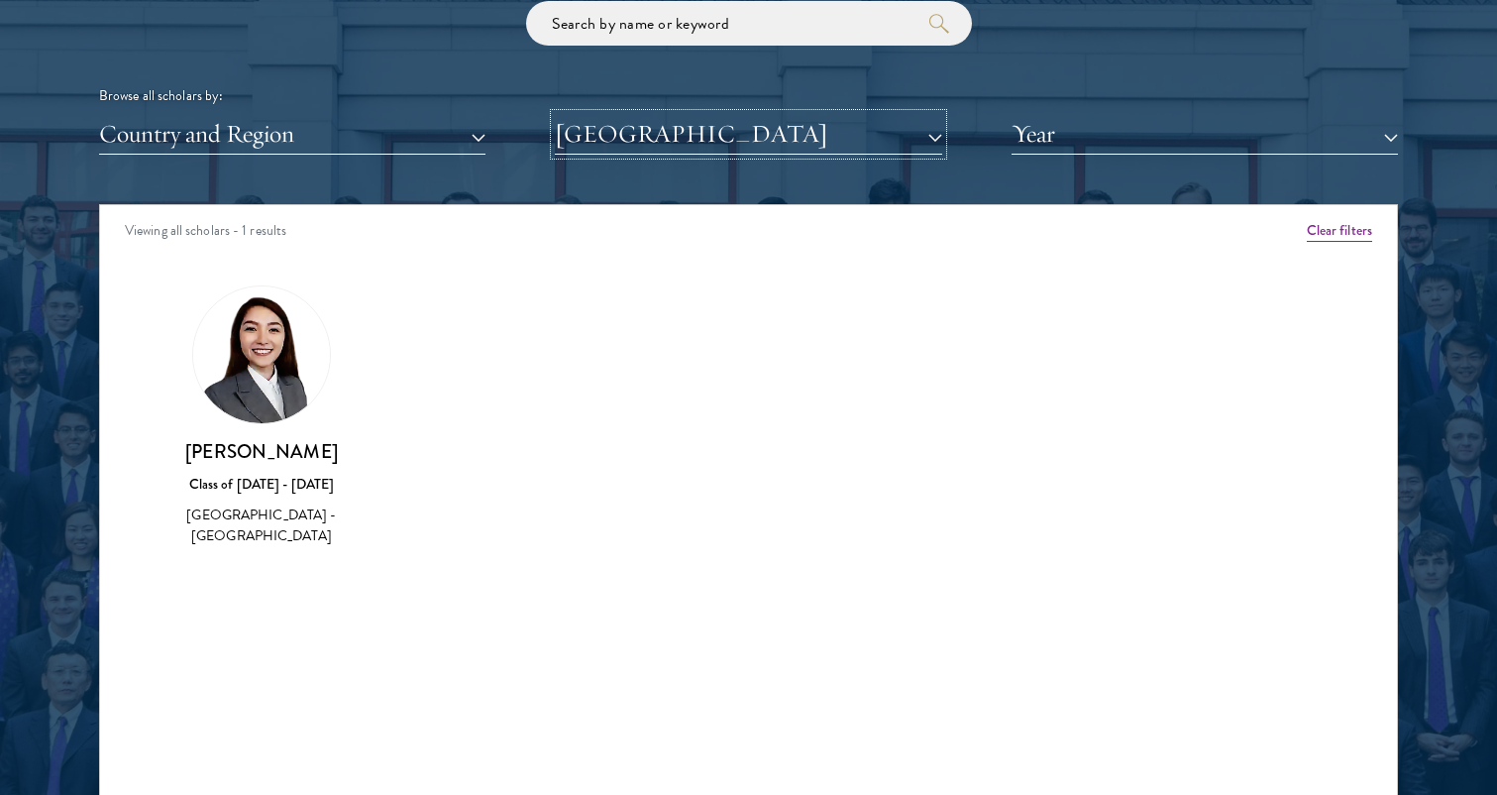
click at [719, 150] on button "[GEOGRAPHIC_DATA]" at bounding box center [748, 134] width 387 height 41
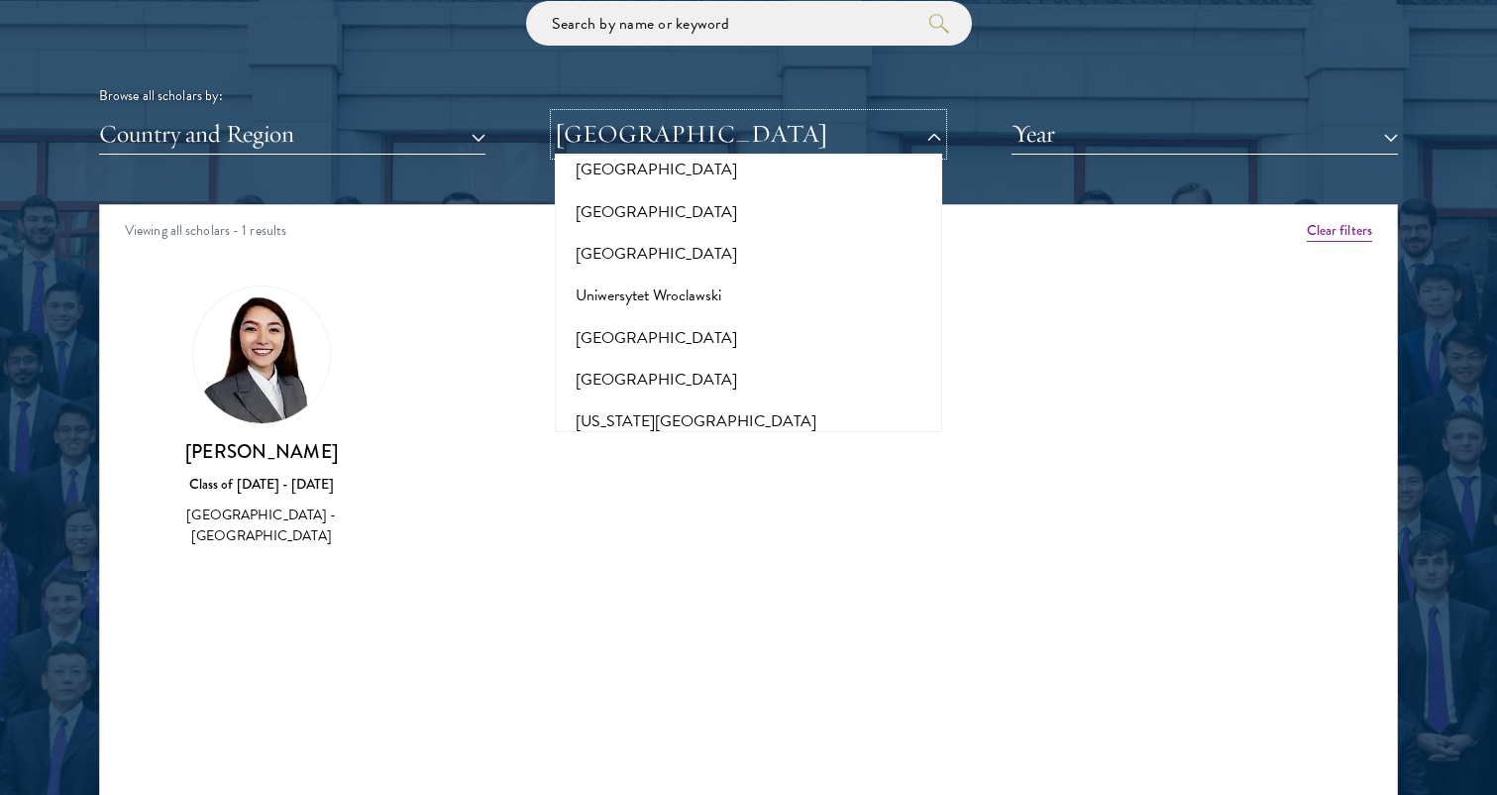
scroll to position [19157, 0]
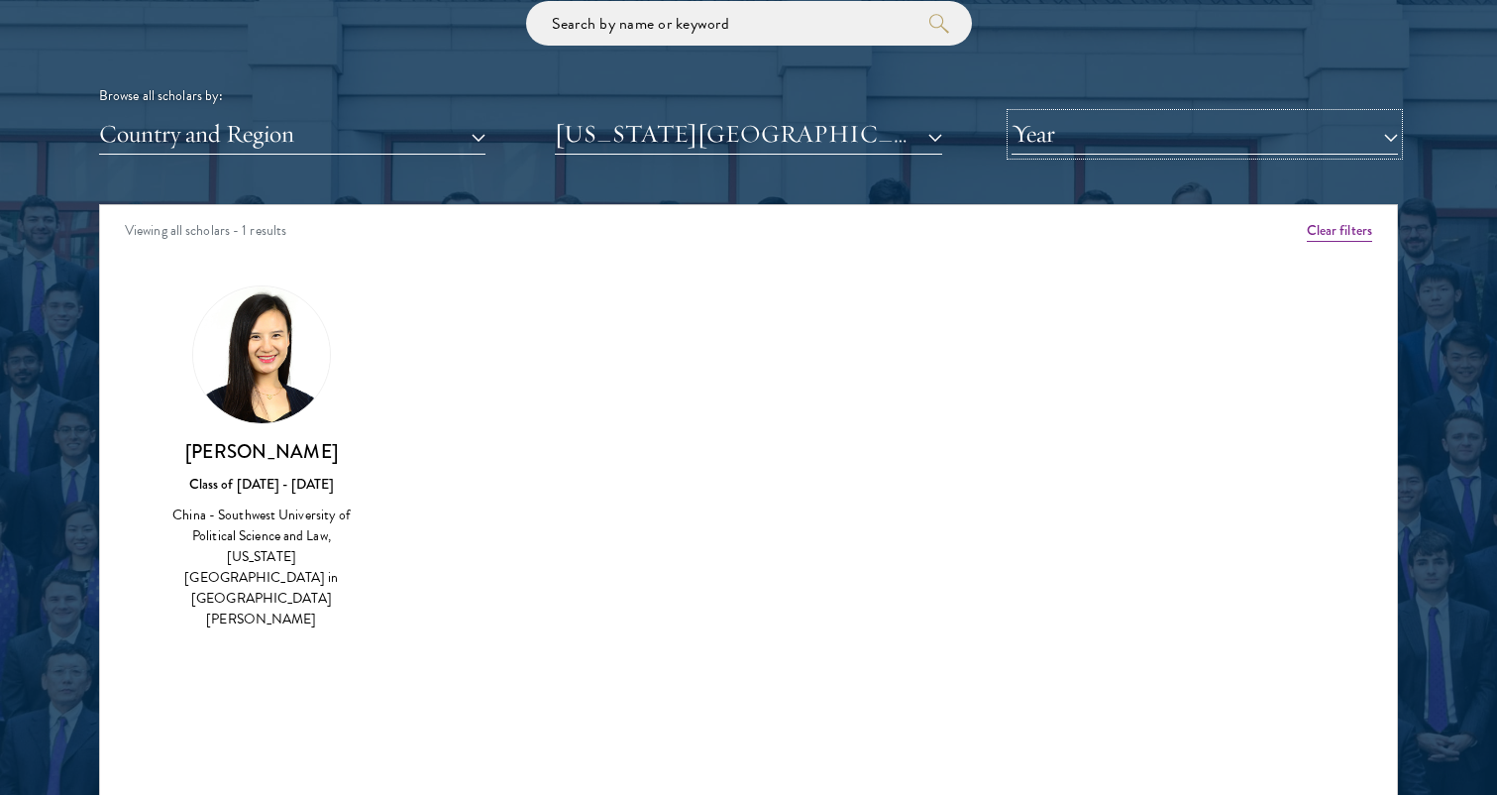
click at [1084, 140] on button "Year" at bounding box center [1205, 134] width 387 height 41
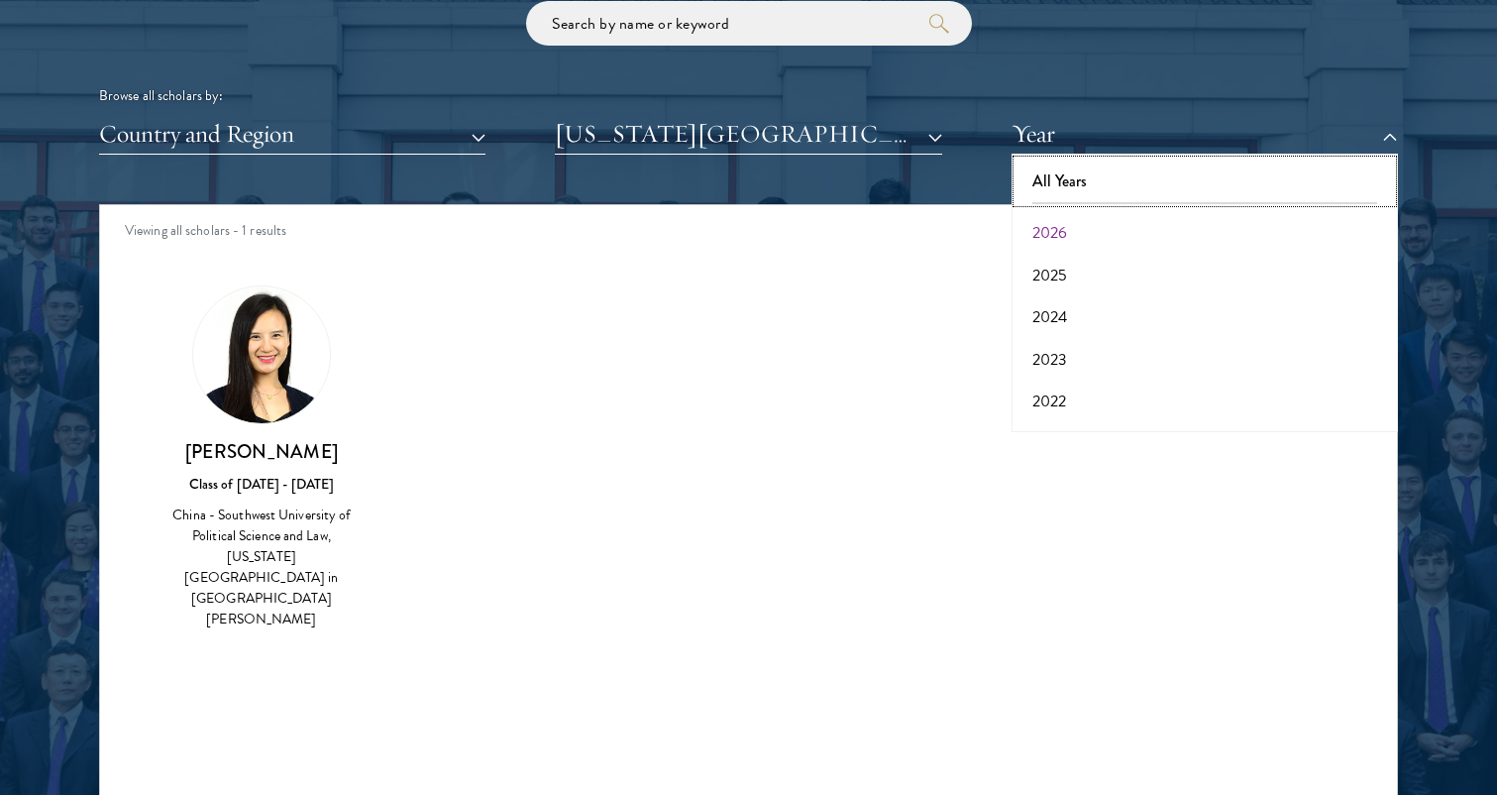
click at [1082, 181] on button "All Years" at bounding box center [1205, 182] width 375 height 42
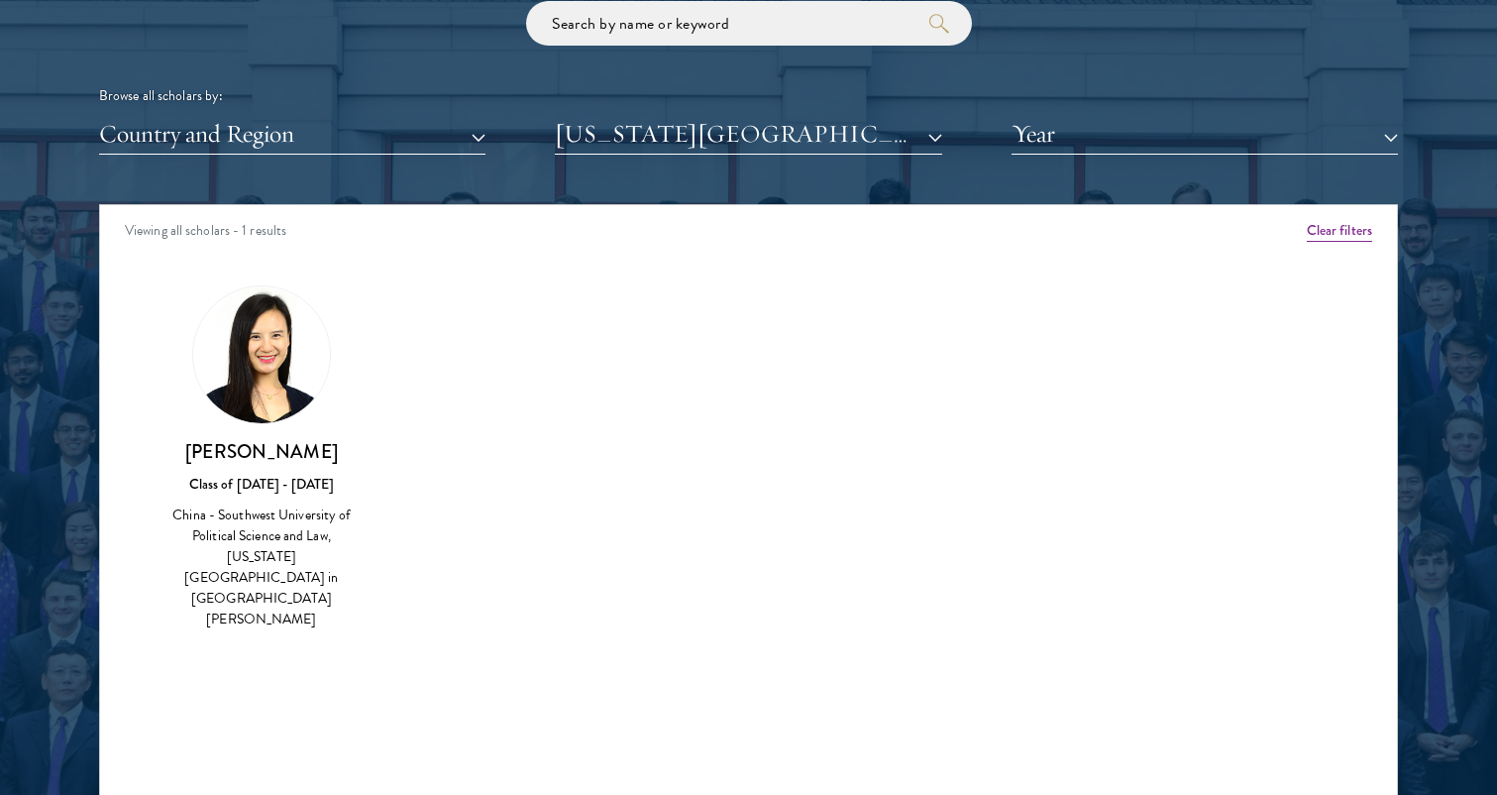
click at [272, 373] on img at bounding box center [261, 354] width 137 height 137
click at [295, 547] on div "China - Southwest University of Political Science and Law, [US_STATE][GEOGRAPHI…" at bounding box center [262, 566] width 204 height 125
click at [275, 405] on img at bounding box center [261, 354] width 137 height 137
click at [637, 132] on button "[US_STATE][GEOGRAPHIC_DATA] in [GEOGRAPHIC_DATA][PERSON_NAME]" at bounding box center [748, 134] width 387 height 41
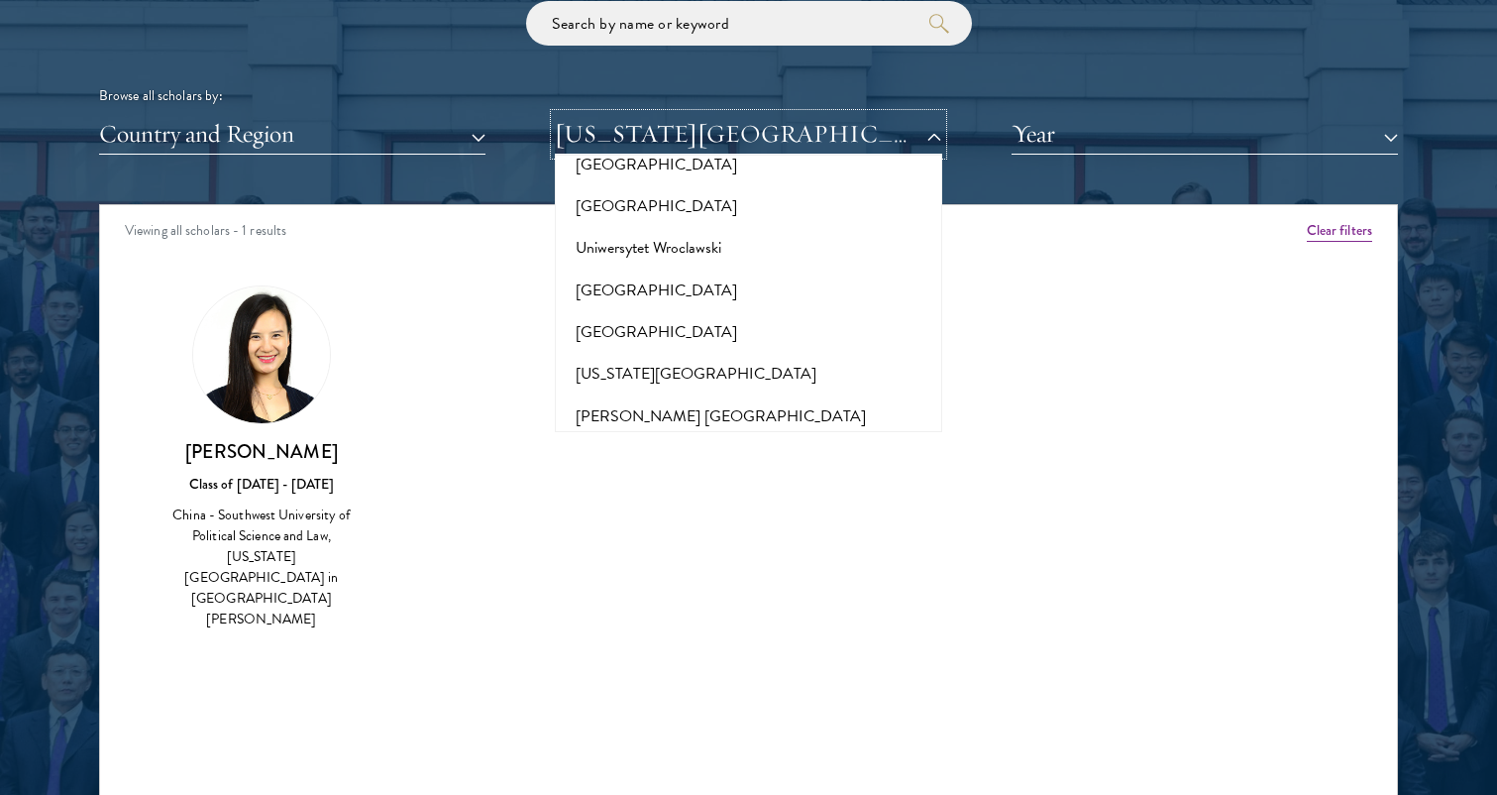
scroll to position [19218, 0]
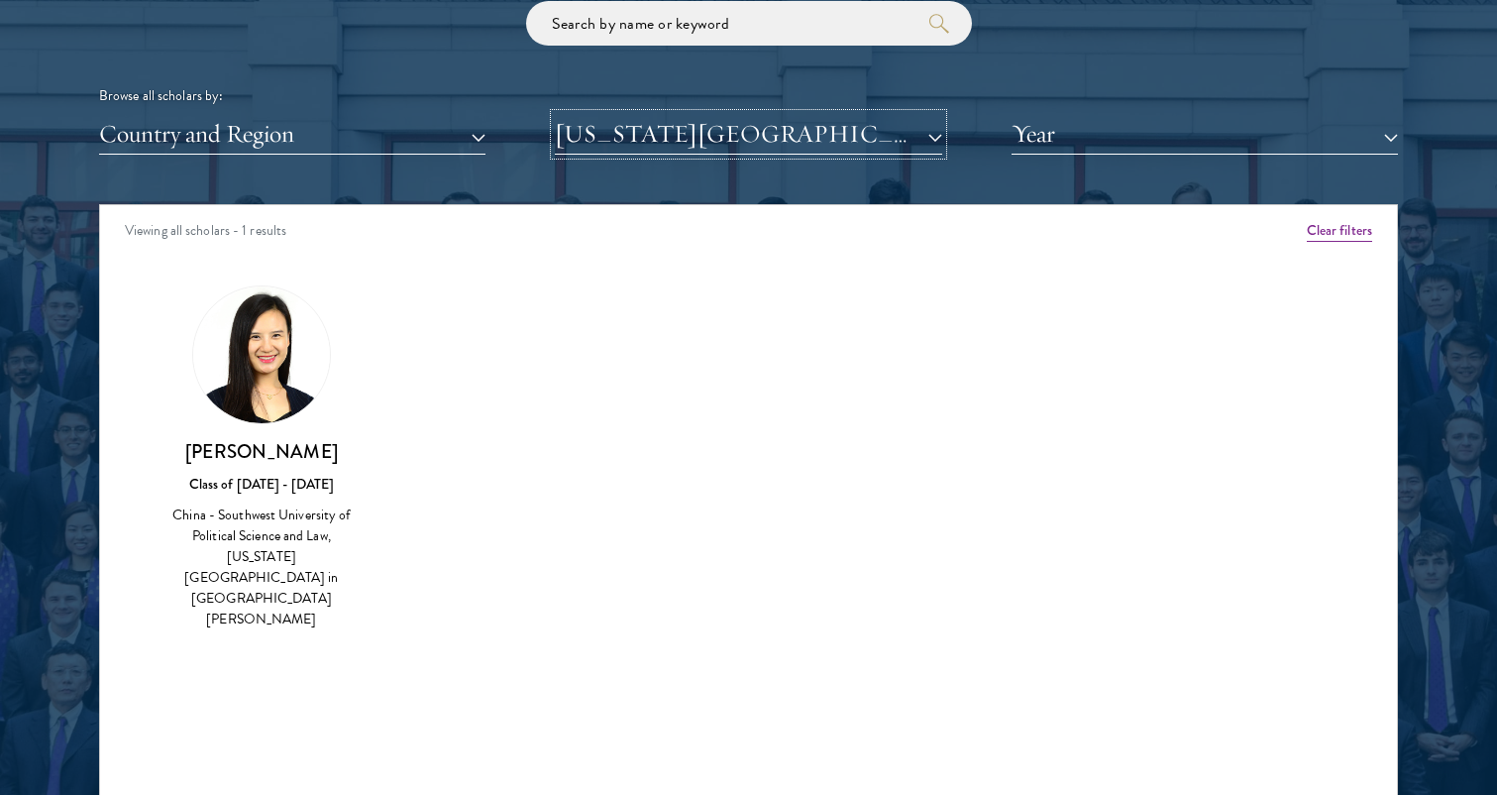
click at [747, 134] on button "[US_STATE][GEOGRAPHIC_DATA] in [GEOGRAPHIC_DATA][PERSON_NAME]" at bounding box center [748, 134] width 387 height 41
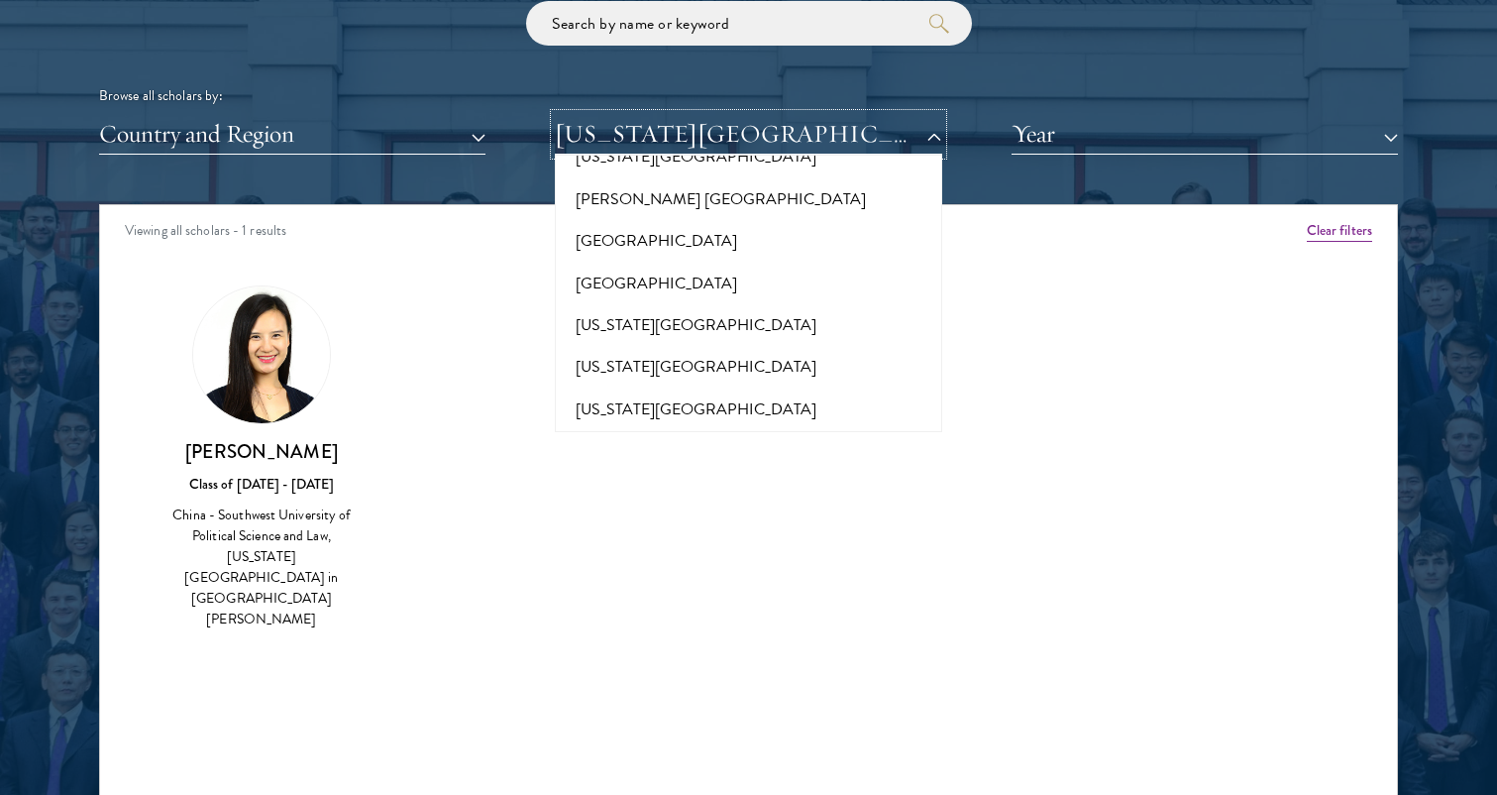
scroll to position [19435, 0]
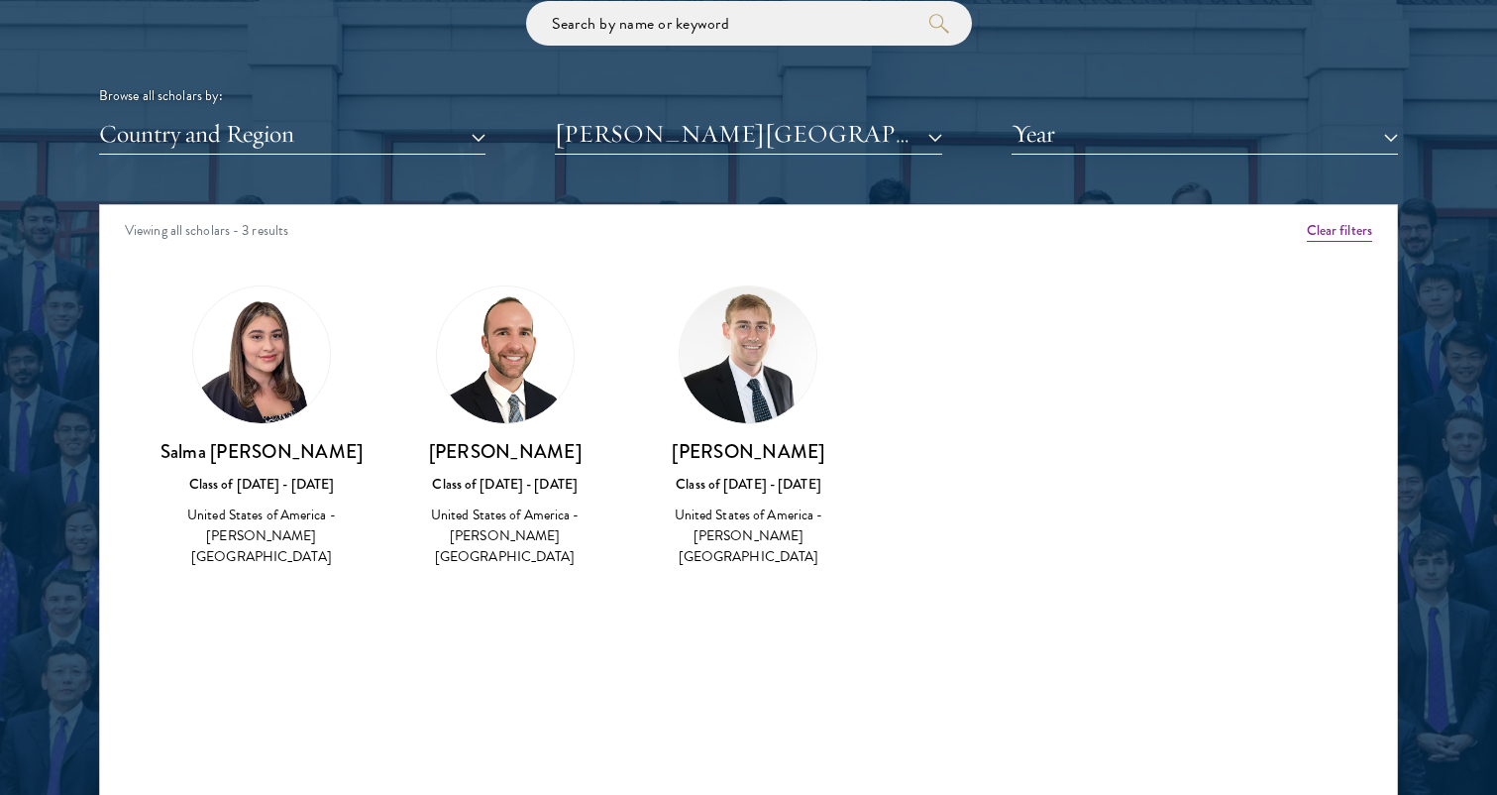
click at [759, 385] on img at bounding box center [748, 354] width 137 height 137
click at [539, 365] on img at bounding box center [505, 354] width 137 height 137
click at [648, 130] on button "[PERSON_NAME][GEOGRAPHIC_DATA]" at bounding box center [748, 134] width 387 height 41
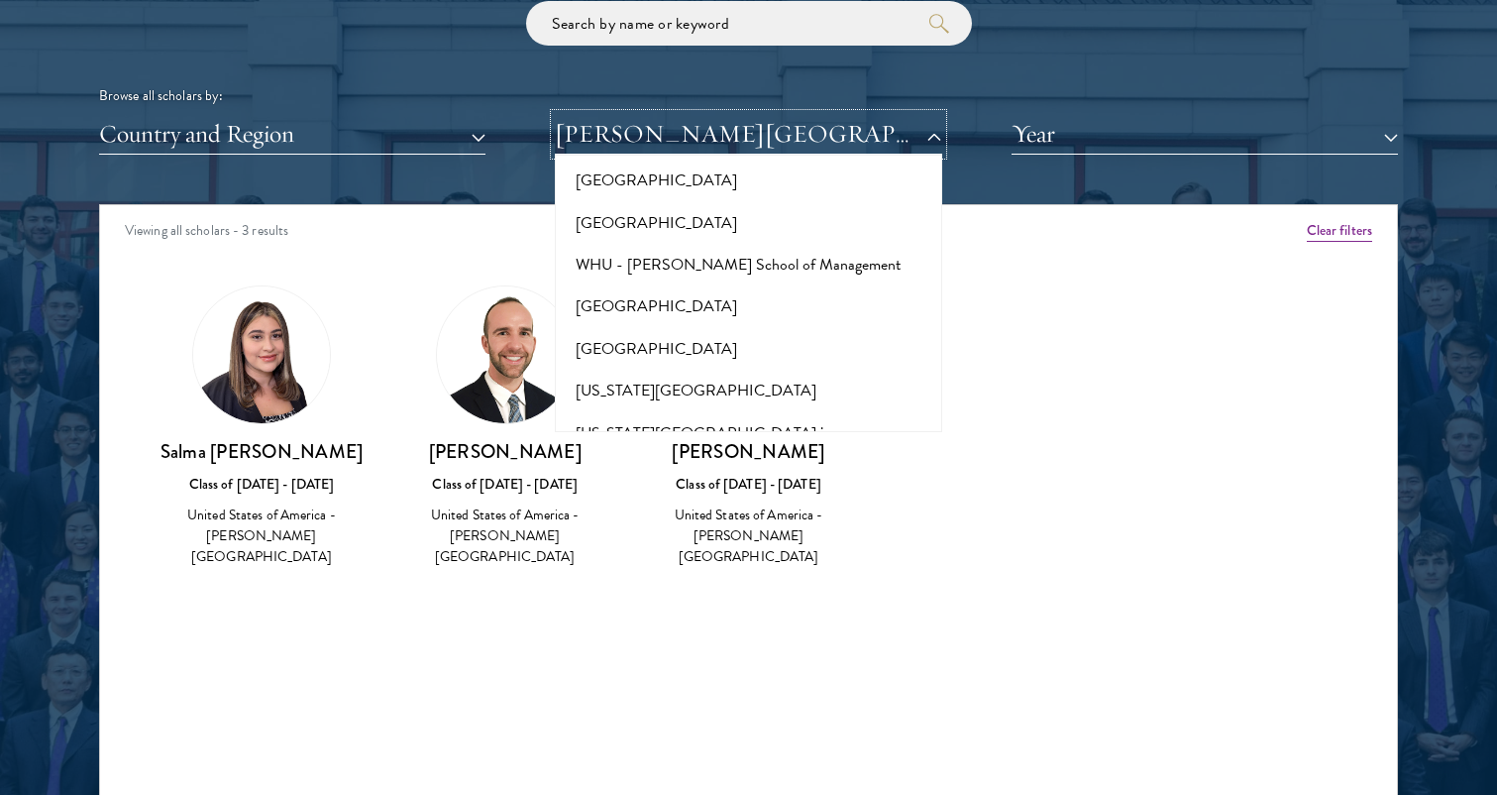
scroll to position [19734, 0]
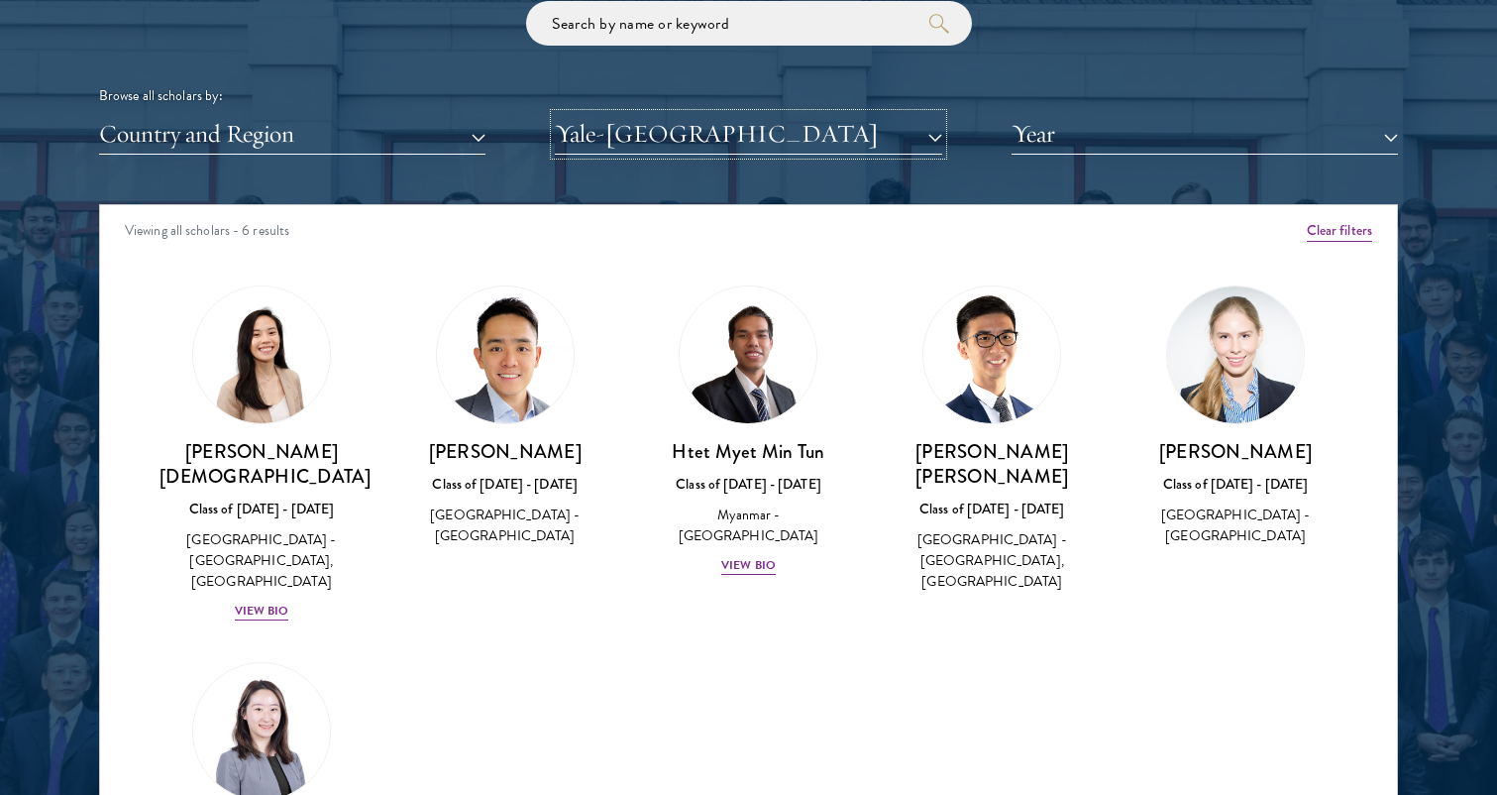
click at [832, 136] on button "Yale-[GEOGRAPHIC_DATA]" at bounding box center [748, 134] width 387 height 41
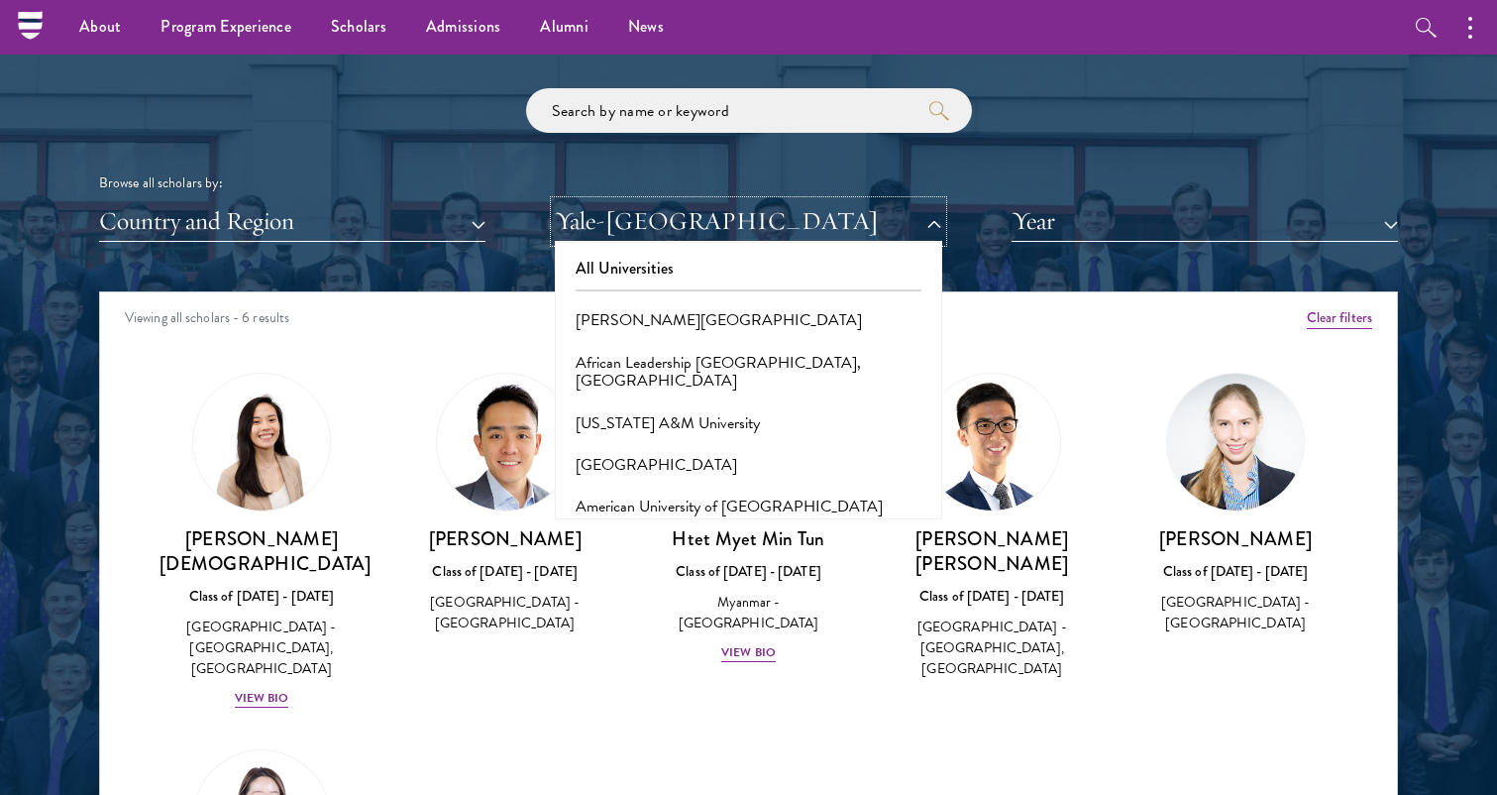
scroll to position [2140, 0]
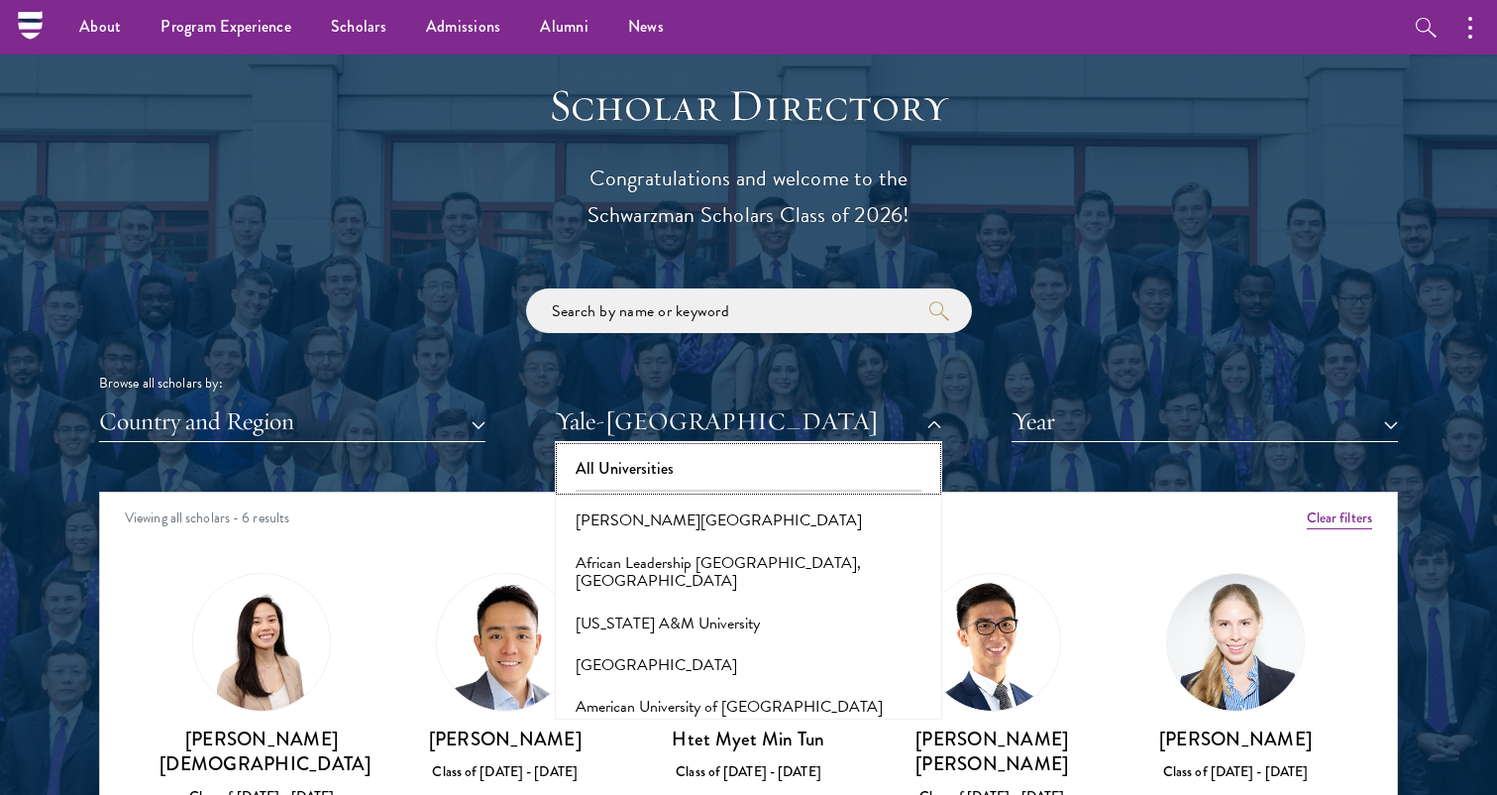
click at [650, 465] on button "All Universities" at bounding box center [748, 469] width 375 height 42
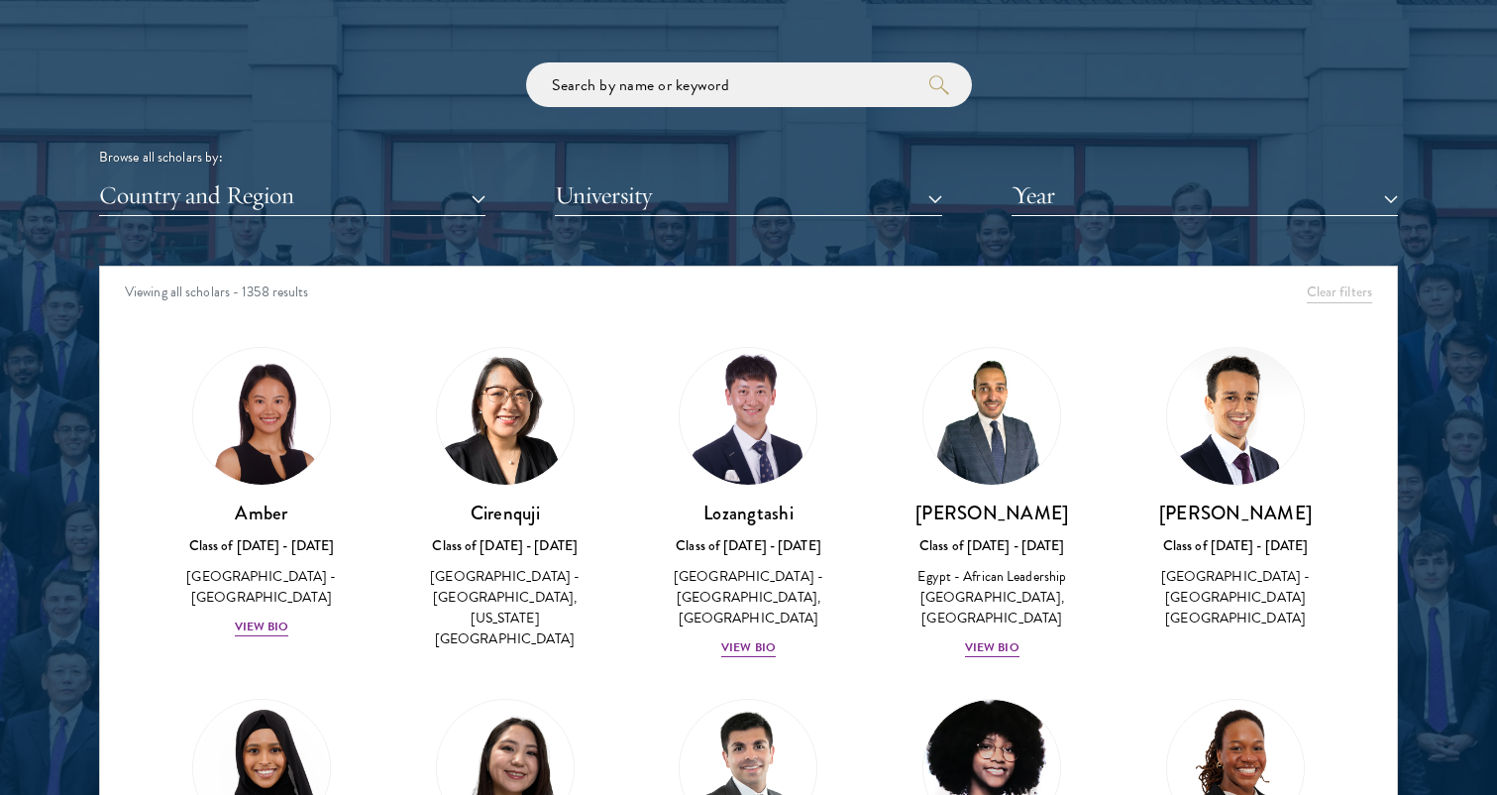
scroll to position [2372, 0]
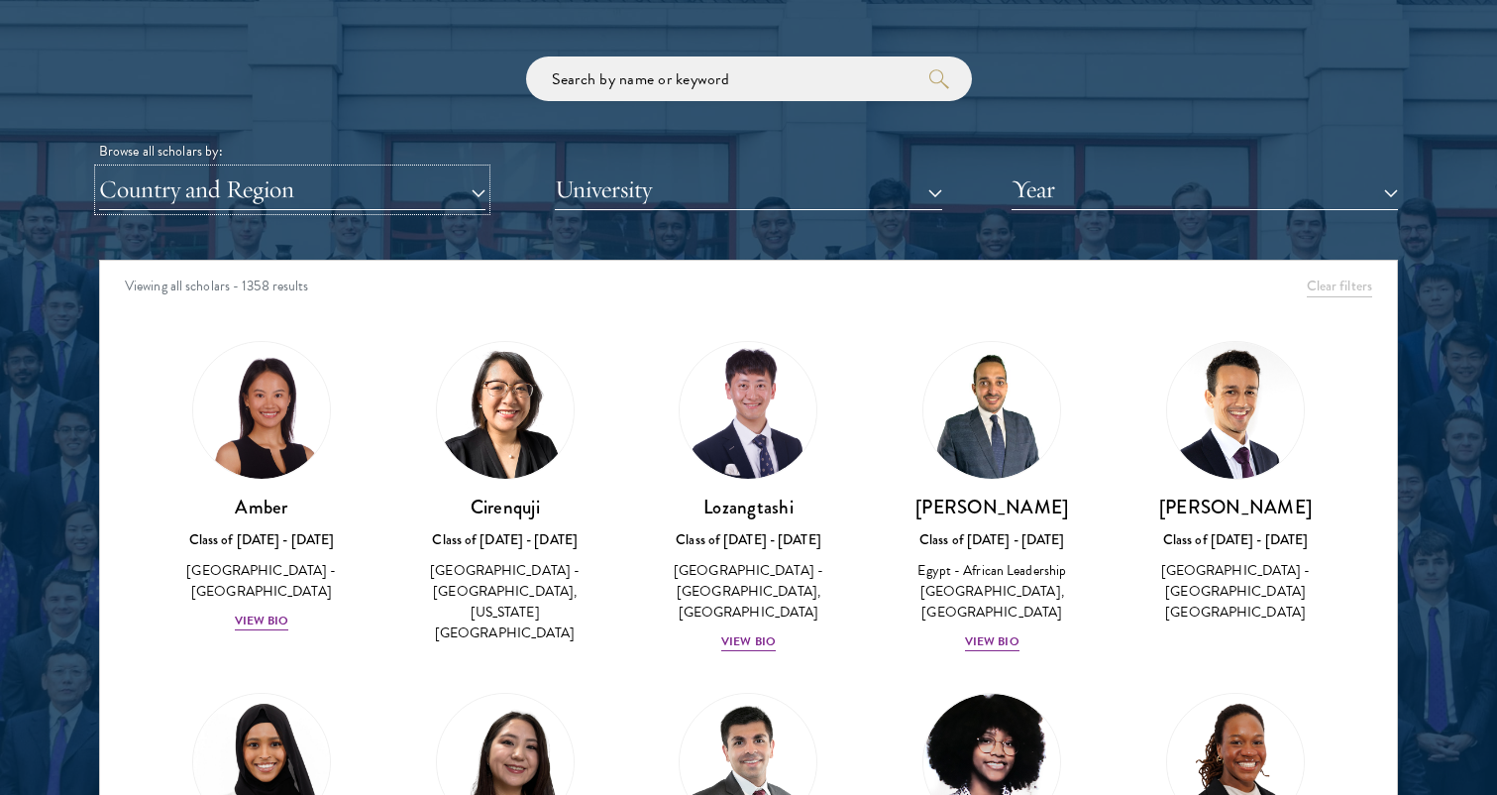
click at [279, 190] on button "Country and Region" at bounding box center [292, 189] width 387 height 41
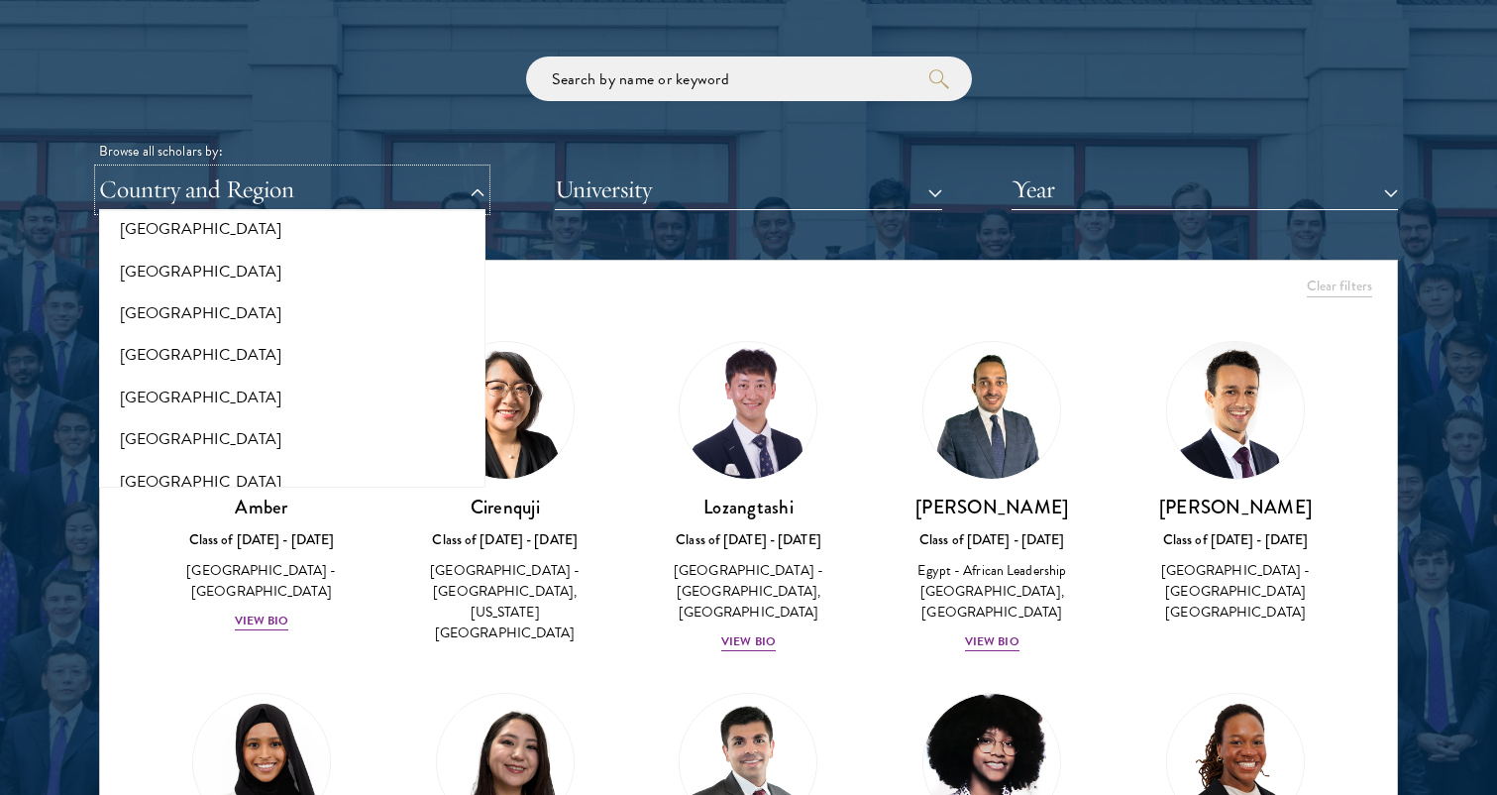
scroll to position [395, 0]
click at [275, 384] on button "[GEOGRAPHIC_DATA]" at bounding box center [292, 398] width 375 height 42
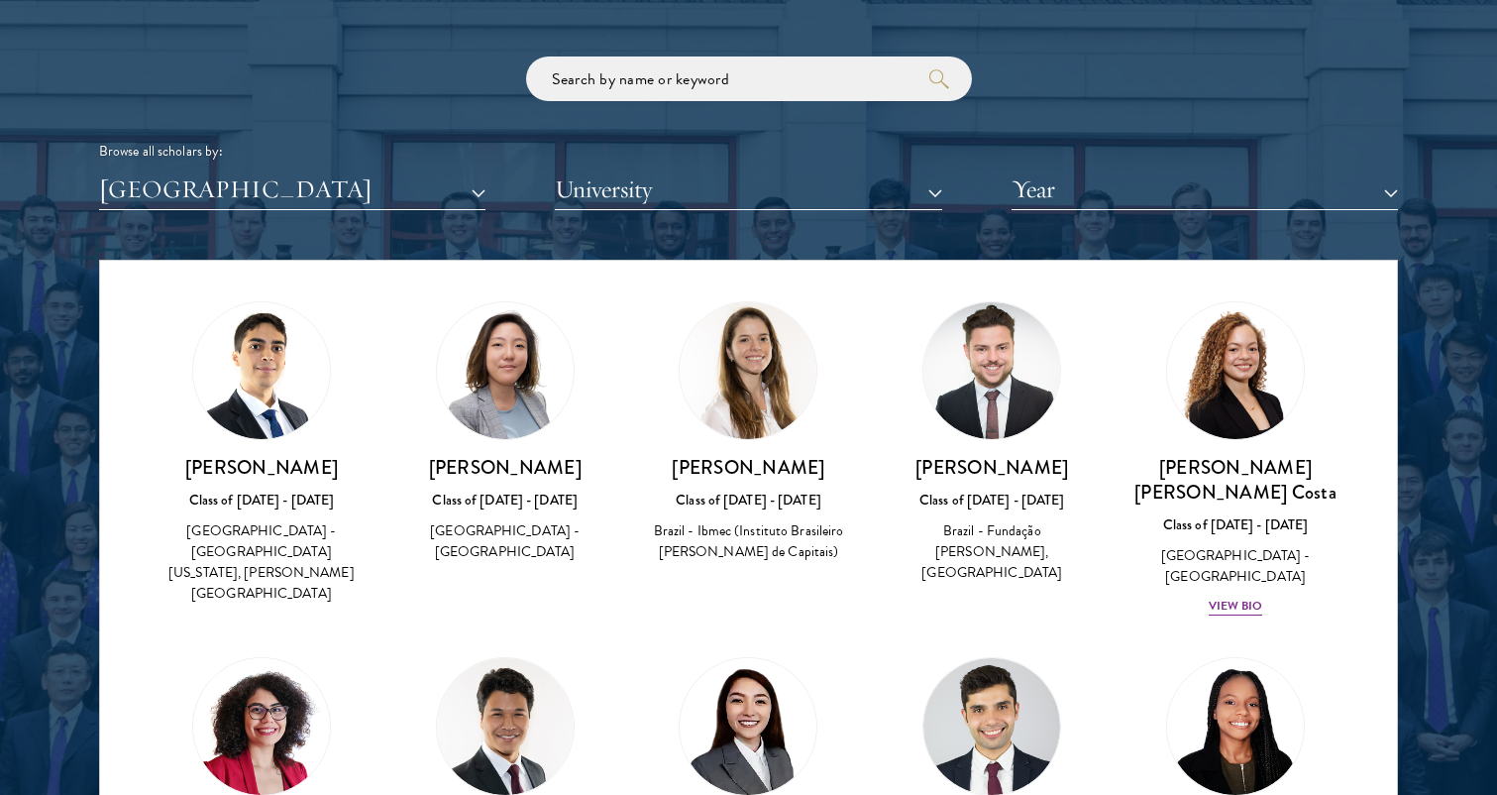
scroll to position [60, 0]
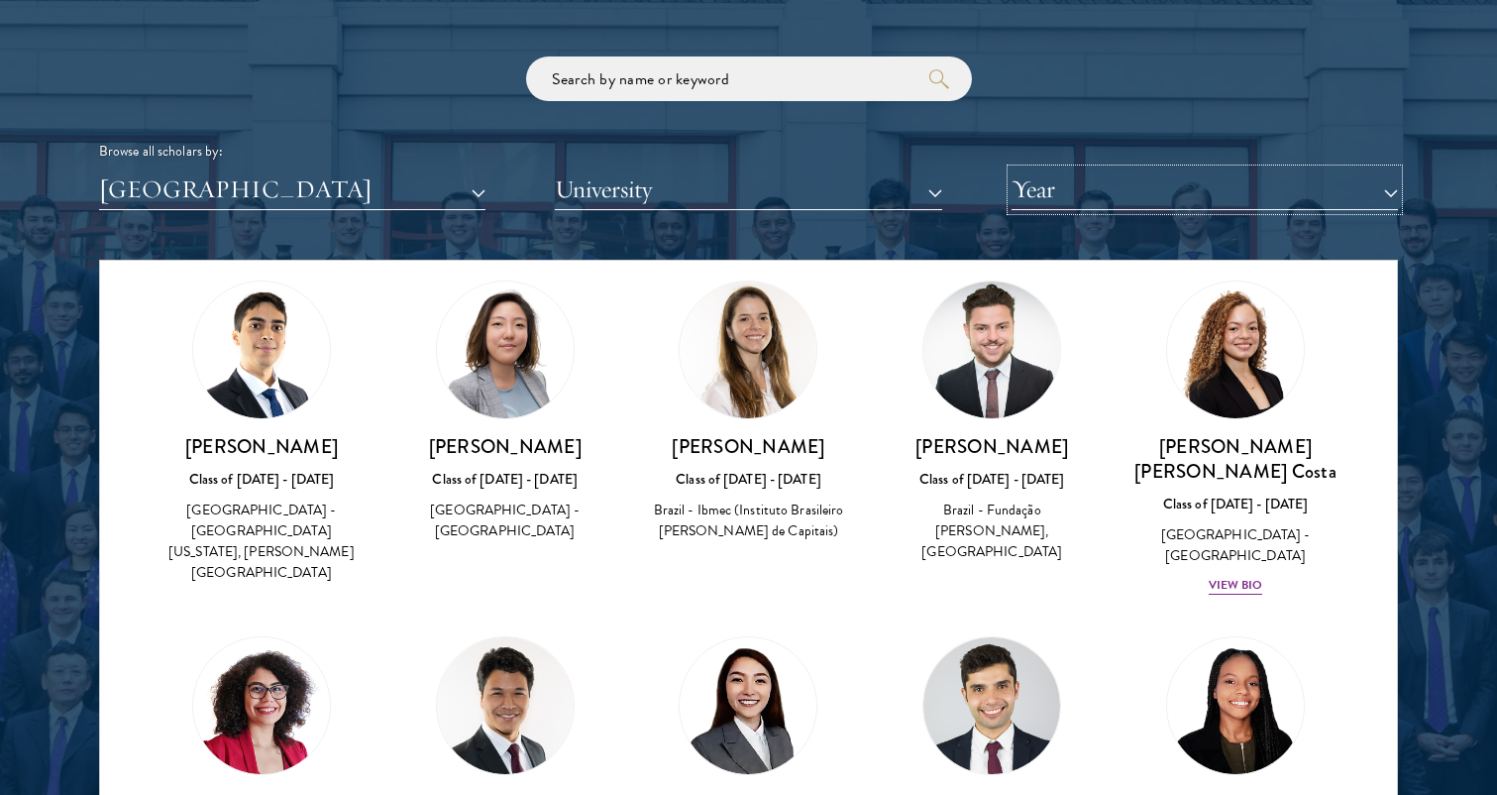
click at [1142, 194] on button "Year" at bounding box center [1205, 189] width 387 height 41
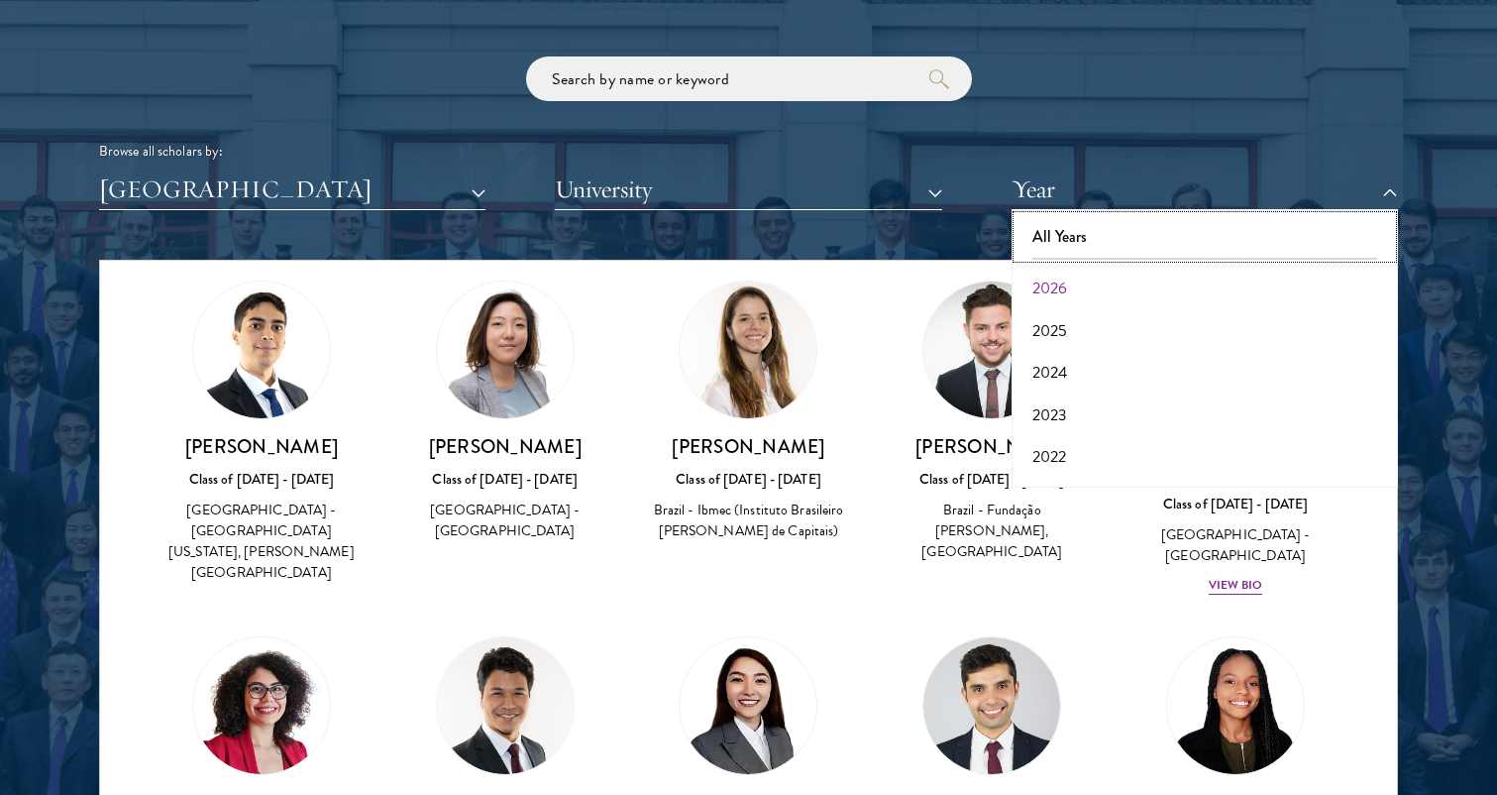
click at [1123, 229] on button "All Years" at bounding box center [1205, 237] width 375 height 42
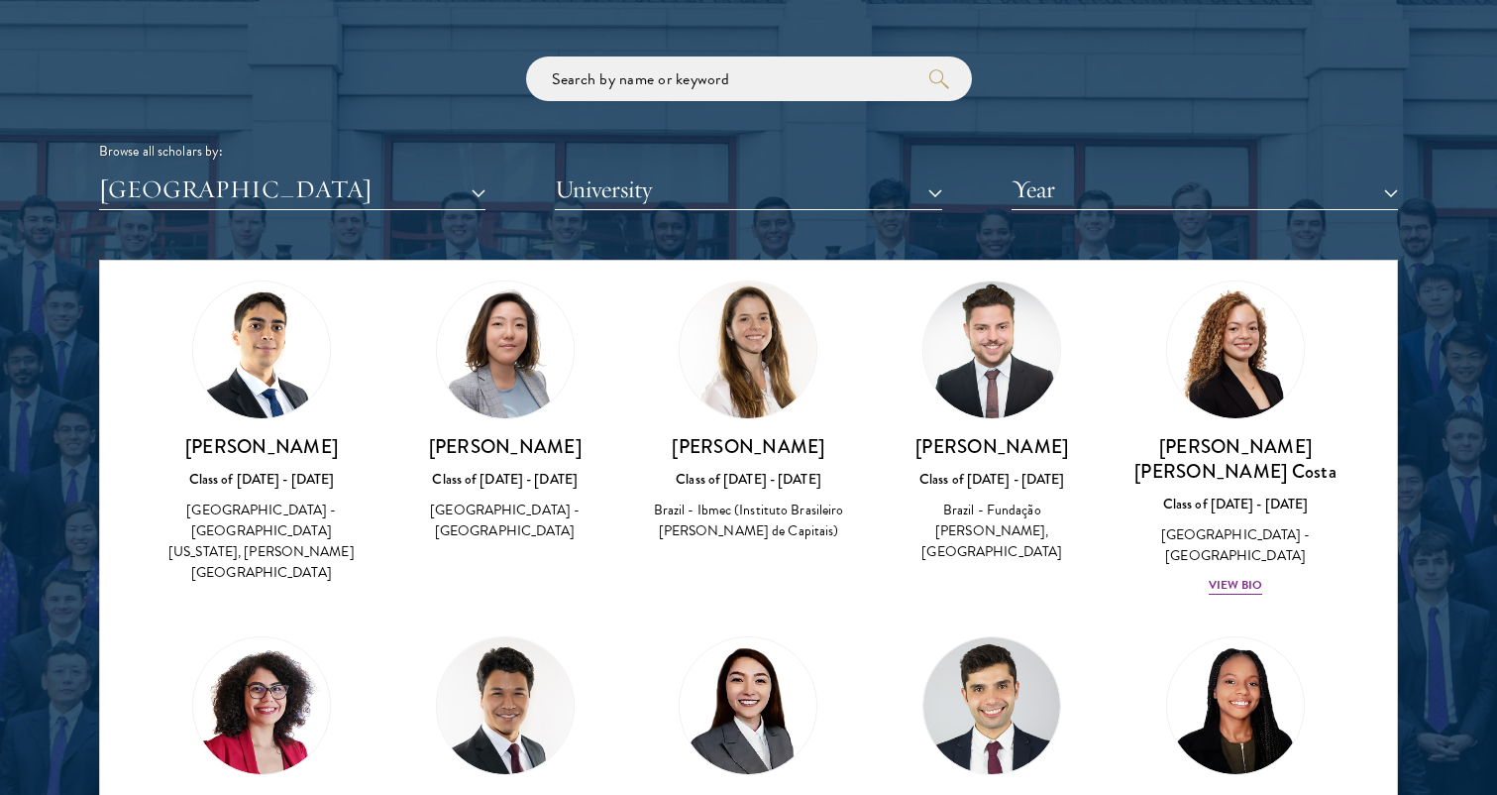
click at [264, 376] on img at bounding box center [261, 349] width 137 height 137
click at [1028, 363] on img at bounding box center [992, 349] width 137 height 137
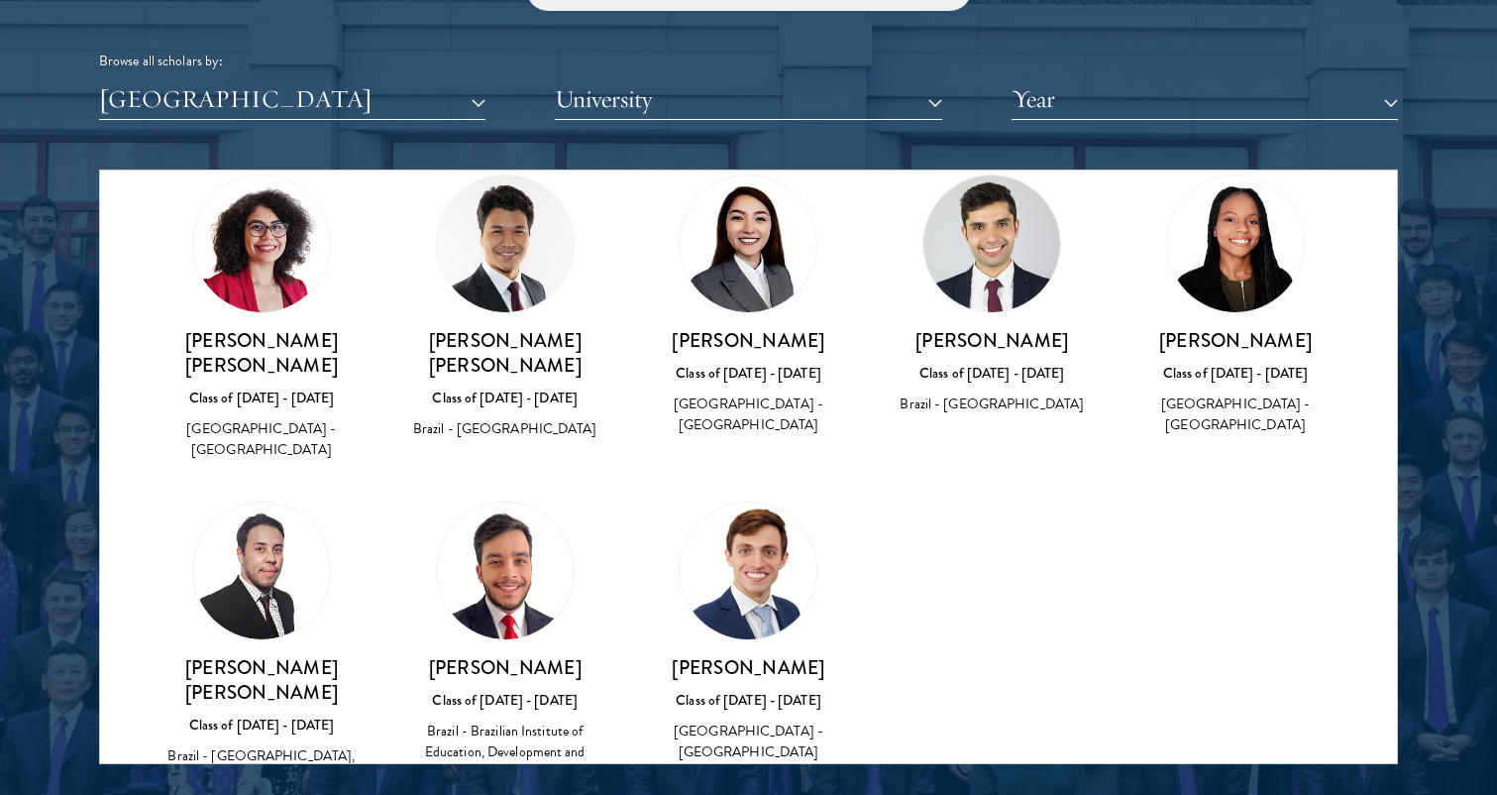
scroll to position [484, 0]
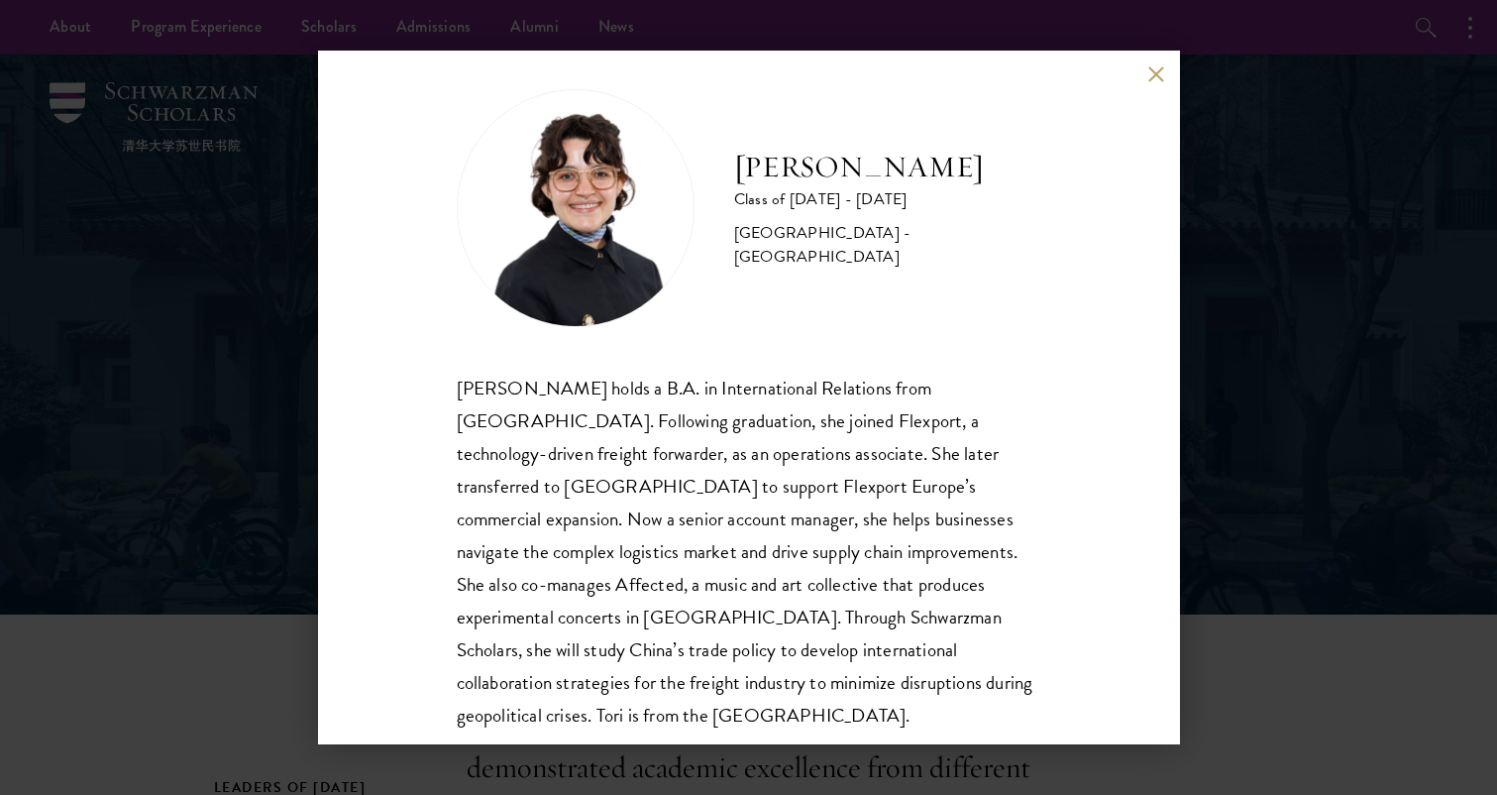
scroll to position [35, 0]
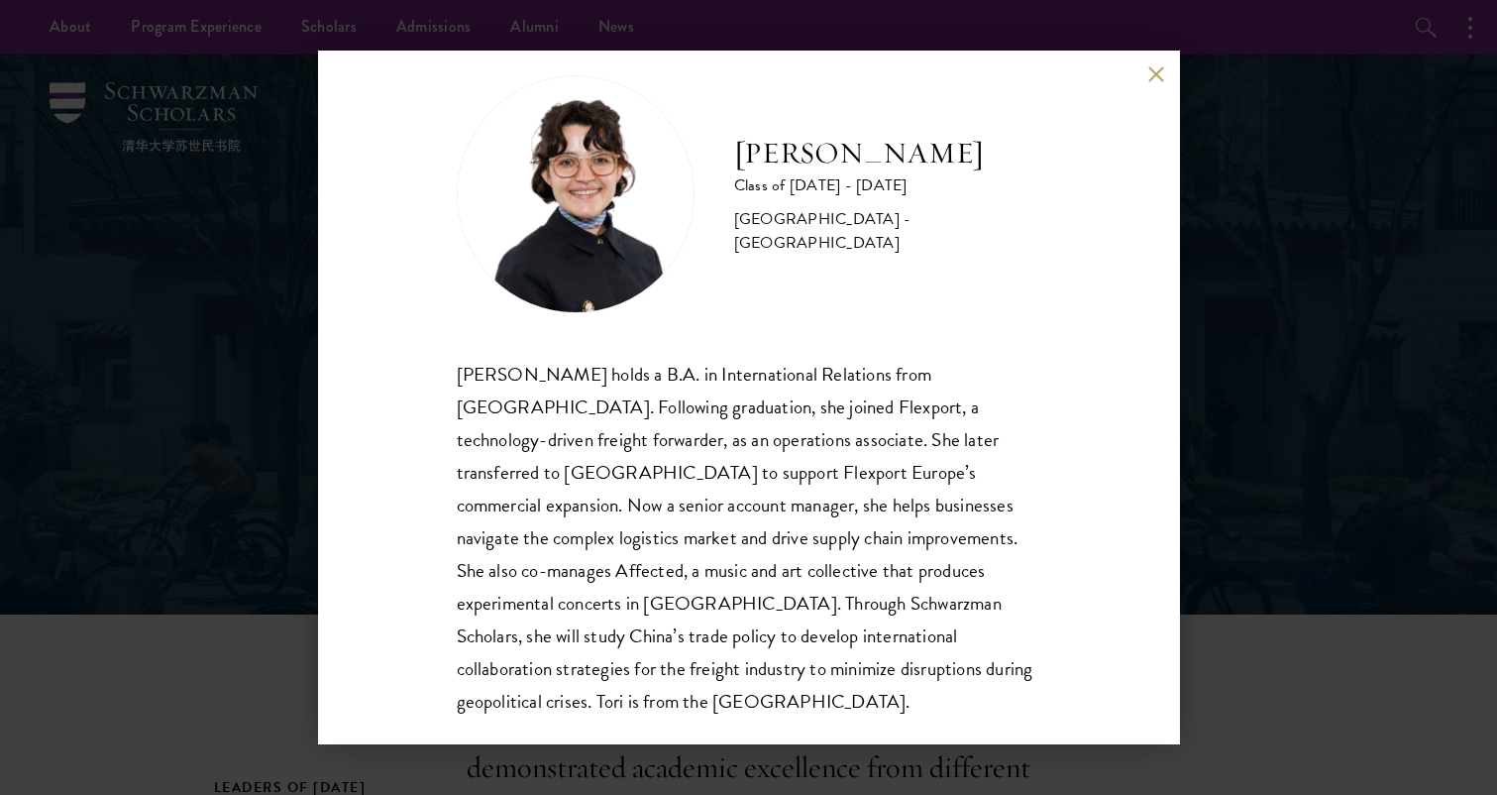
click at [1251, 307] on div "[PERSON_NAME] Class of [DATE] - [DATE] [GEOGRAPHIC_DATA] - [GEOGRAPHIC_DATA] [P…" at bounding box center [748, 397] width 1497 height 795
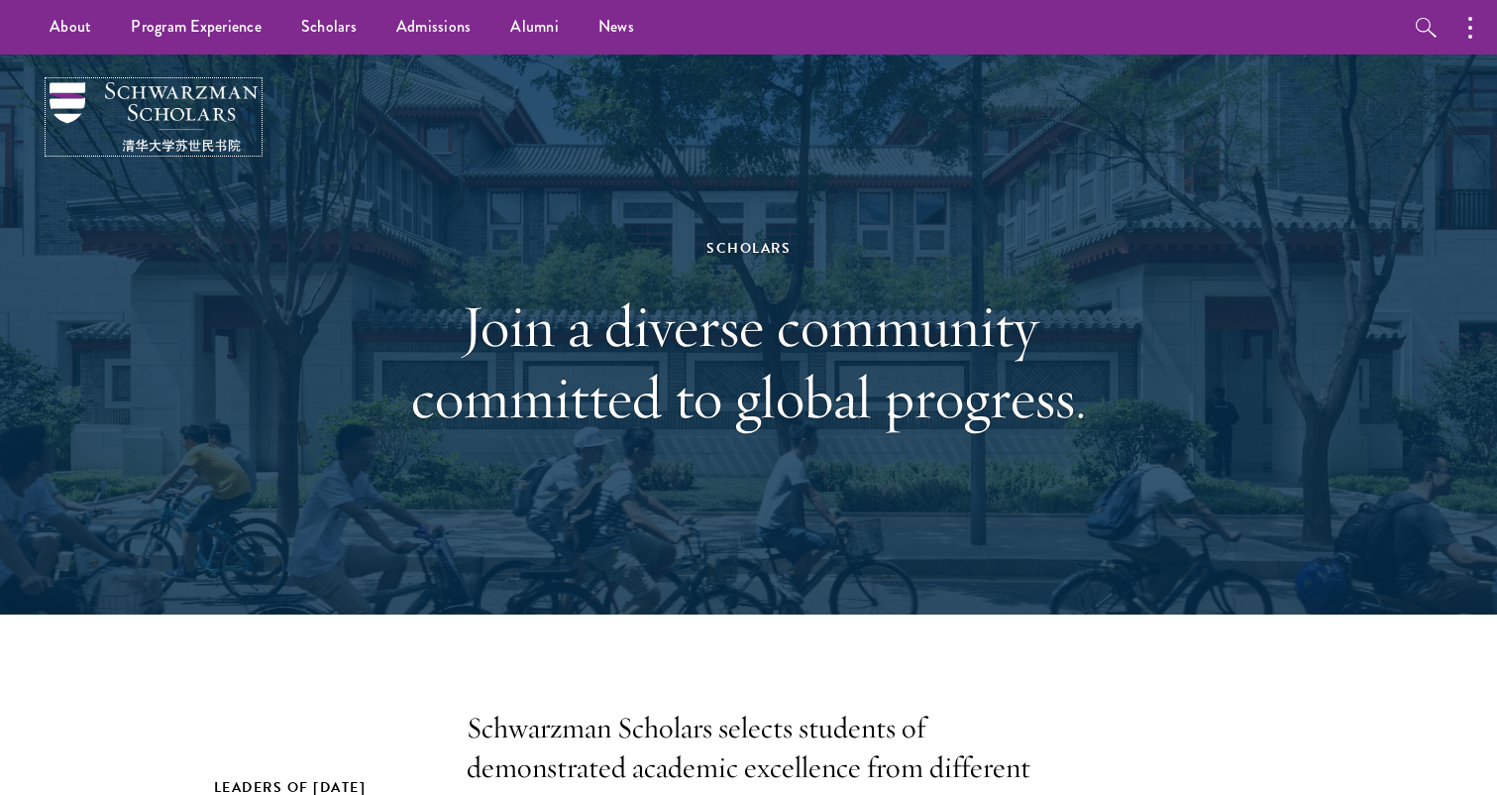
click at [209, 108] on img at bounding box center [154, 116] width 208 height 69
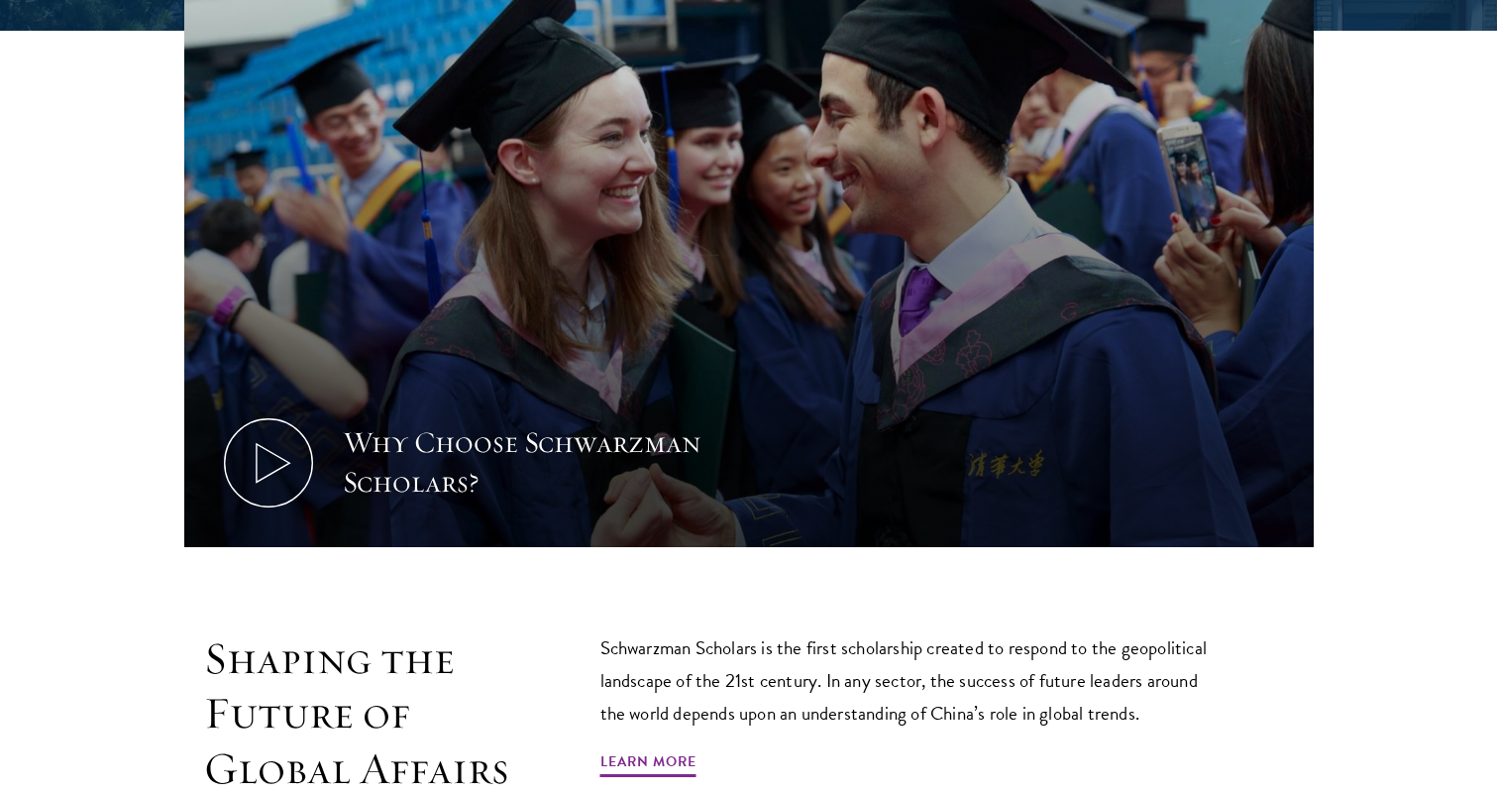
scroll to position [804, 0]
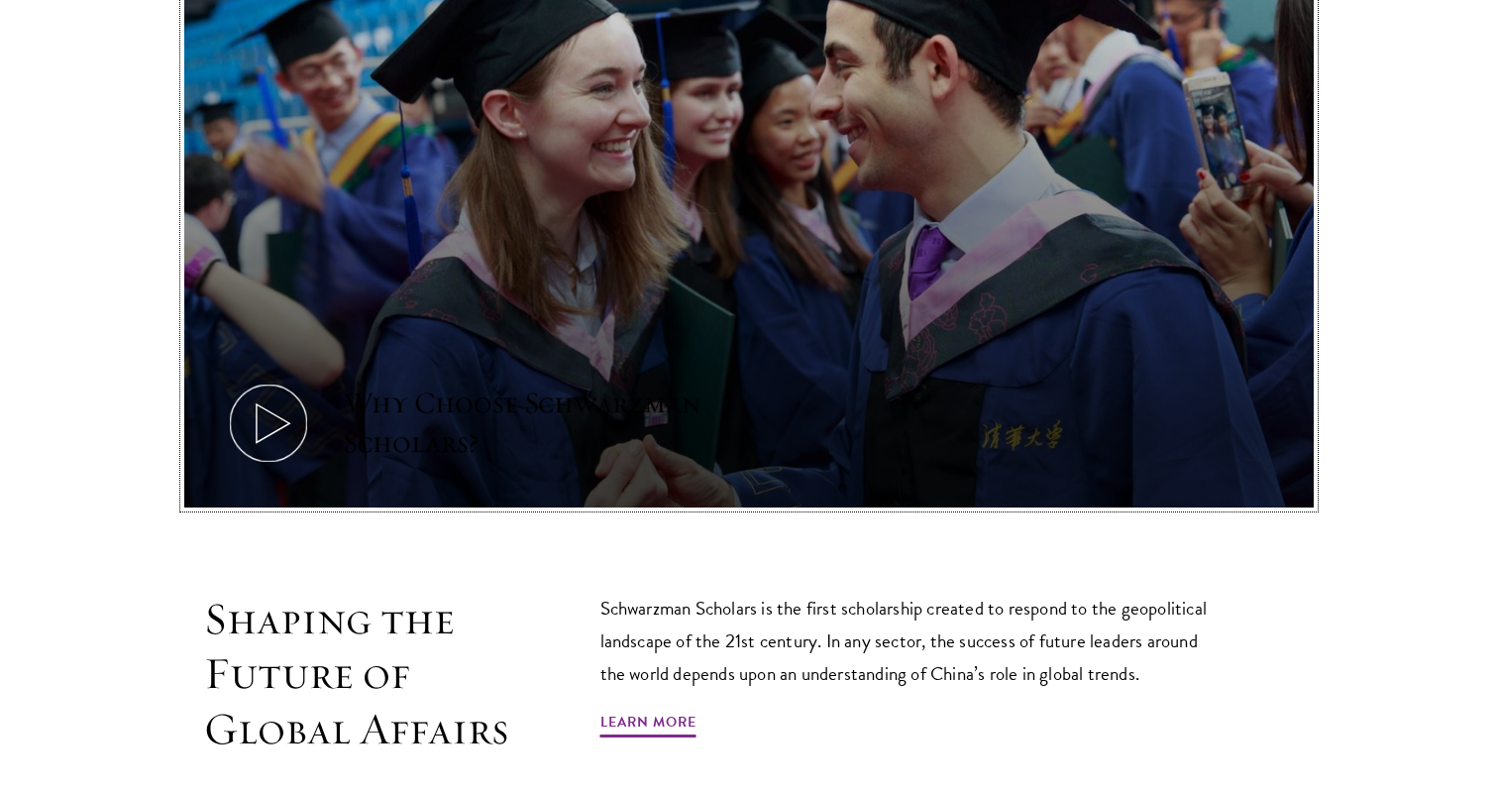
click at [473, 404] on div "Why Choose Schwarzman Scholars?" at bounding box center [526, 423] width 367 height 79
